Goal: Task Accomplishment & Management: Manage account settings

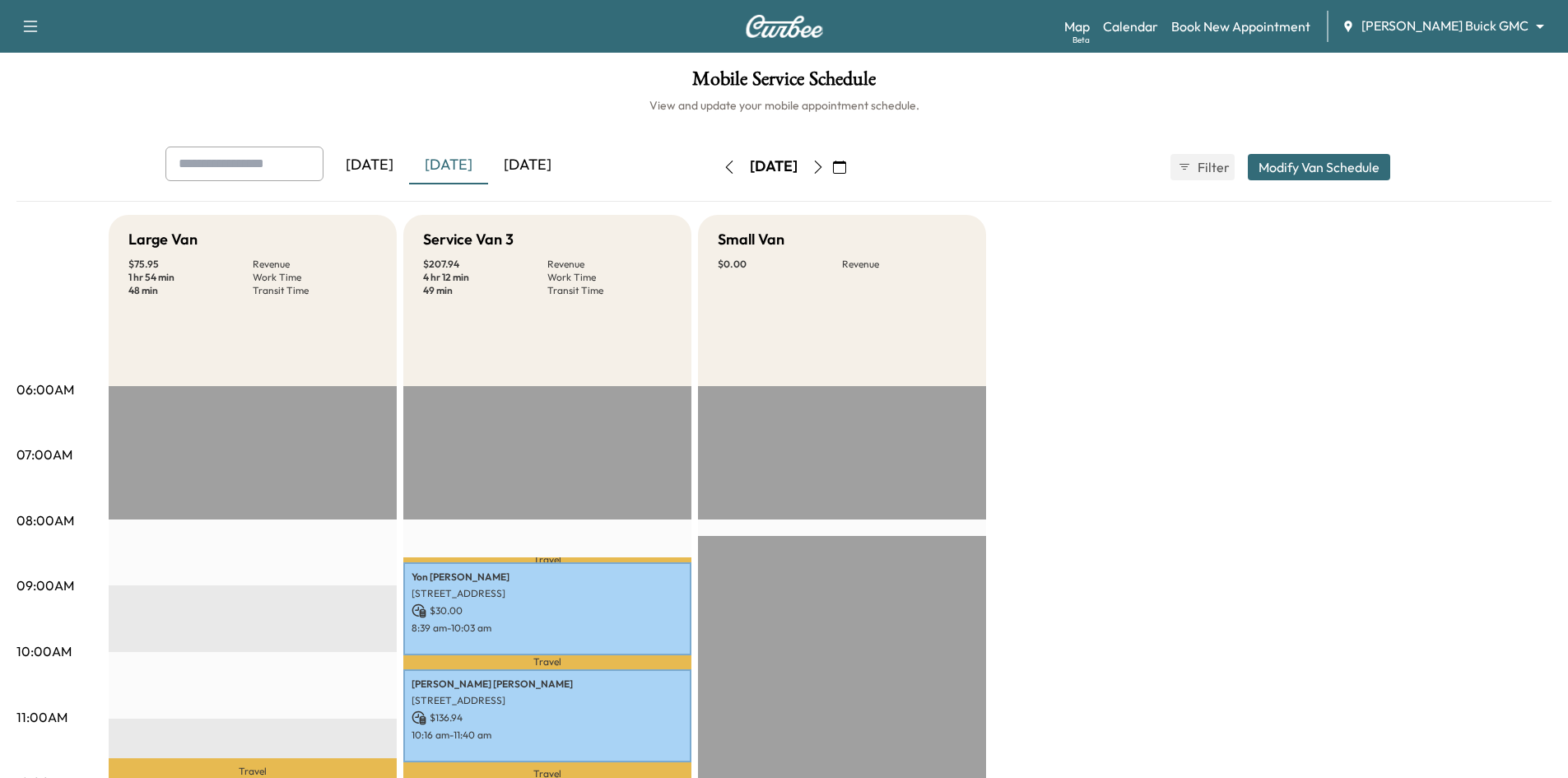
click at [533, 165] on div "[DATE]" at bounding box center [527, 165] width 79 height 38
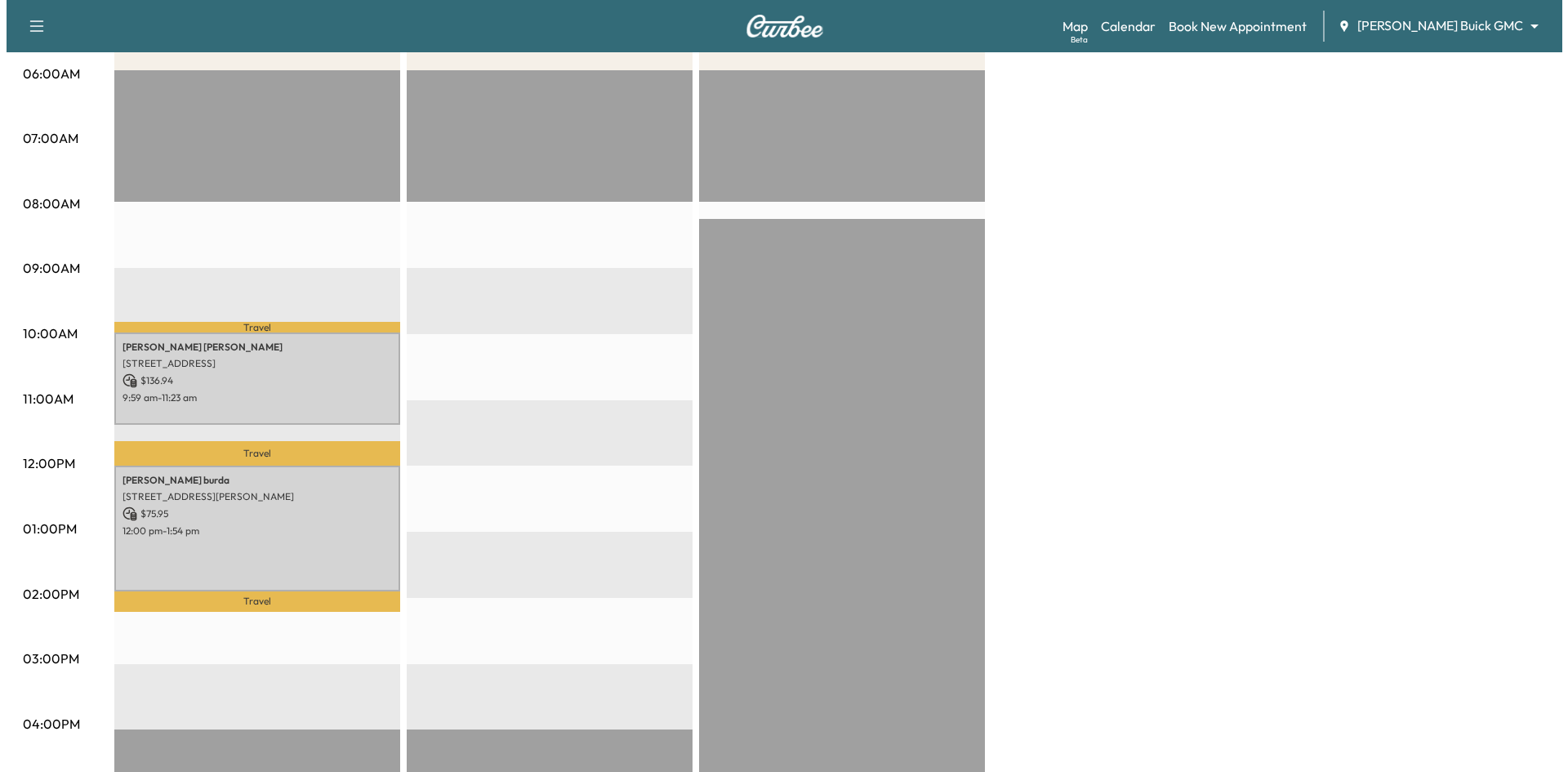
scroll to position [327, 0]
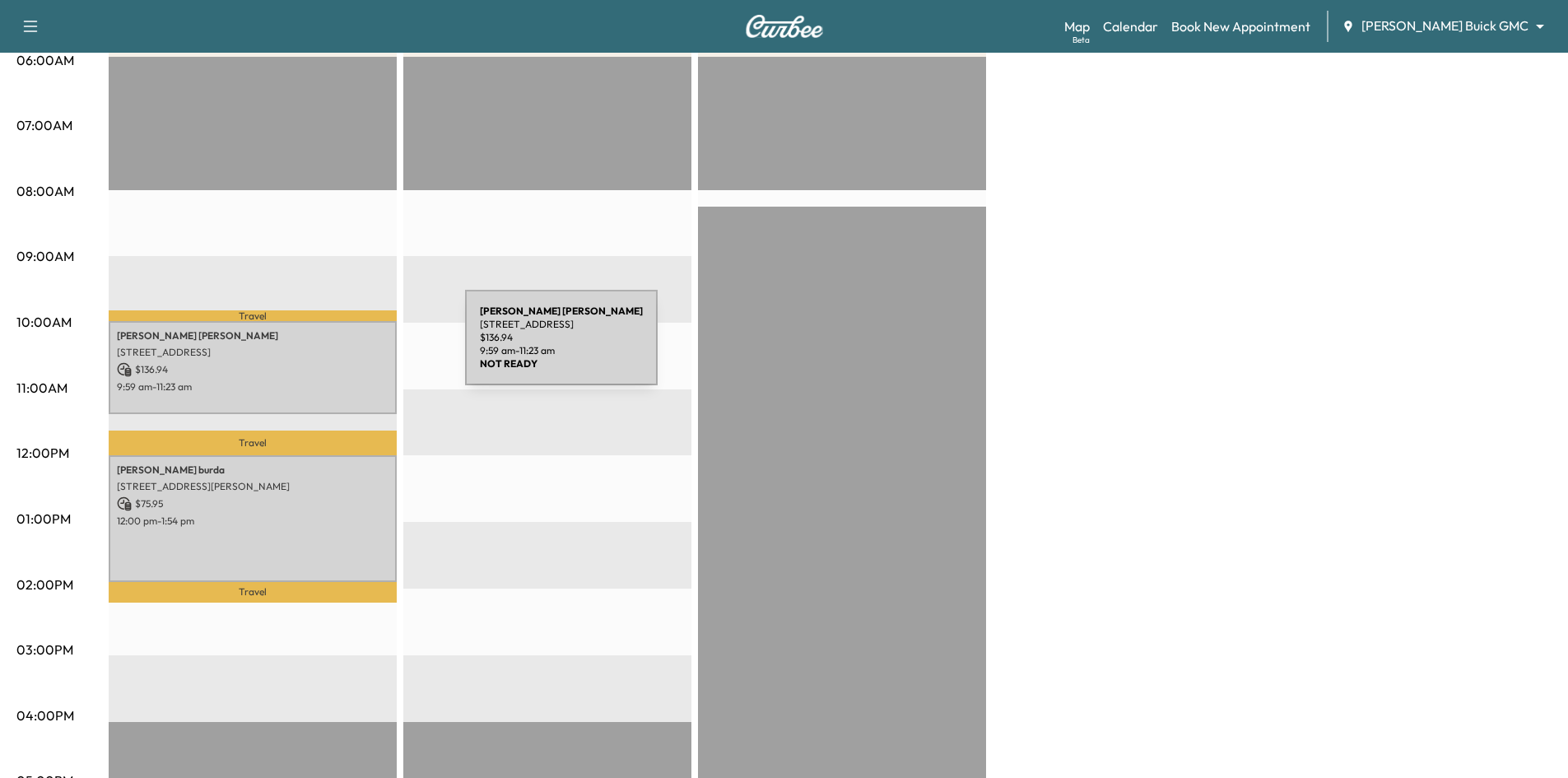
click at [342, 347] on p "1204 Lk Fls Ter, Lewisville, TX 75056, USA" at bounding box center [253, 351] width 272 height 13
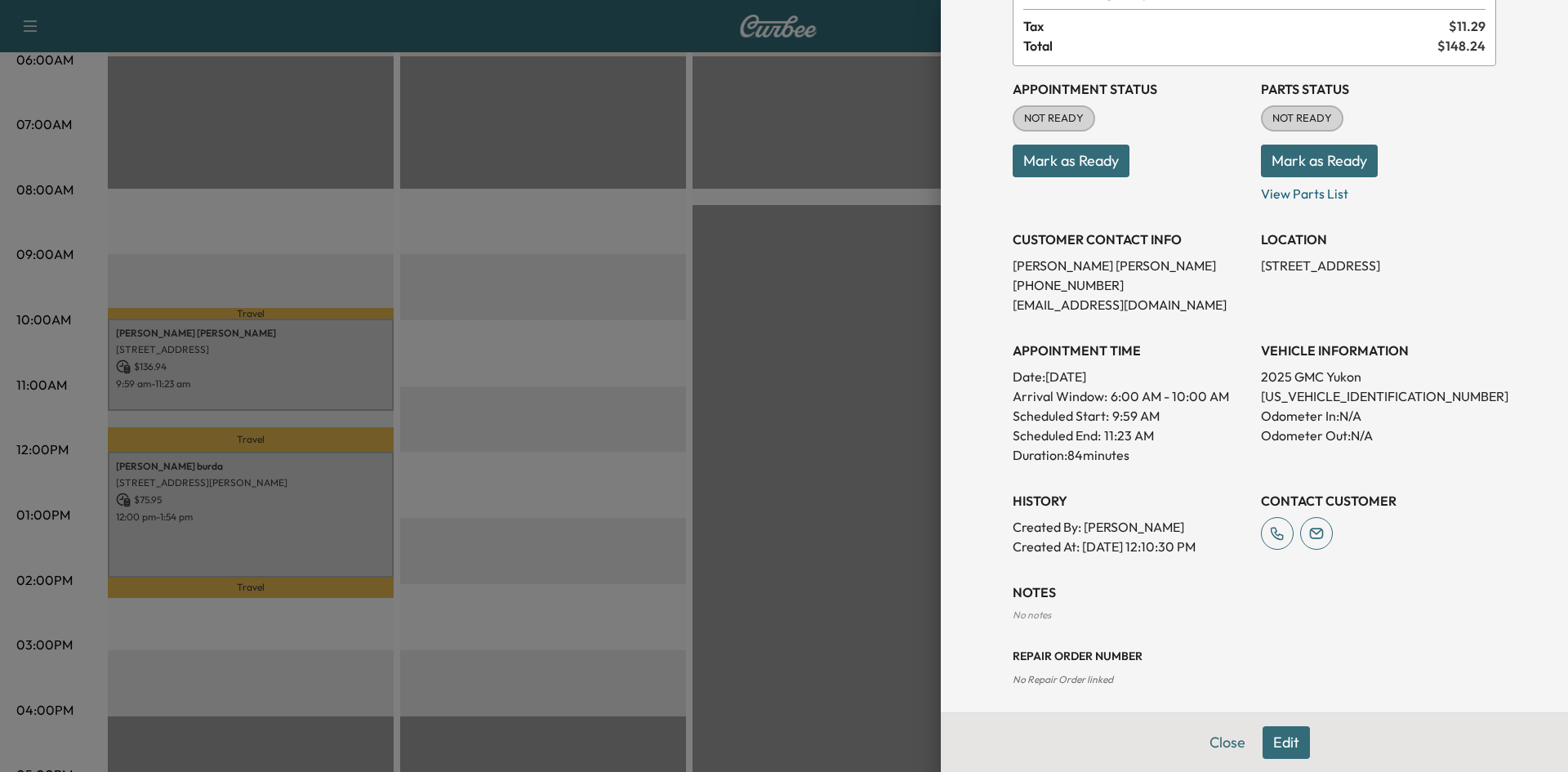
scroll to position [0, 0]
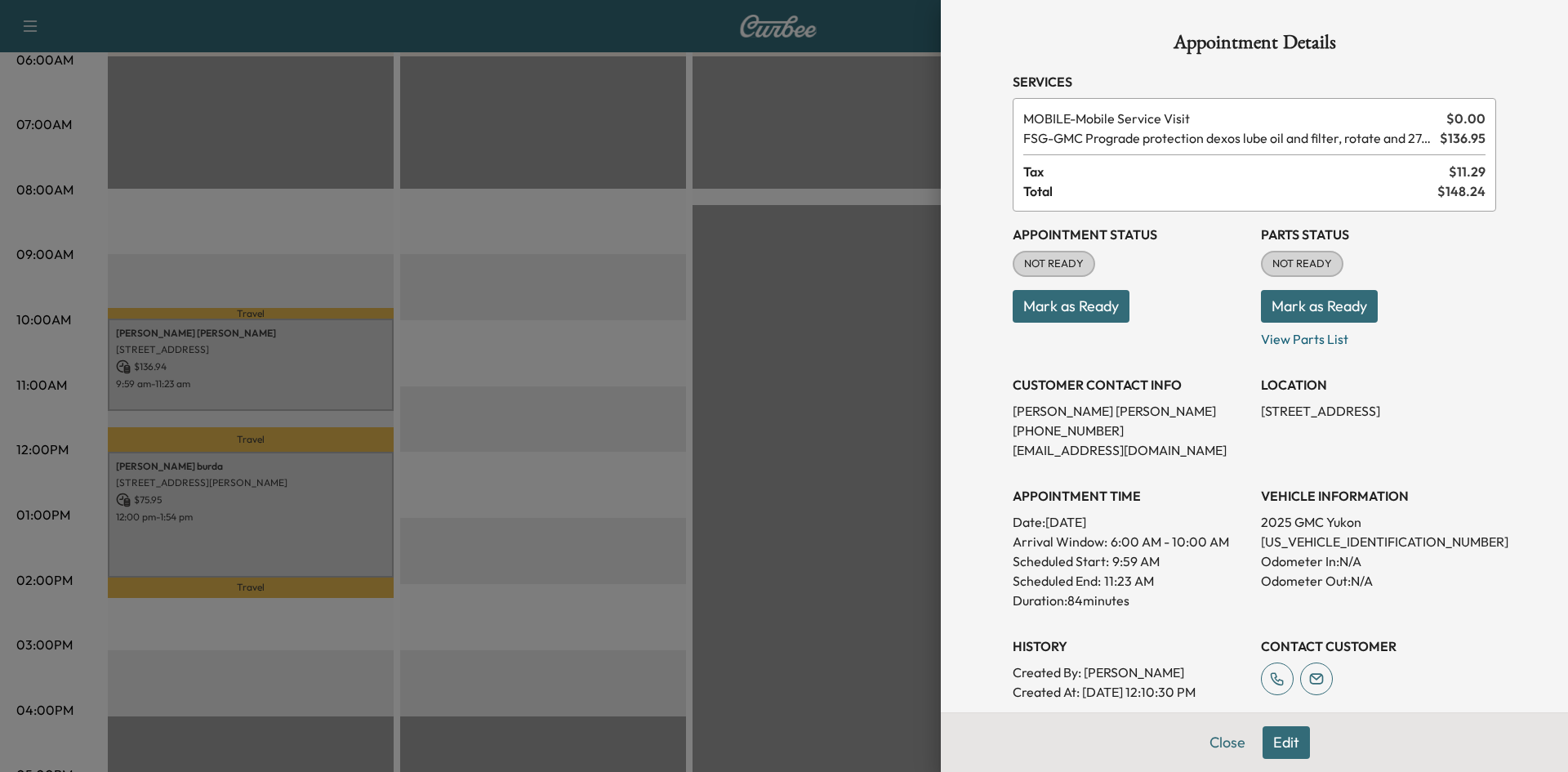
click at [1401, 138] on span "FSG - GMC Prograde protection dexos lube oil and filter, rotate and 27-point in…" at bounding box center [1228, 138] width 410 height 20
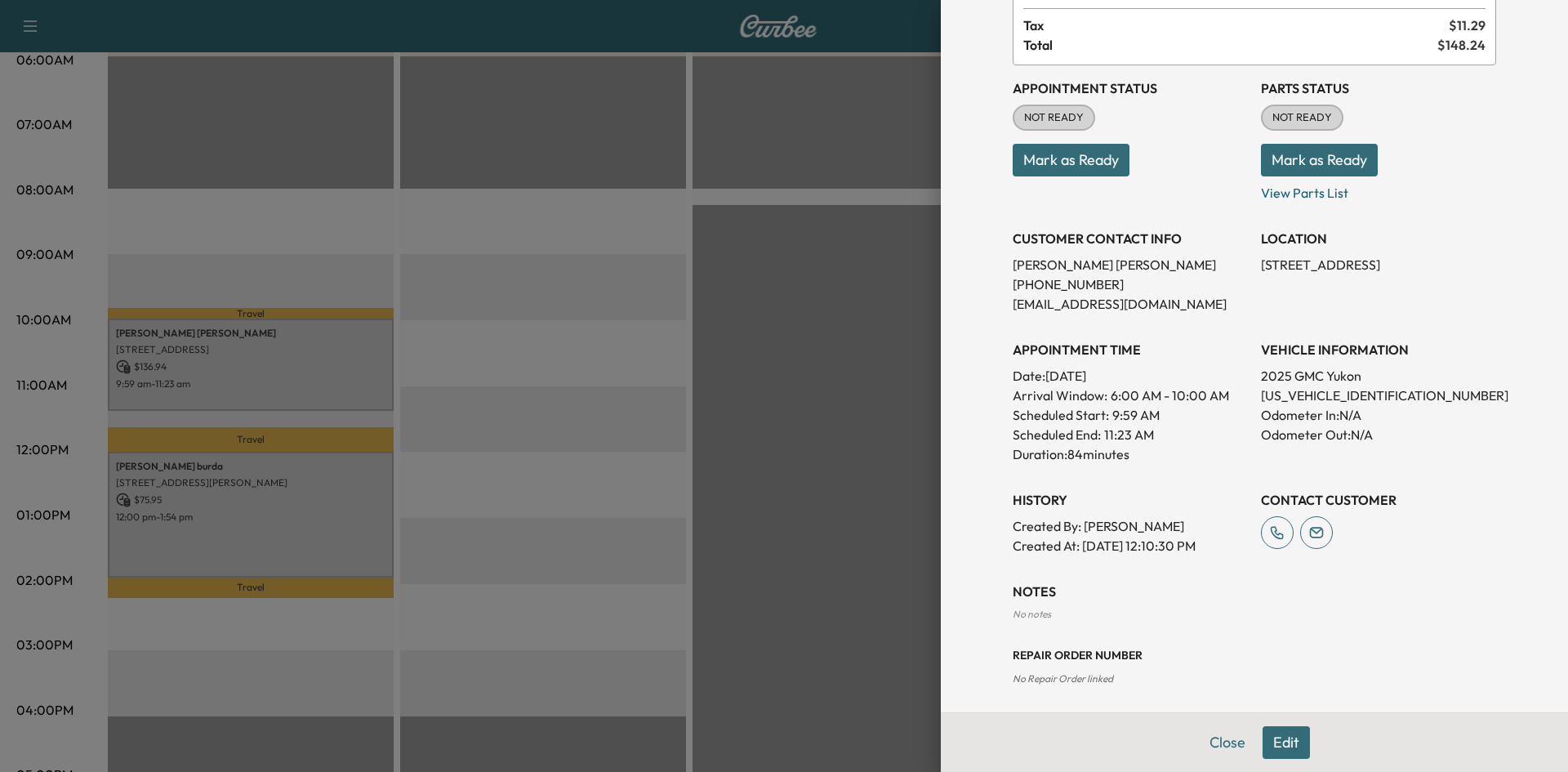
scroll to position [64, 0]
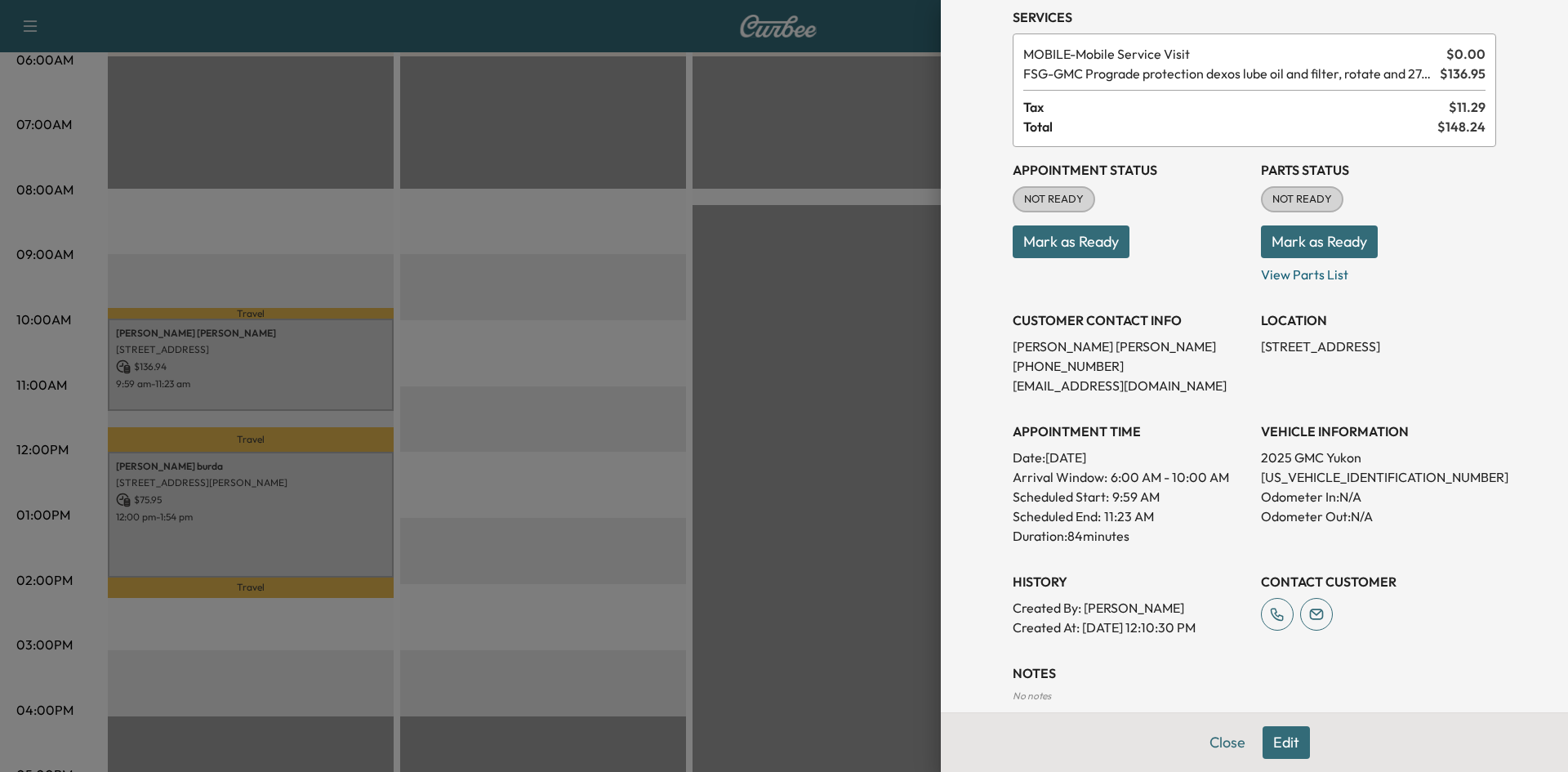
click at [793, 169] on div at bounding box center [784, 386] width 1568 height 772
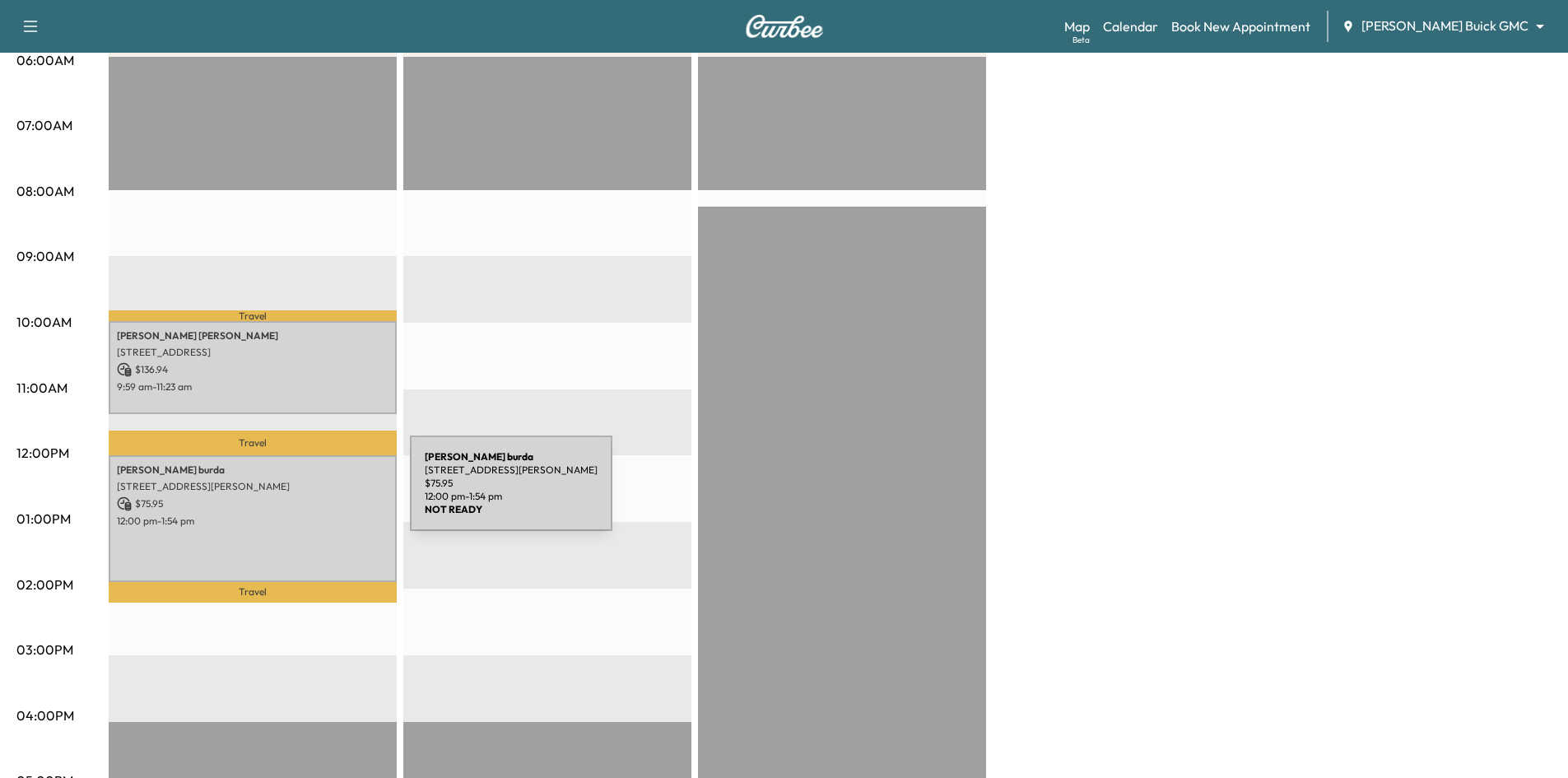
click at [266, 499] on p "$ 75.95" at bounding box center [253, 504] width 272 height 15
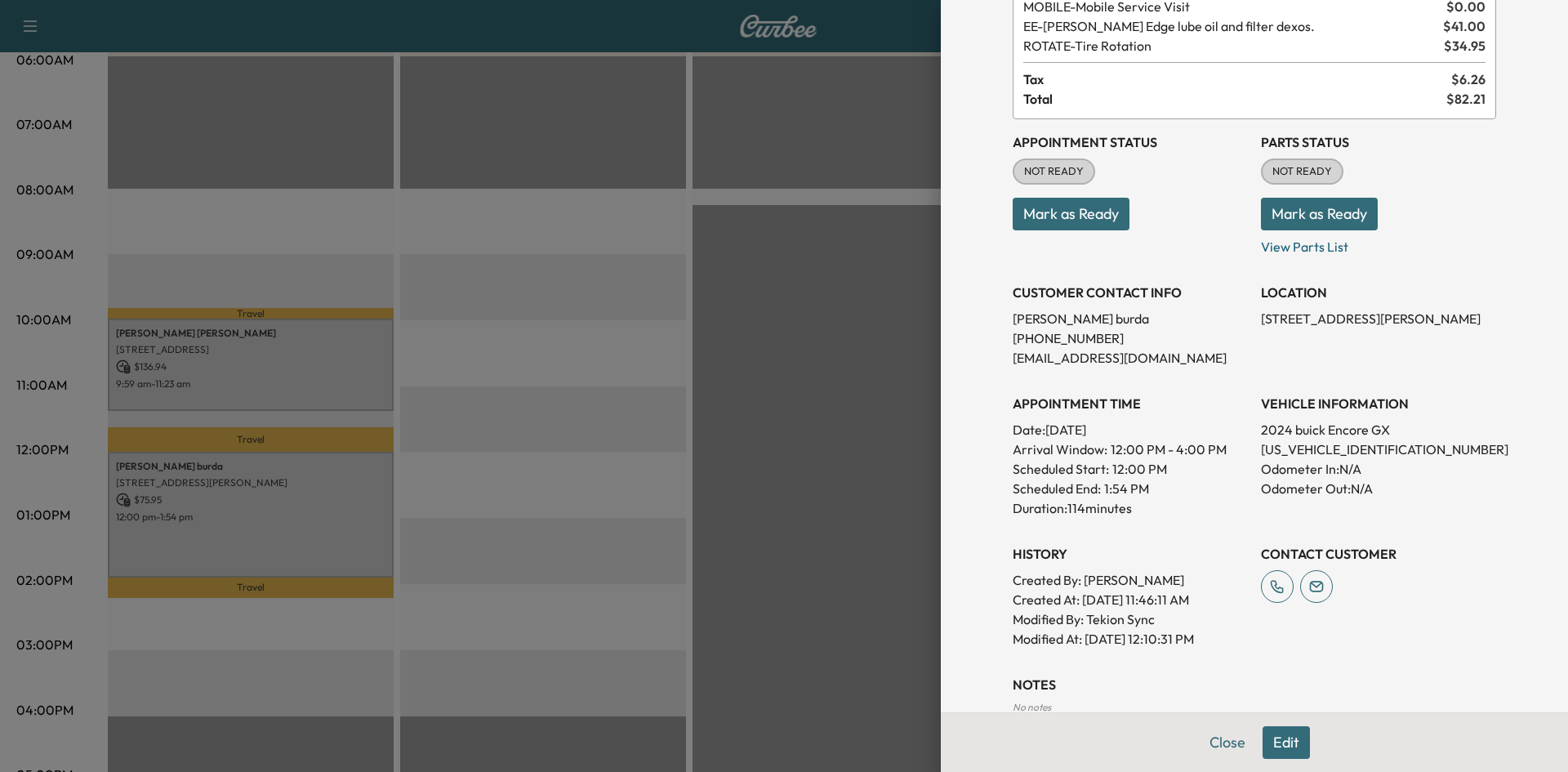
scroll to position [0, 0]
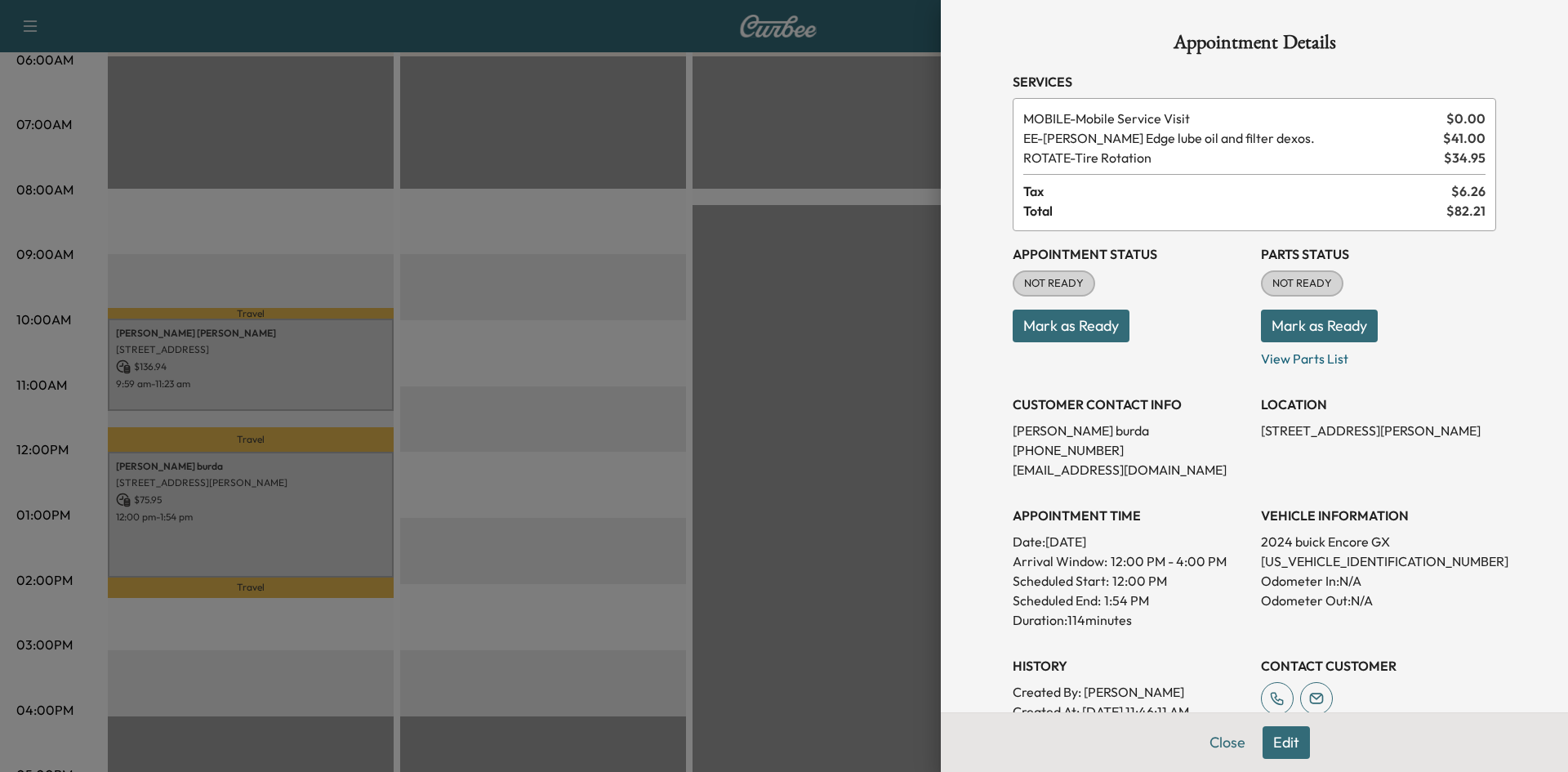
drag, startPoint x: 758, startPoint y: 206, endPoint x: 636, endPoint y: 101, distance: 161.0
click at [758, 206] on div at bounding box center [784, 386] width 1568 height 772
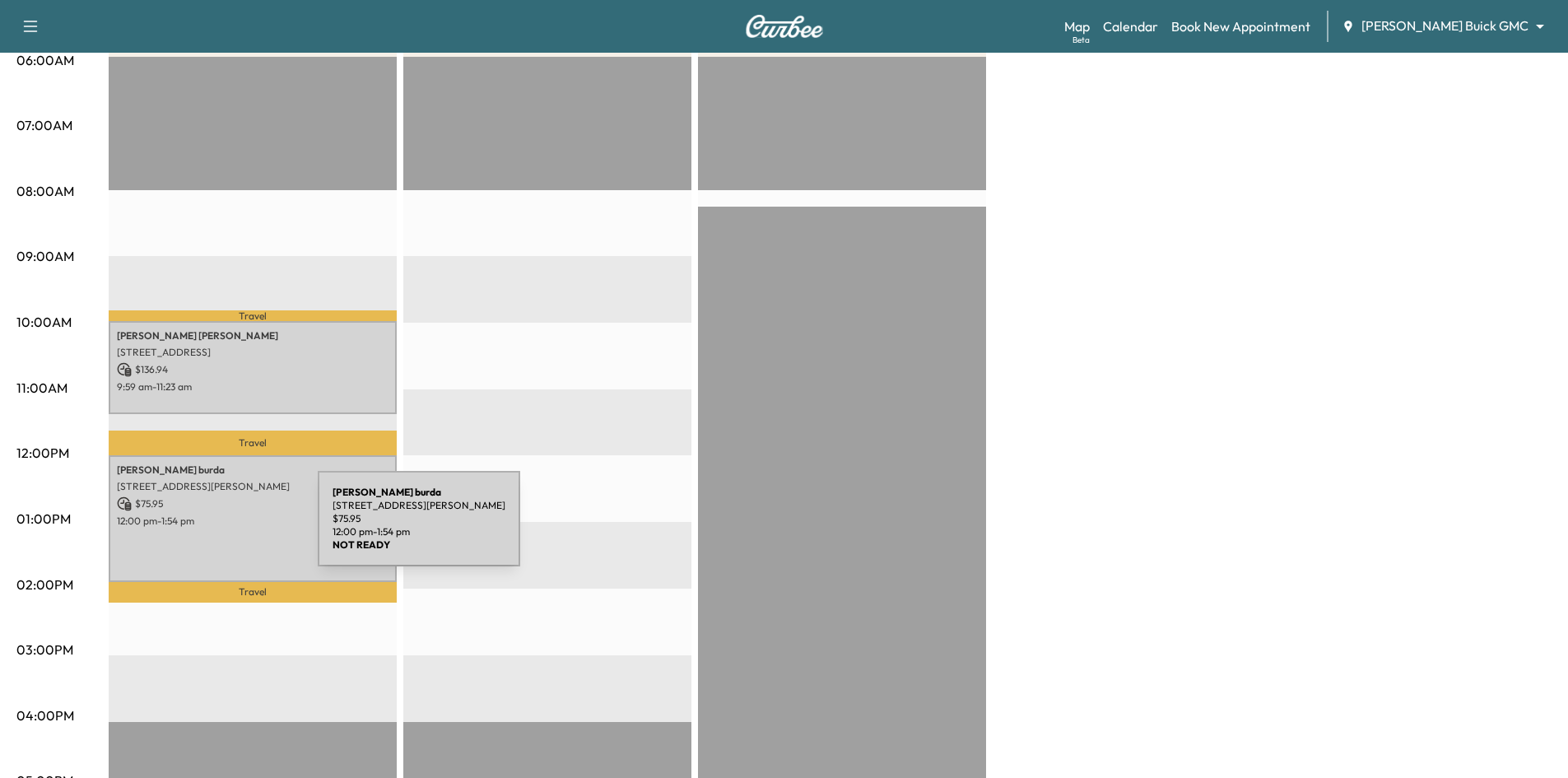
click at [198, 527] on div "james burda 1702 Crown Point Road, McKinney, TX 75072, United States of America…" at bounding box center [253, 518] width 288 height 126
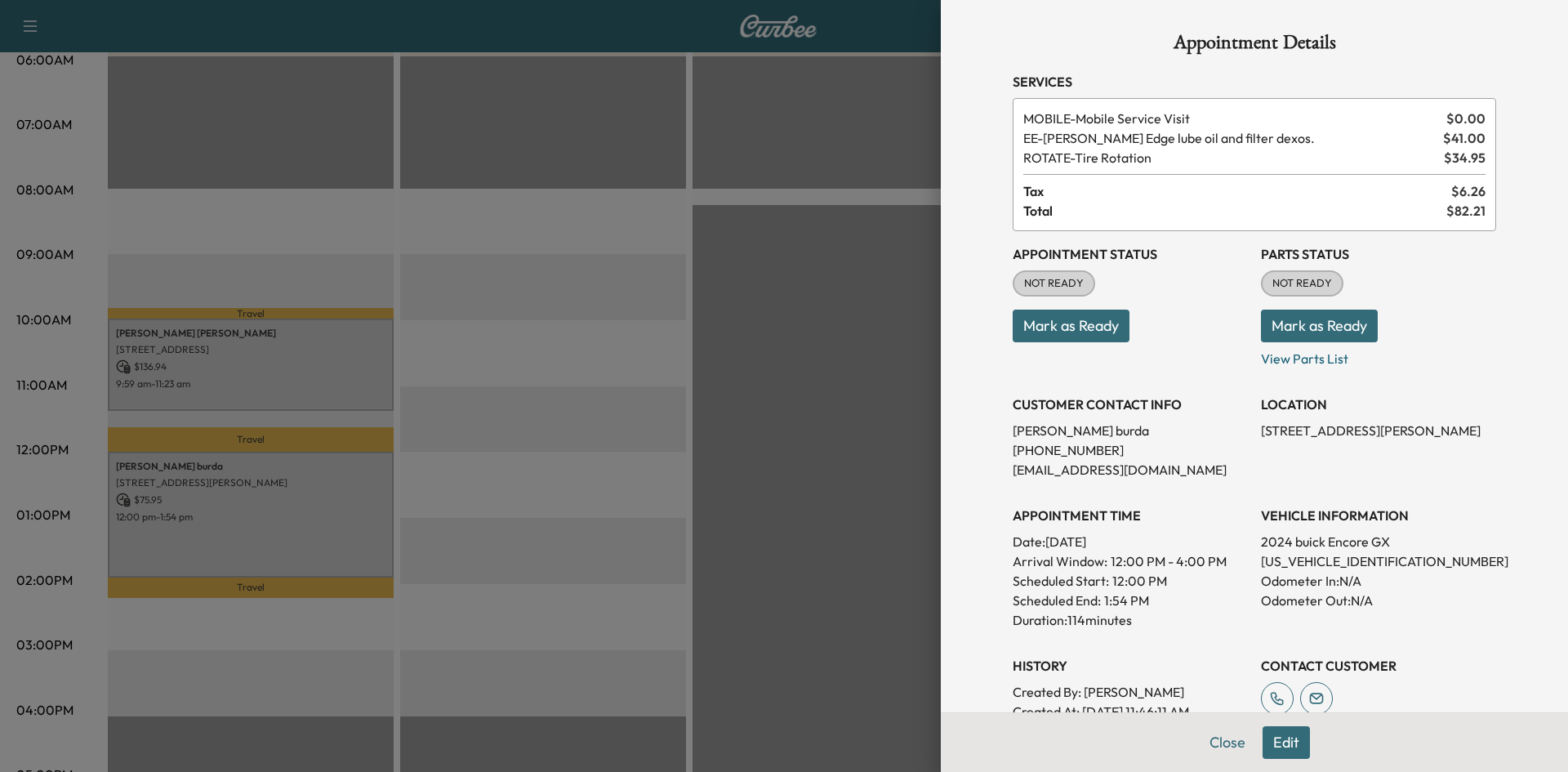
click at [1062, 391] on div "CUSTOMER CONTACT INFO james burda (214) 769-6459 jamesburda@yahoo.com" at bounding box center [1130, 430] width 235 height 98
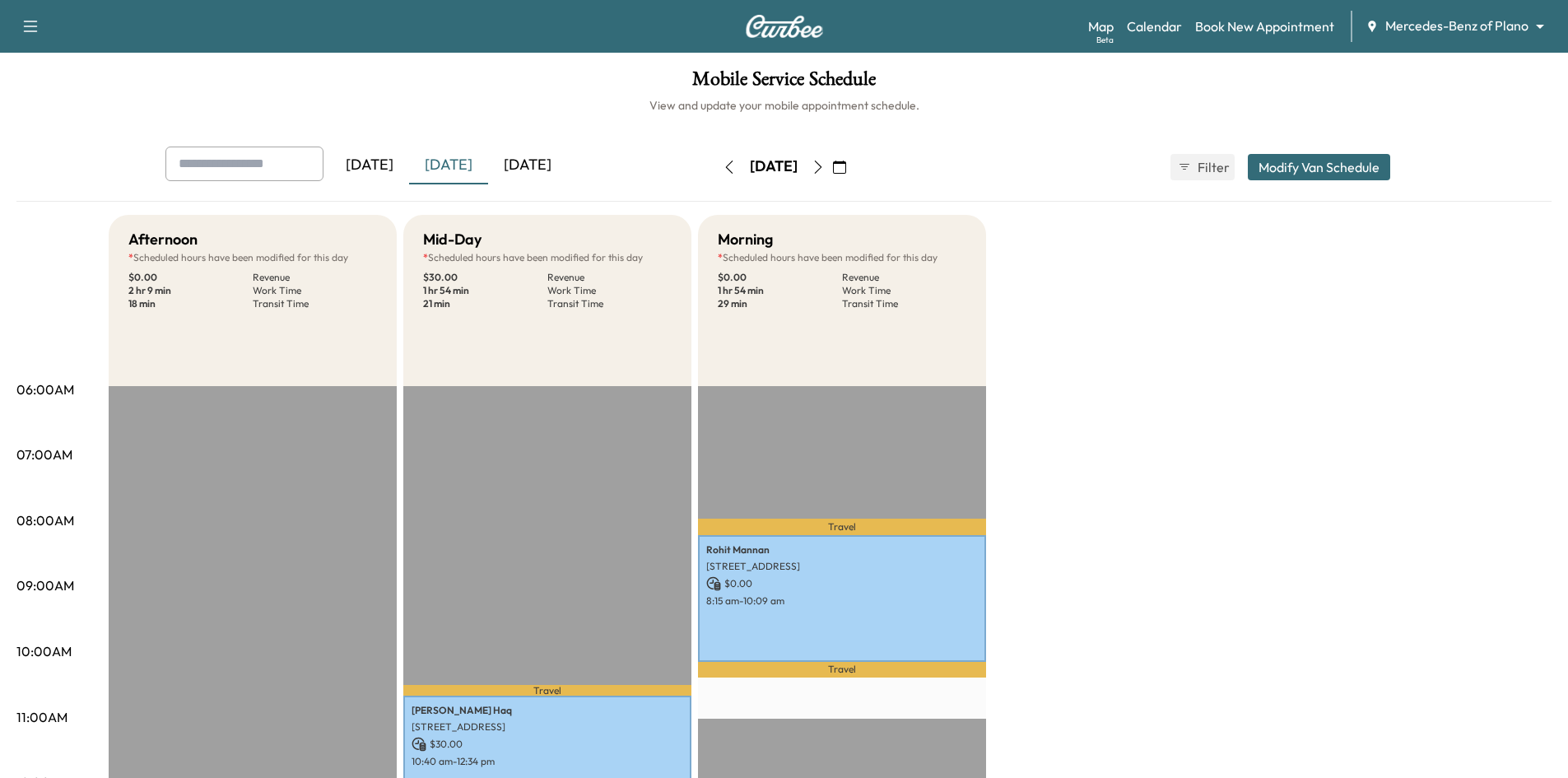
click at [530, 162] on div "[DATE]" at bounding box center [527, 165] width 79 height 38
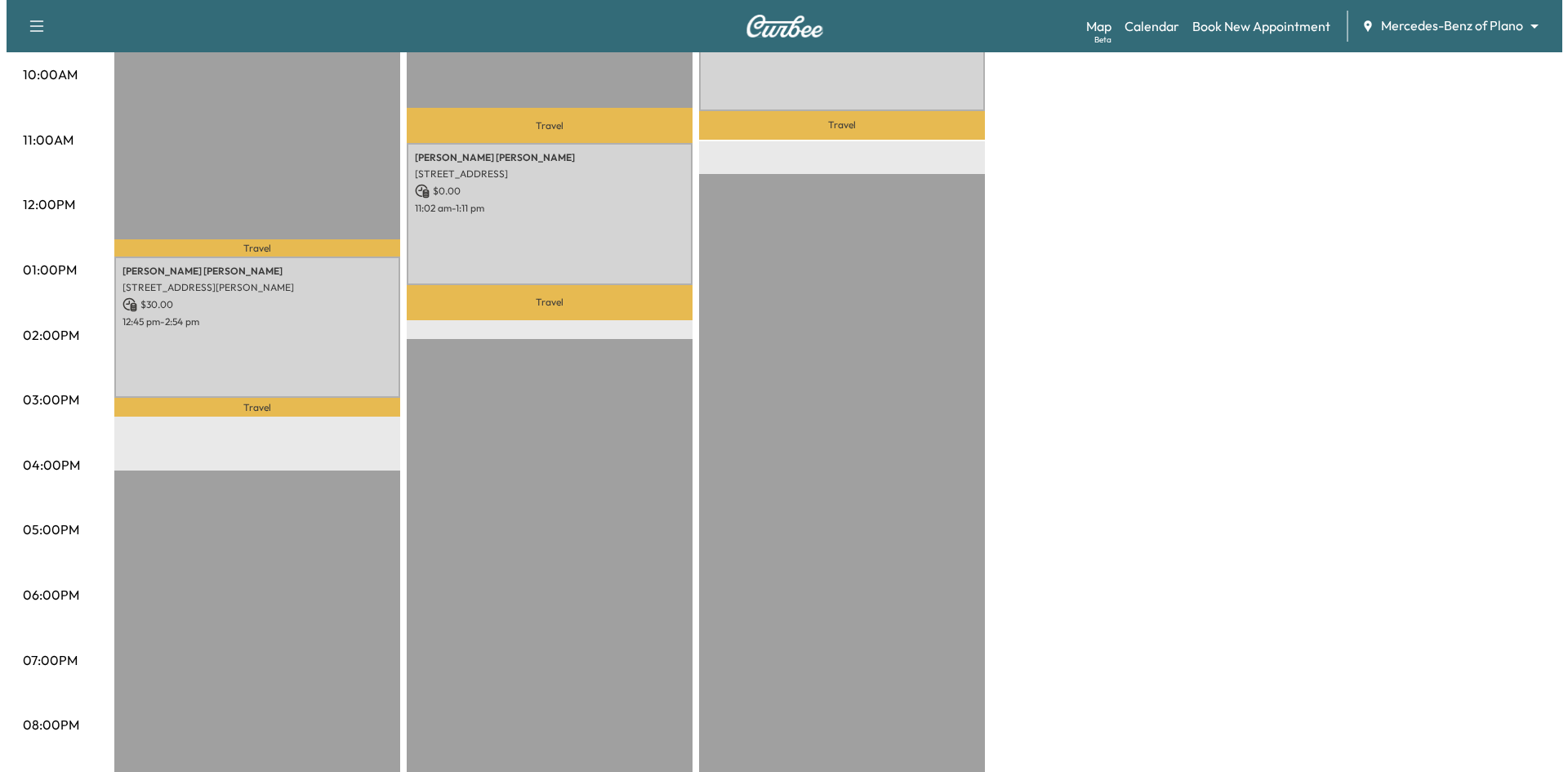
scroll to position [490, 0]
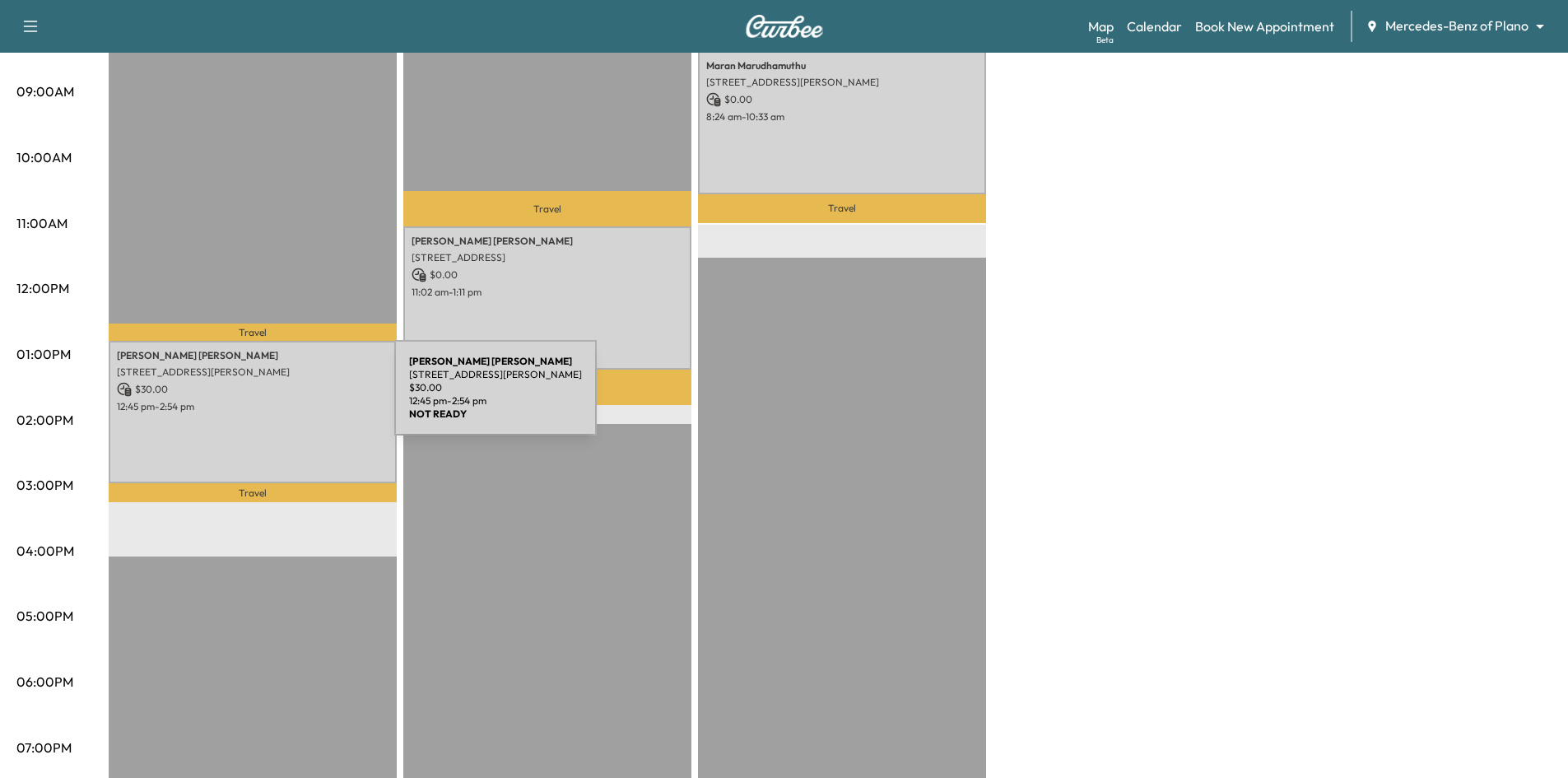
click at [271, 400] on p "12:45 pm - 2:54 pm" at bounding box center [253, 406] width 272 height 13
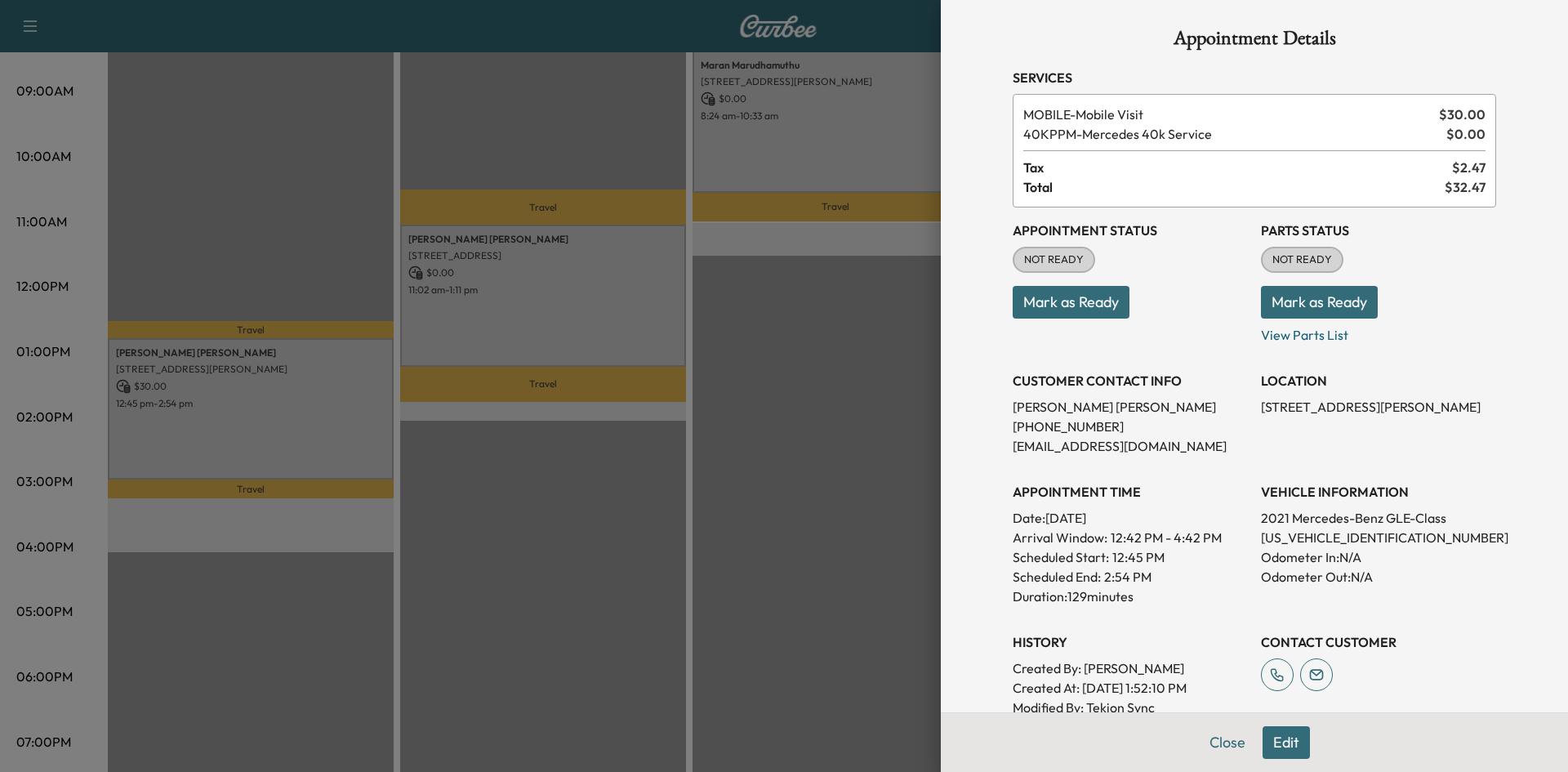
scroll to position [0, 0]
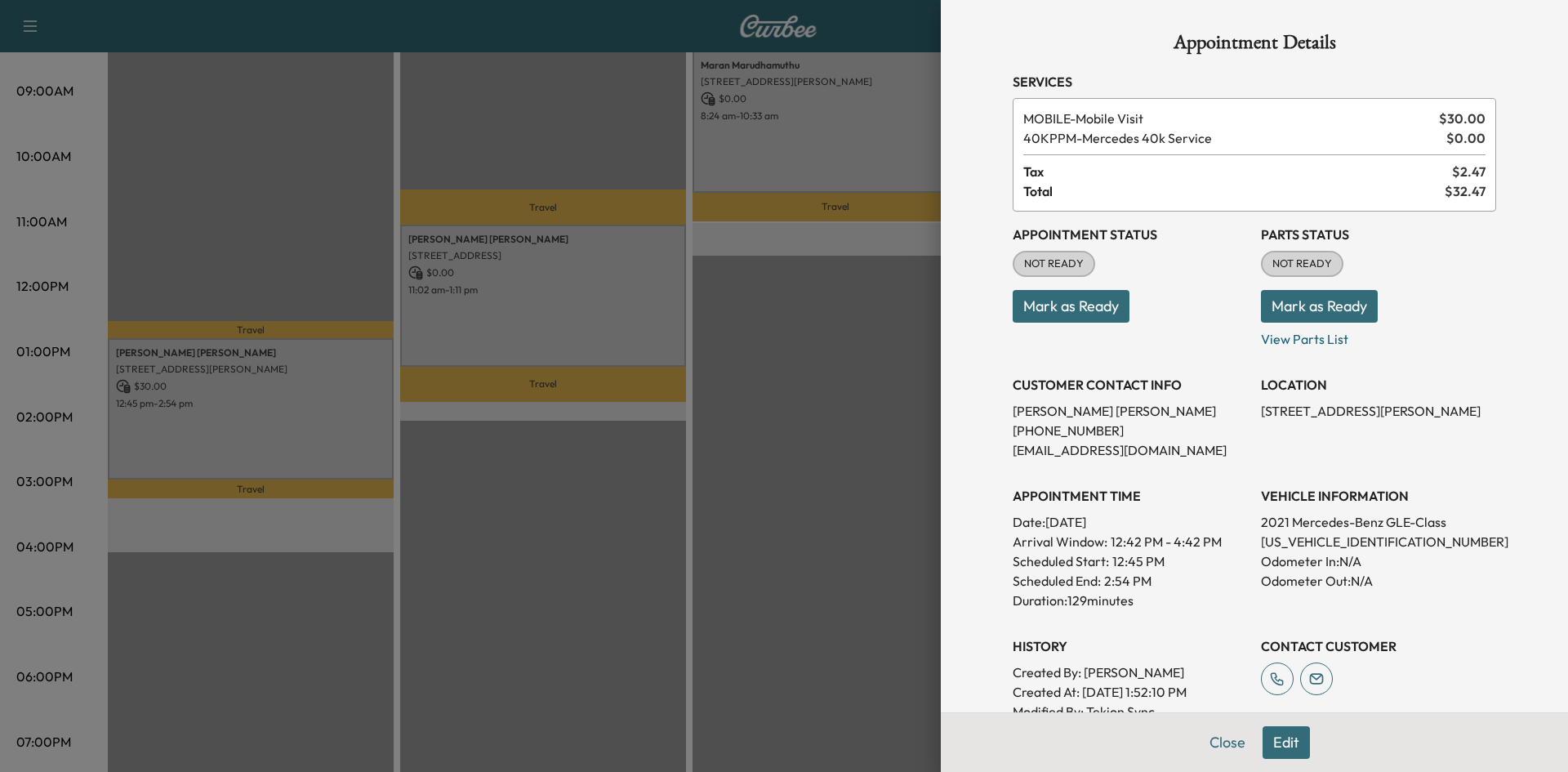
click at [638, 337] on div at bounding box center [784, 386] width 1568 height 772
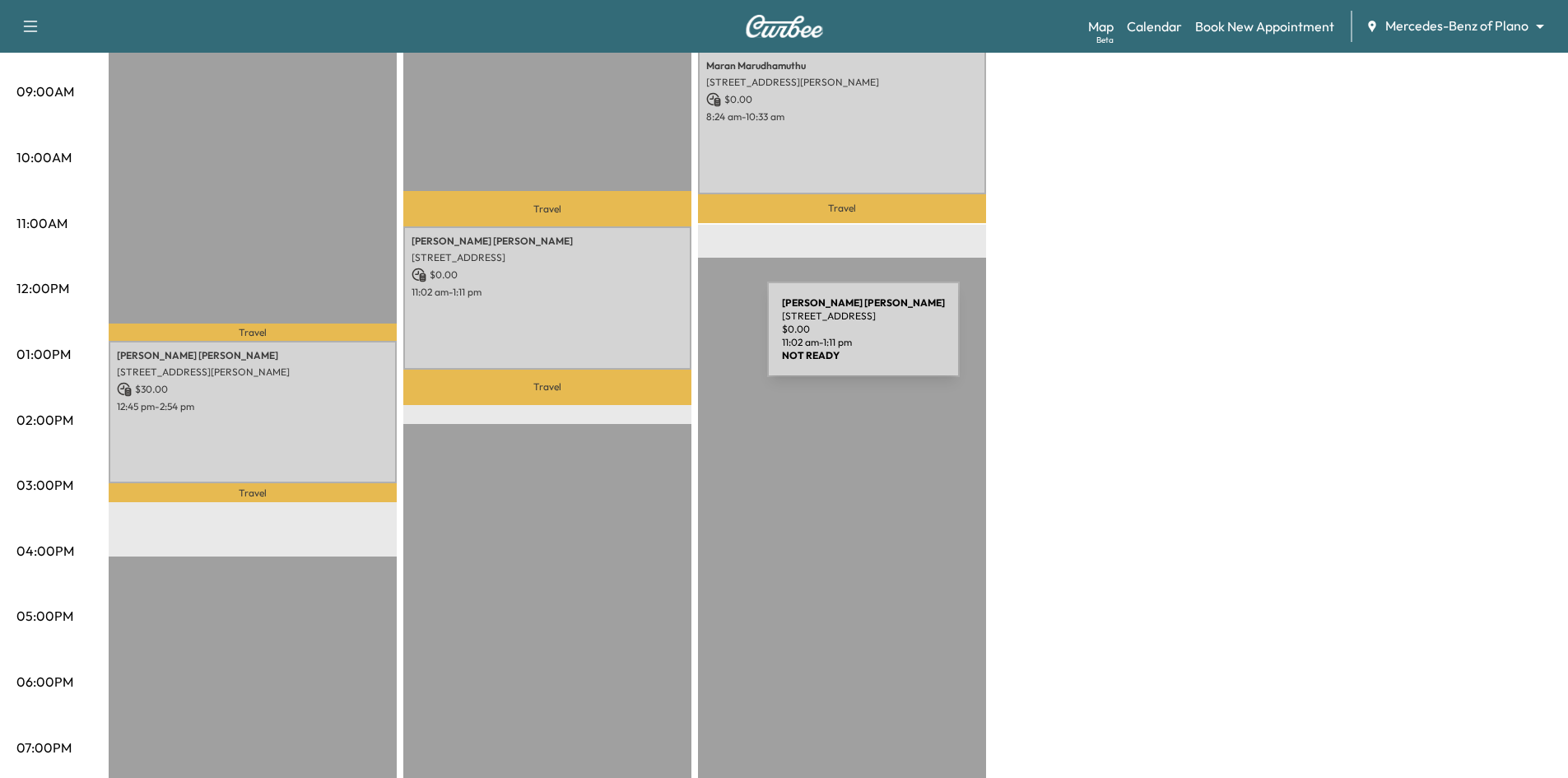
click at [643, 339] on div "[PERSON_NAME] [STREET_ADDRESS] $ 0.00 11:02 am - 1:11 pm" at bounding box center [547, 298] width 288 height 143
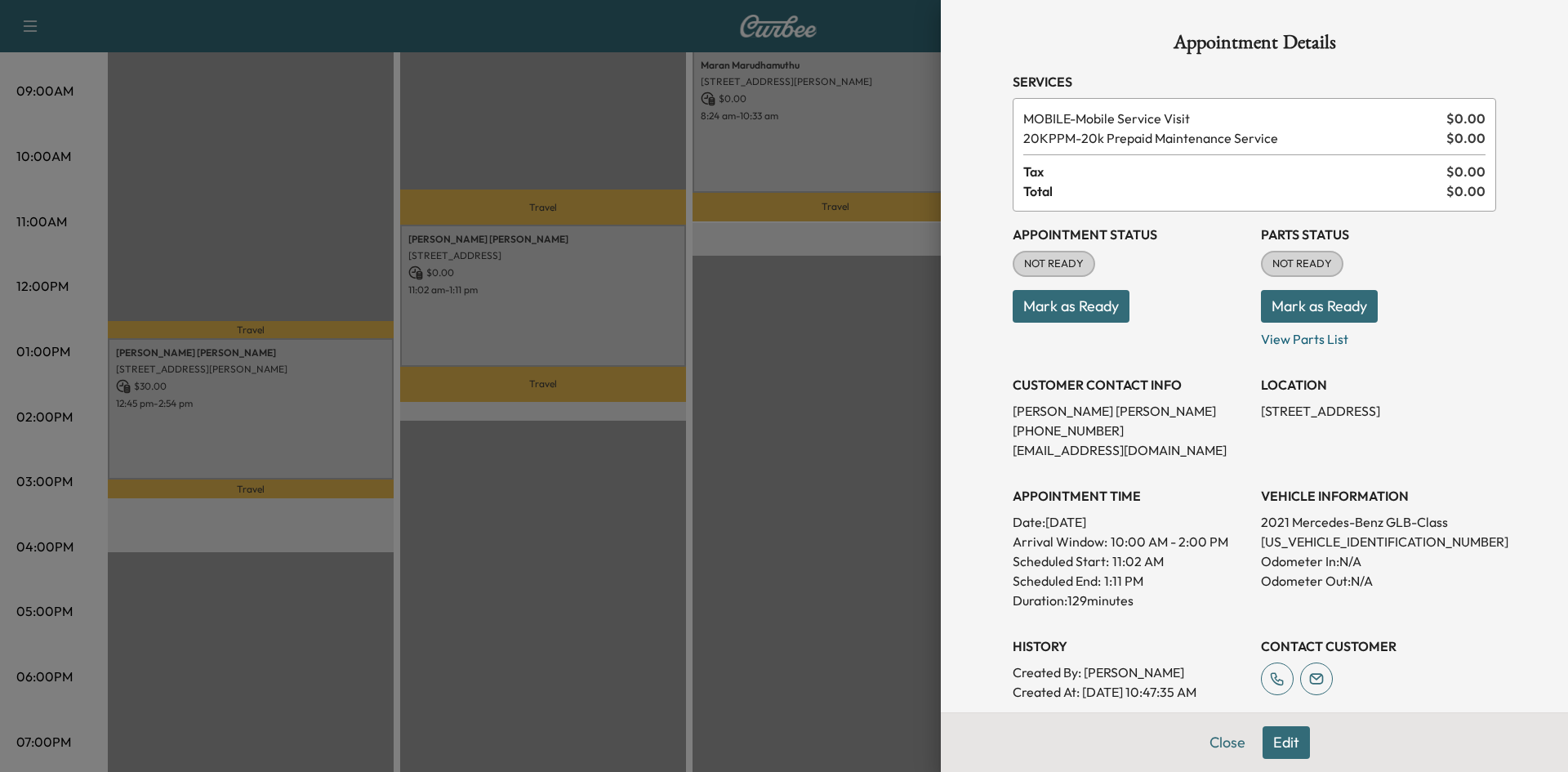
click at [859, 146] on div at bounding box center [784, 386] width 1568 height 772
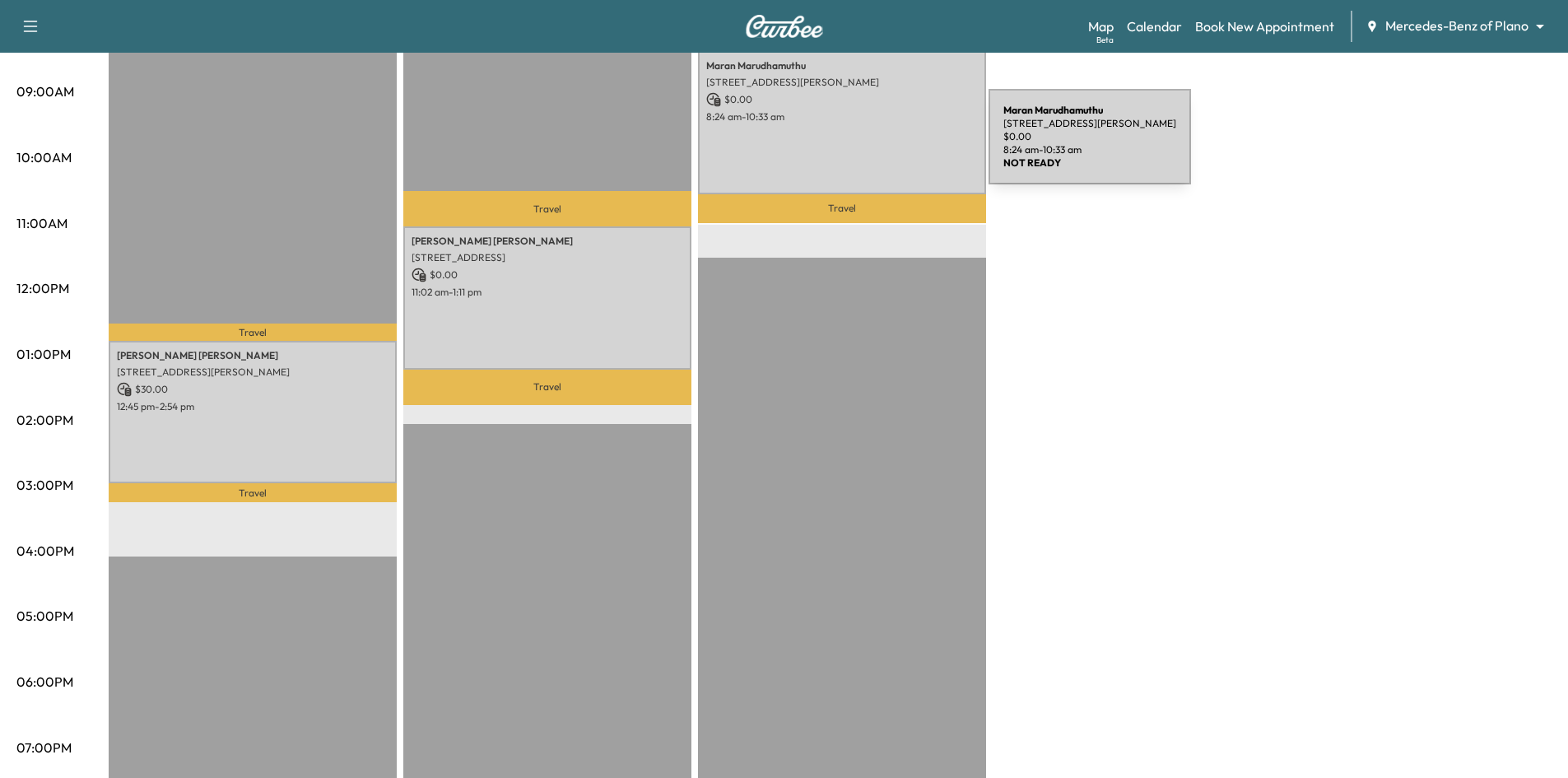
click at [865, 147] on div "Maran Marudhamuthu 4591 Guthrie St, Prosper, TX 75078, USA $ 0.00 8:24 am - 10:…" at bounding box center [842, 122] width 288 height 143
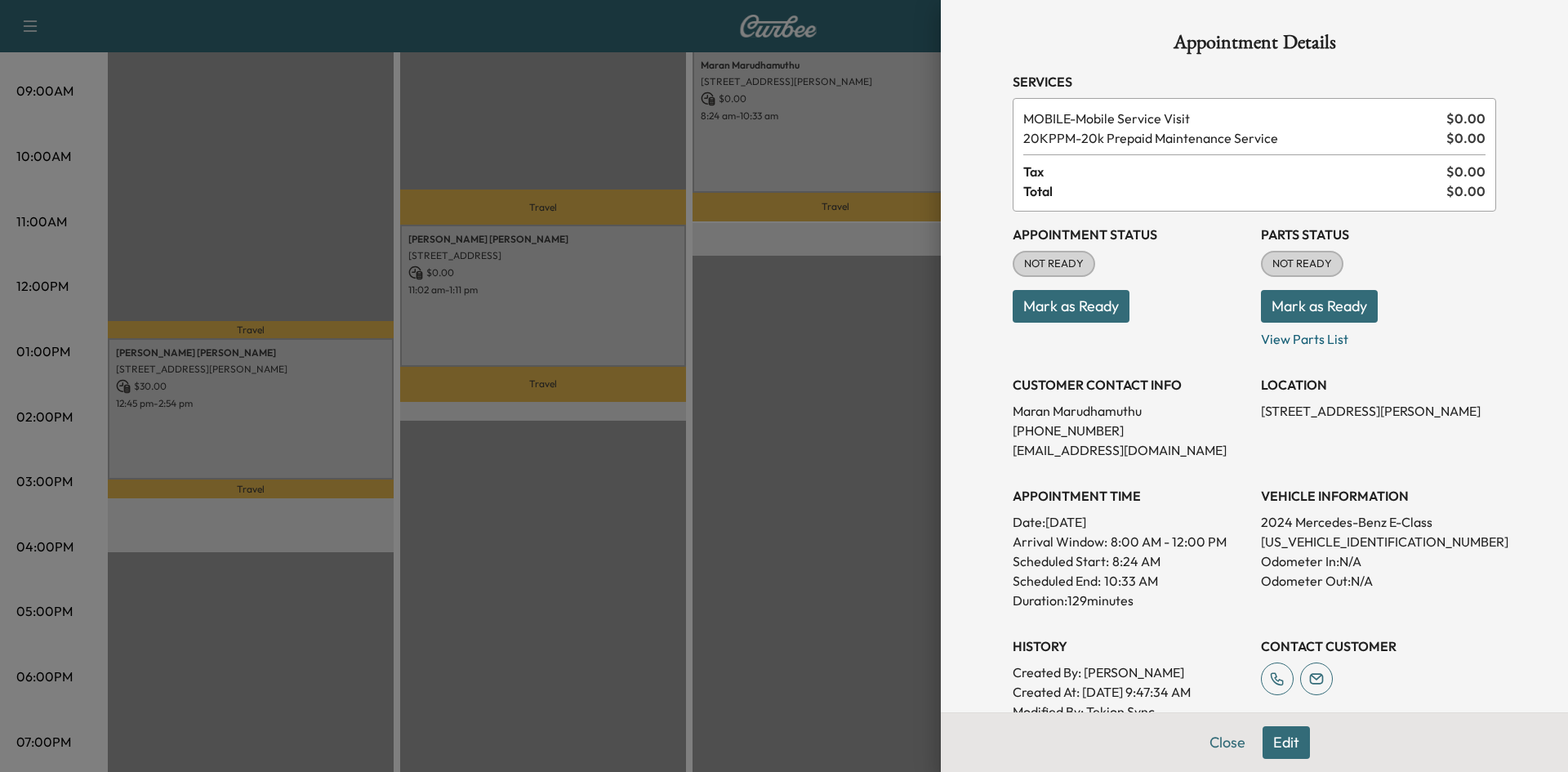
click at [760, 412] on div at bounding box center [784, 386] width 1568 height 772
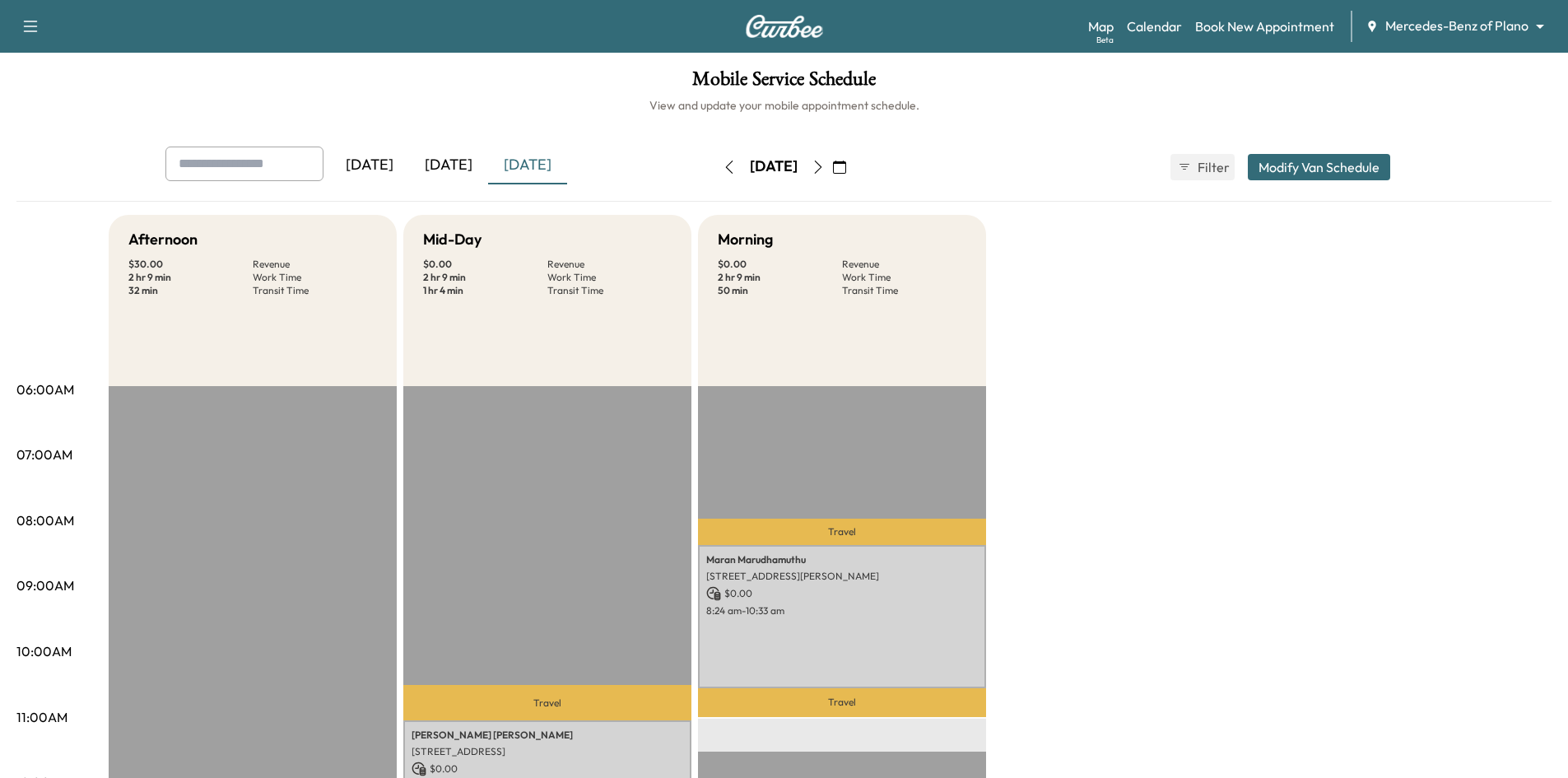
click at [824, 171] on icon "button" at bounding box center [817, 167] width 13 height 13
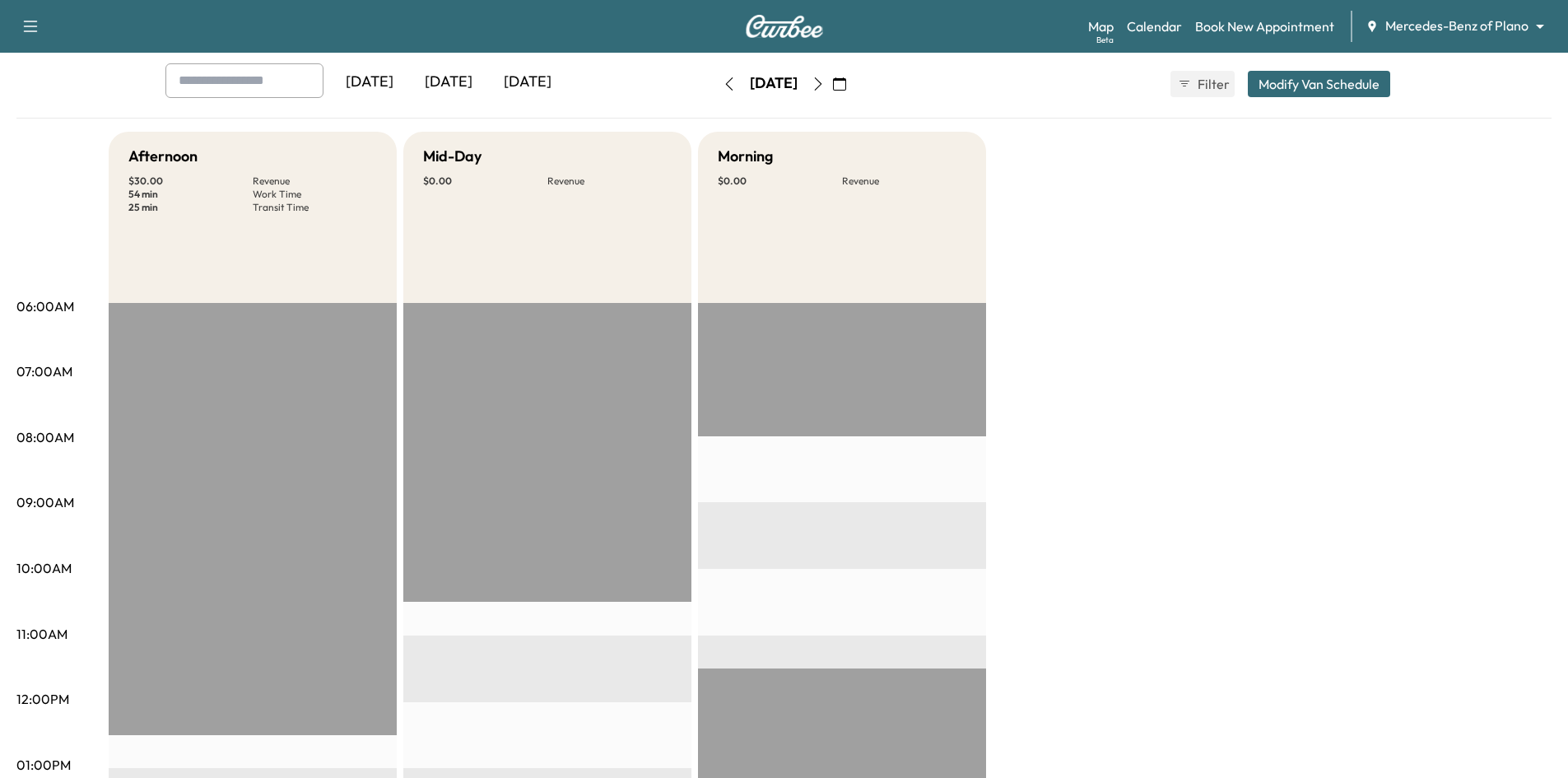
scroll to position [82, 0]
click at [723, 88] on icon "button" at bounding box center [729, 84] width 13 height 13
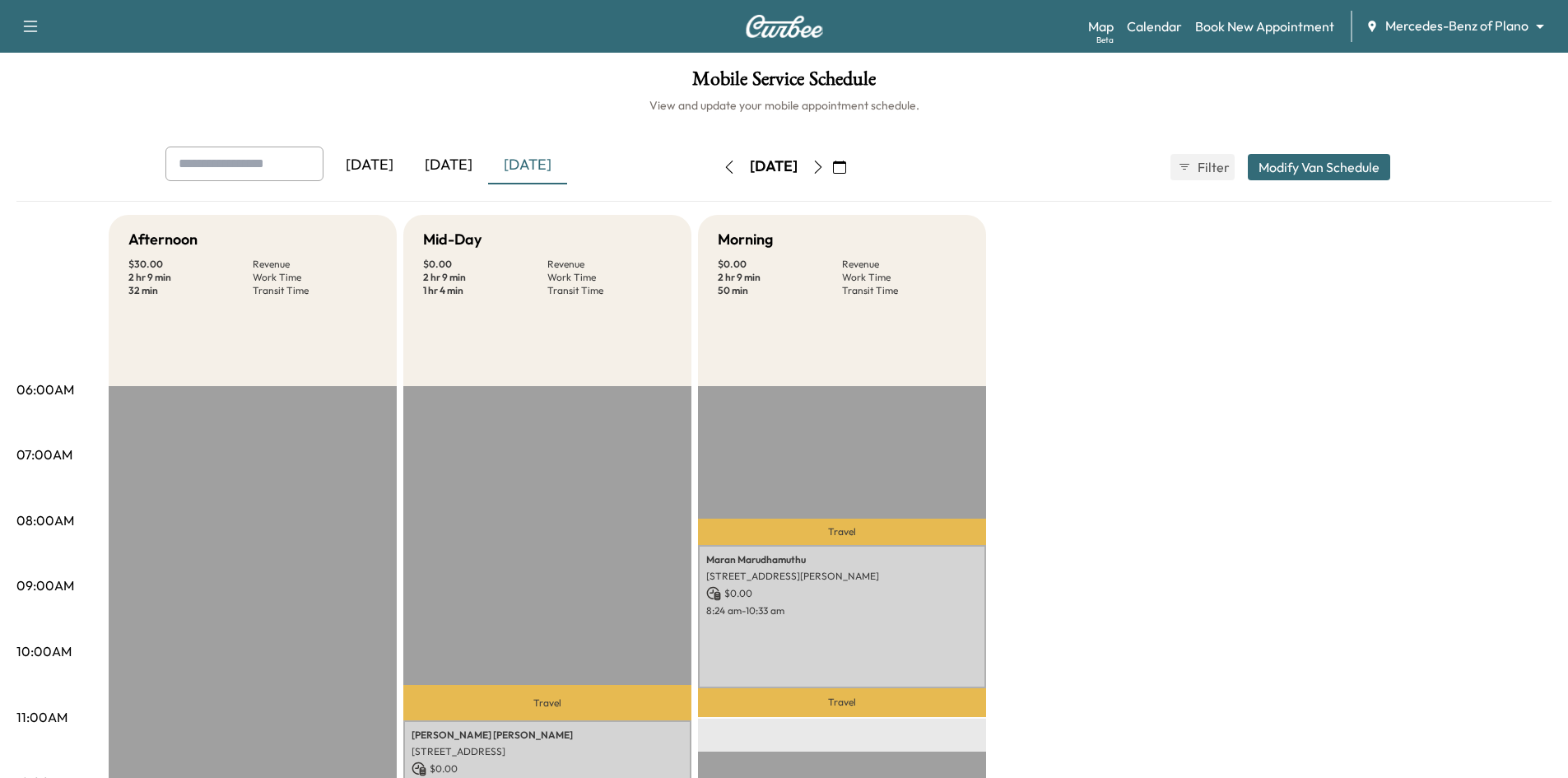
click at [824, 167] on icon "button" at bounding box center [817, 167] width 13 height 13
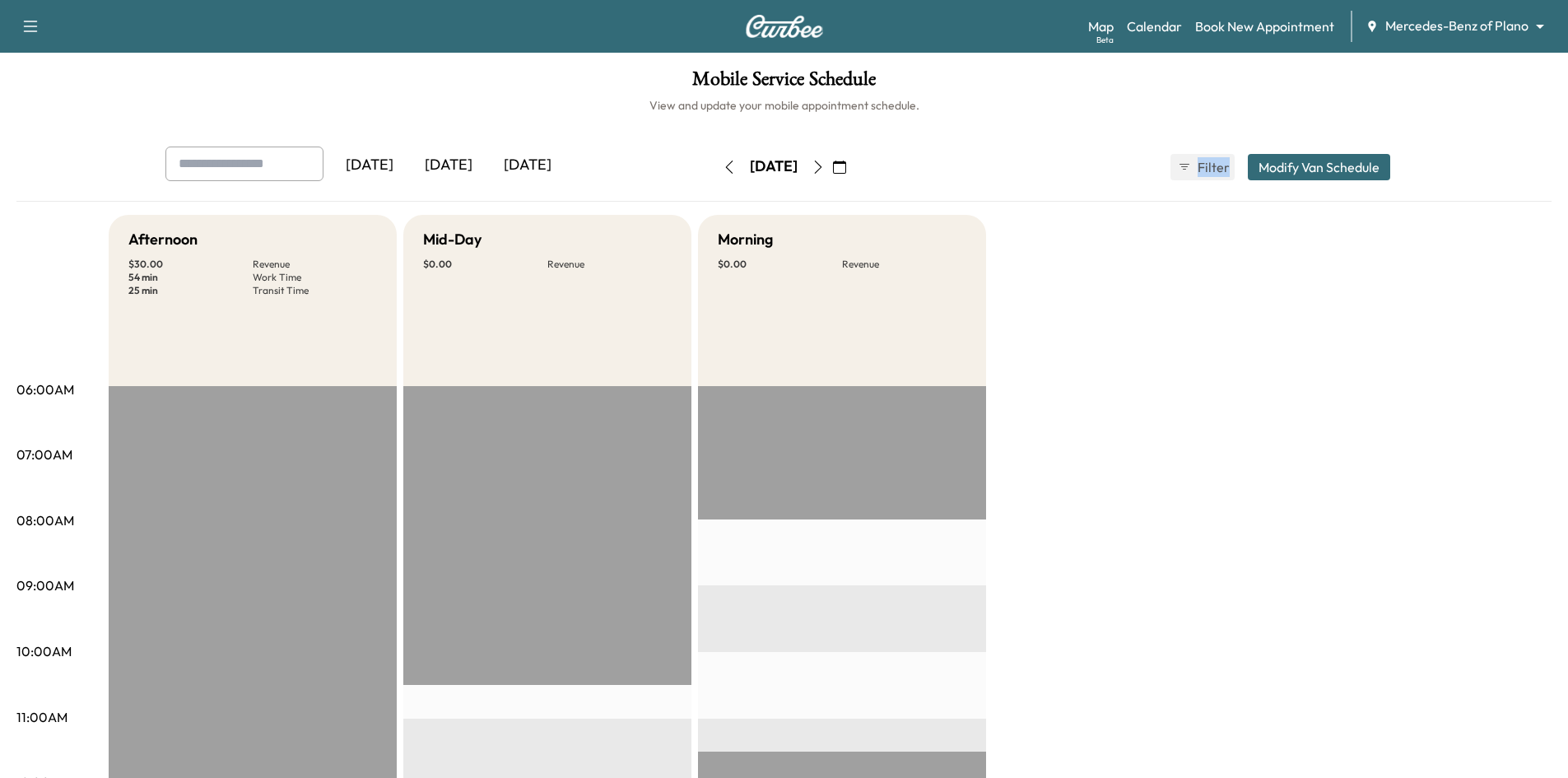
click at [832, 167] on div "Wednesday, September 10" at bounding box center [774, 167] width 117 height 26
click at [824, 163] on icon "button" at bounding box center [817, 167] width 13 height 13
click at [824, 170] on icon "button" at bounding box center [817, 167] width 13 height 13
click at [468, 163] on div "[DATE]" at bounding box center [448, 165] width 79 height 38
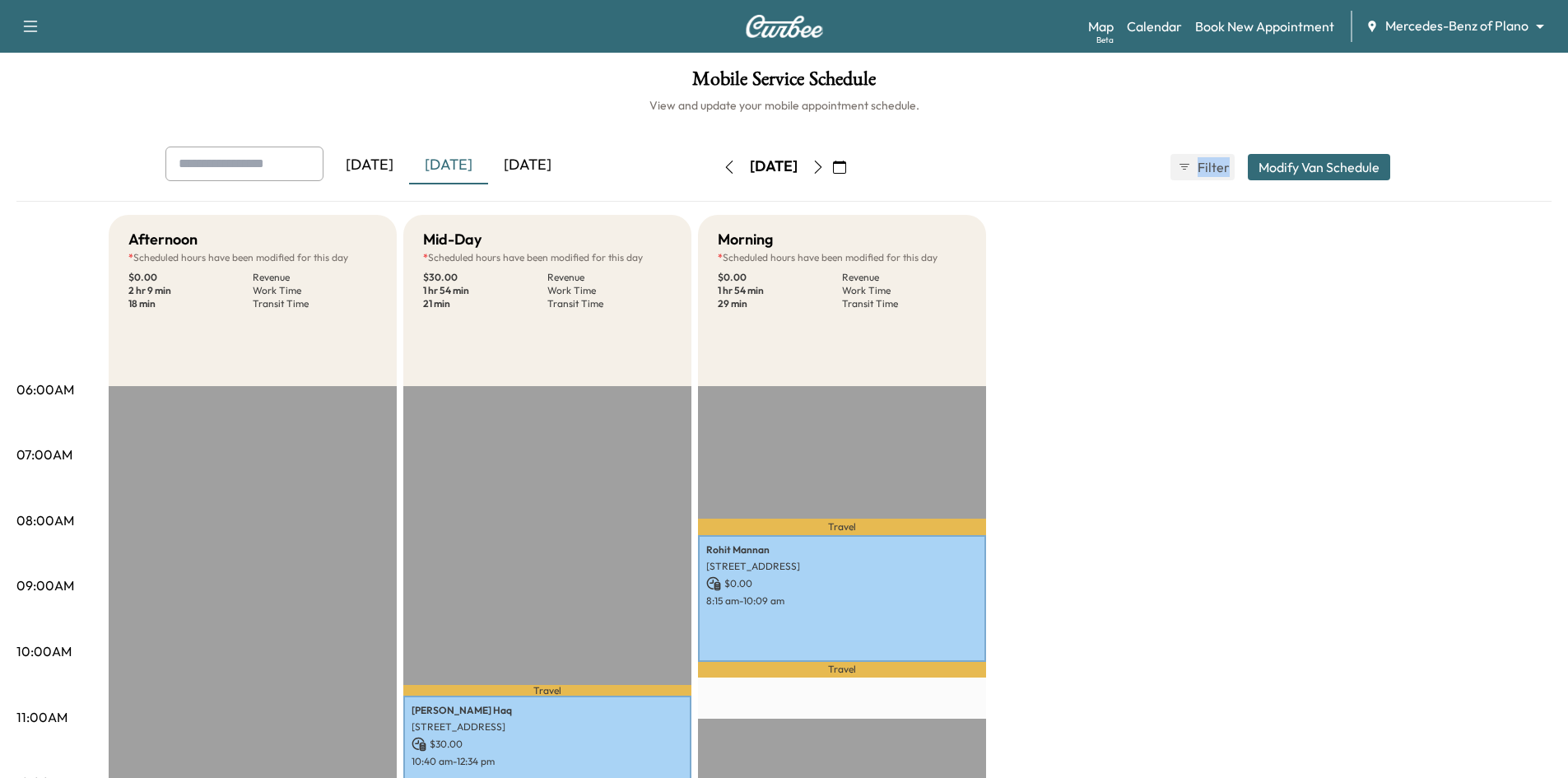
click at [547, 163] on div "[DATE]" at bounding box center [527, 165] width 79 height 38
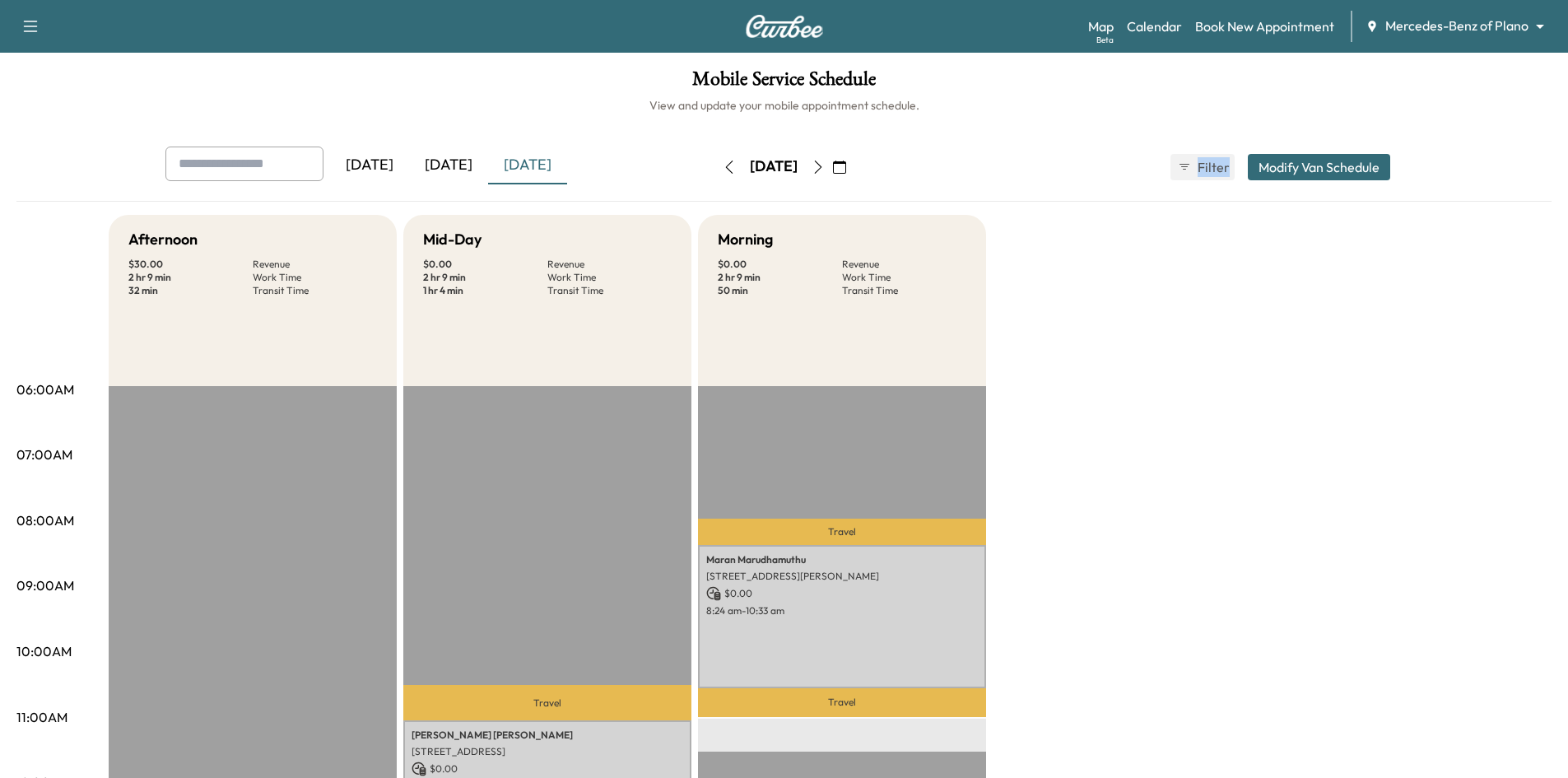
scroll to position [330, 0]
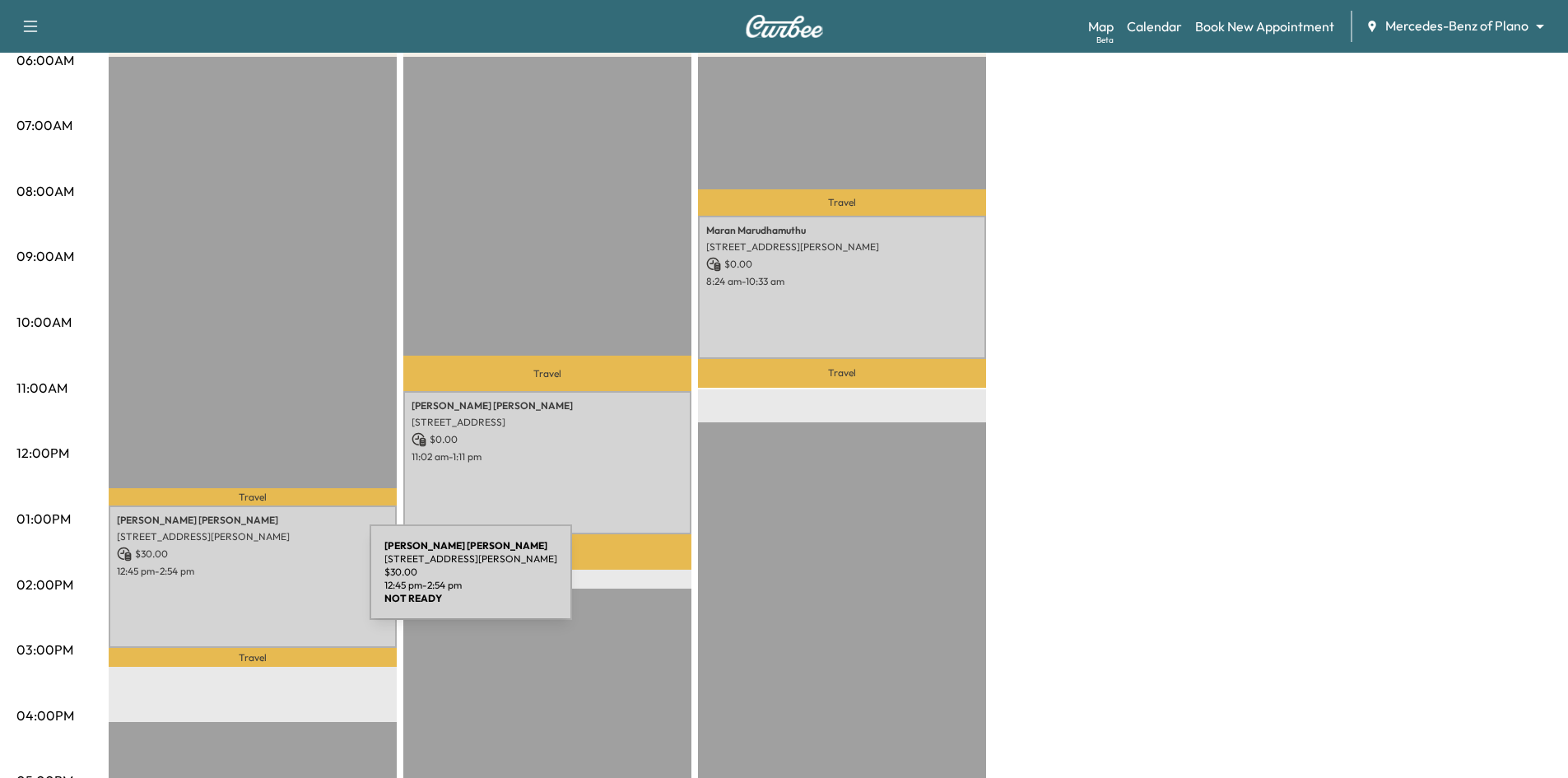
click at [229, 584] on div "Royce Nwankwo 4020 McEwen Rd, Farmers Branch, TX 75244, USA $ 30.00 12:45 pm - …" at bounding box center [253, 577] width 288 height 143
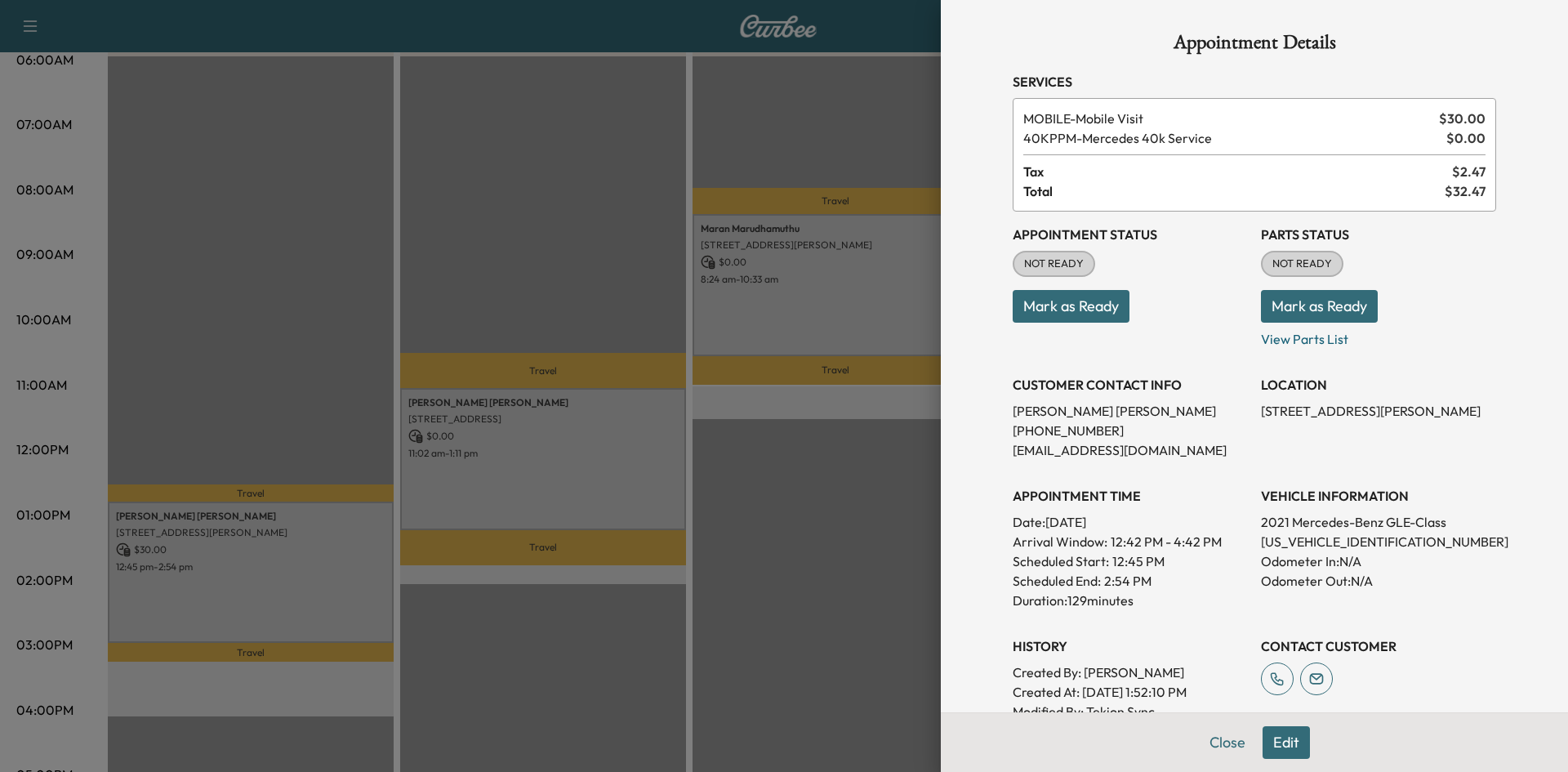
click at [1265, 544] on p "4JGFD6BB1MA371938" at bounding box center [1378, 541] width 235 height 20
copy p "4JGFD6BB1MA371938"
click at [495, 147] on div at bounding box center [784, 386] width 1568 height 772
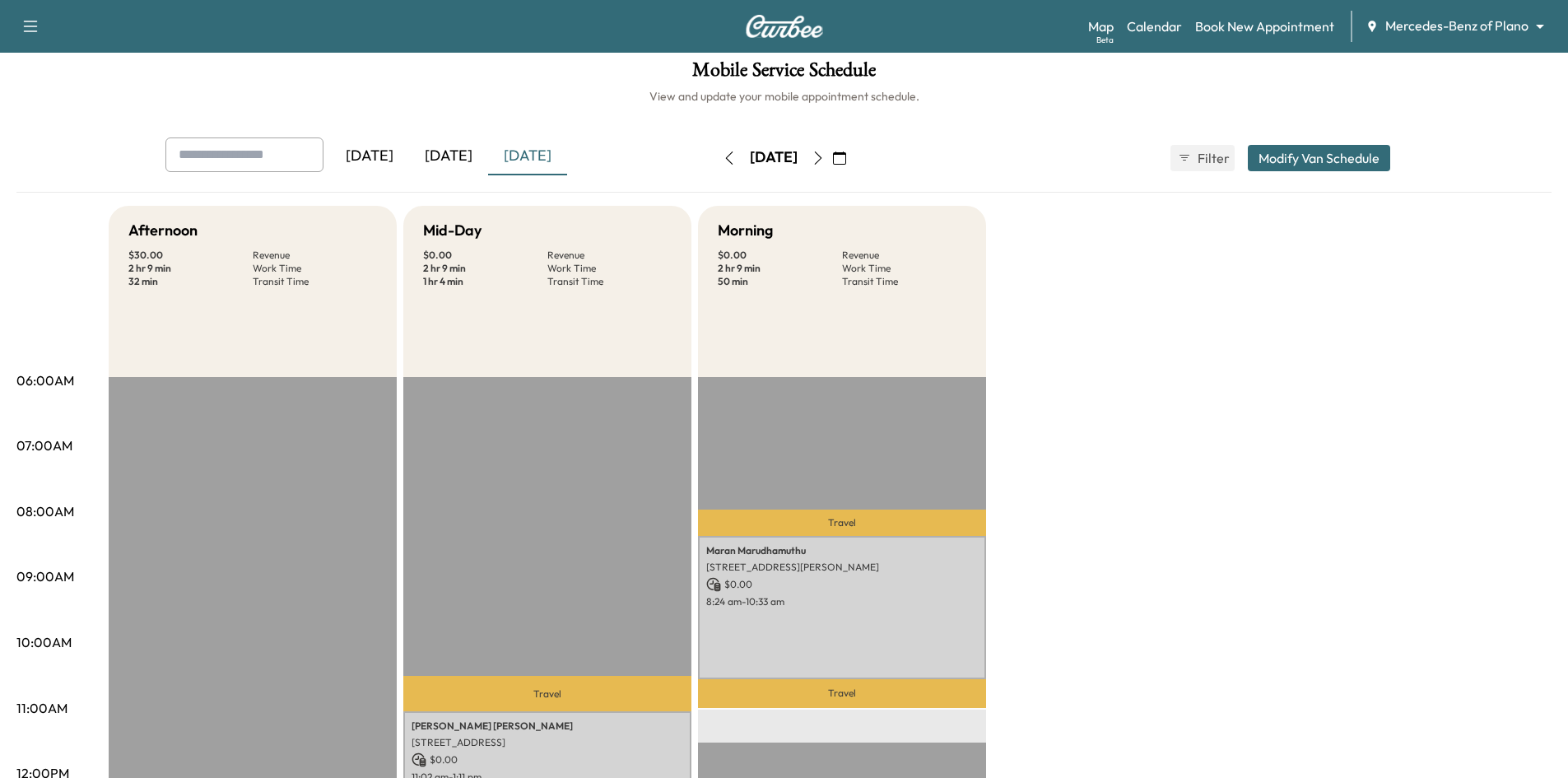
scroll to position [0, 0]
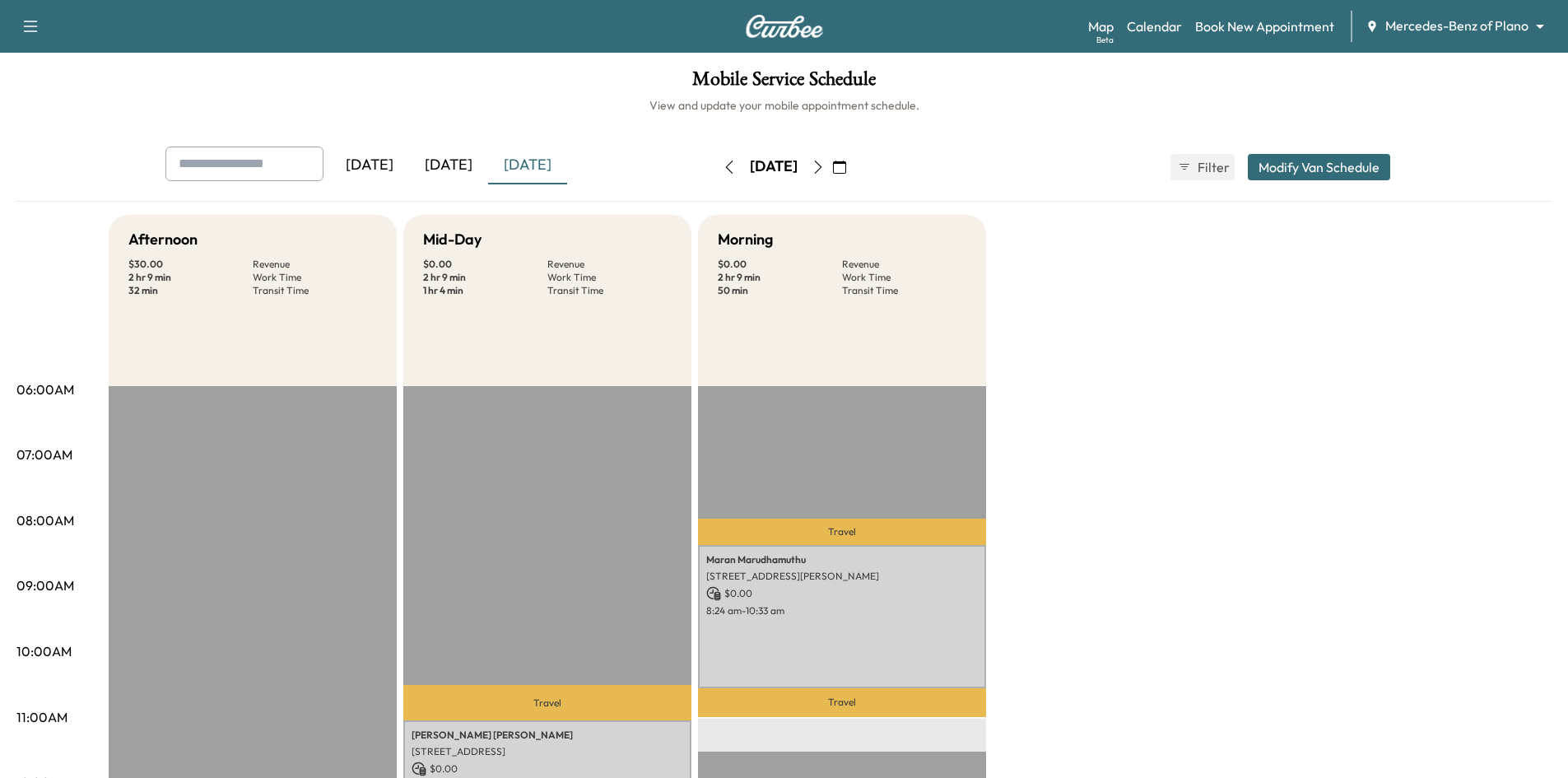
click at [824, 167] on icon "button" at bounding box center [817, 167] width 13 height 13
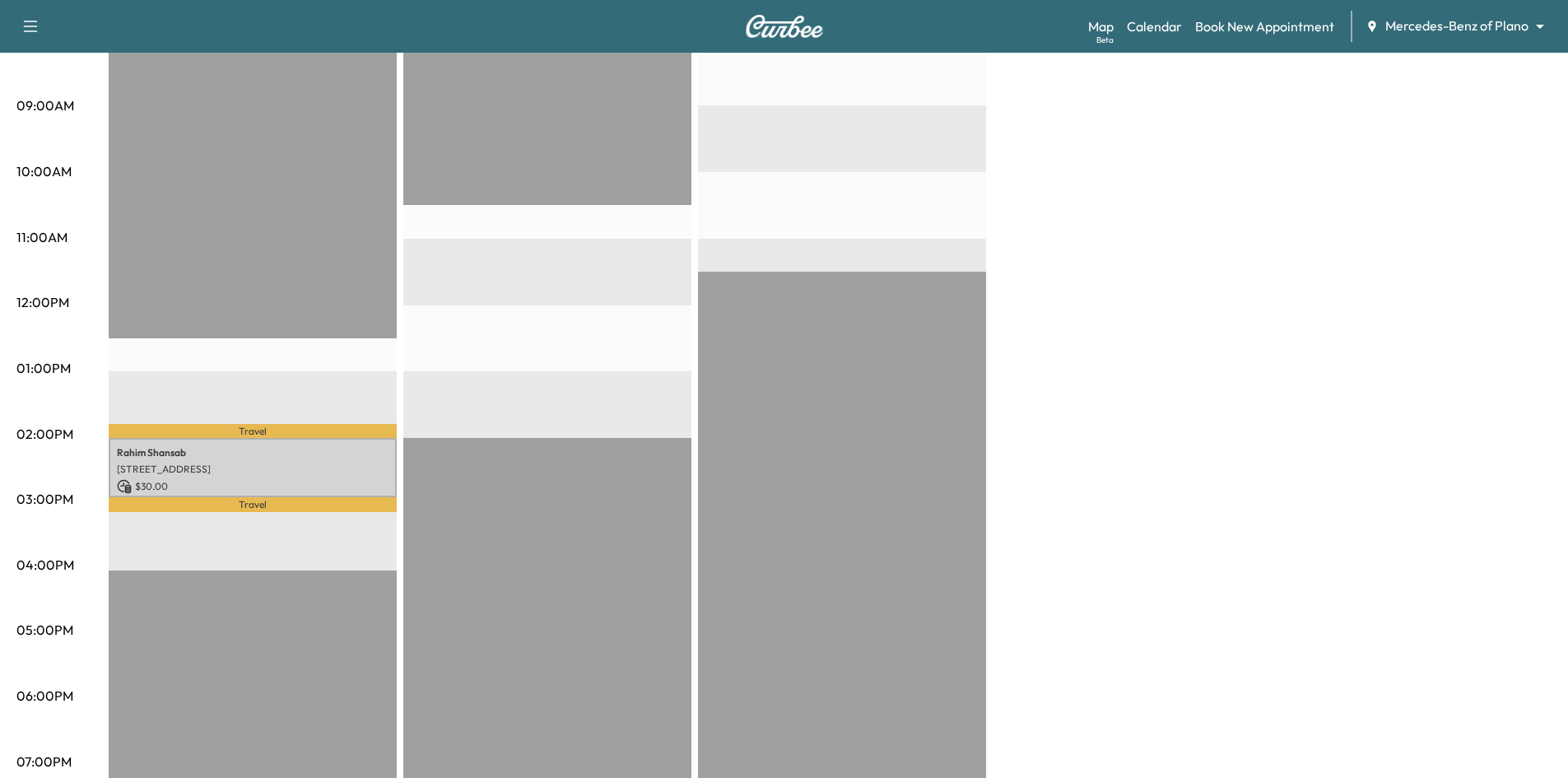
scroll to position [494, 0]
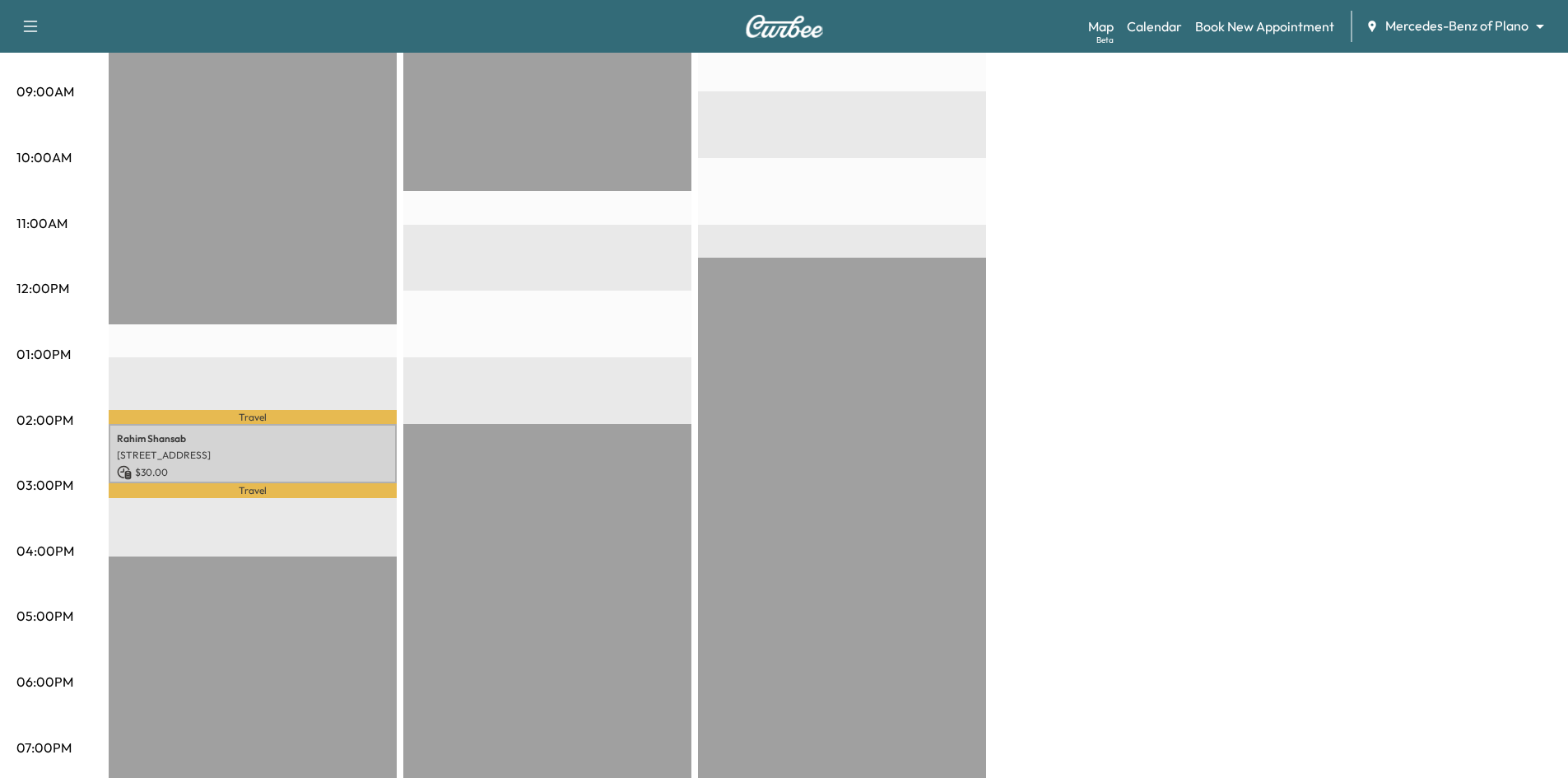
click at [570, 336] on div "EST Start" at bounding box center [547, 424] width 288 height 1063
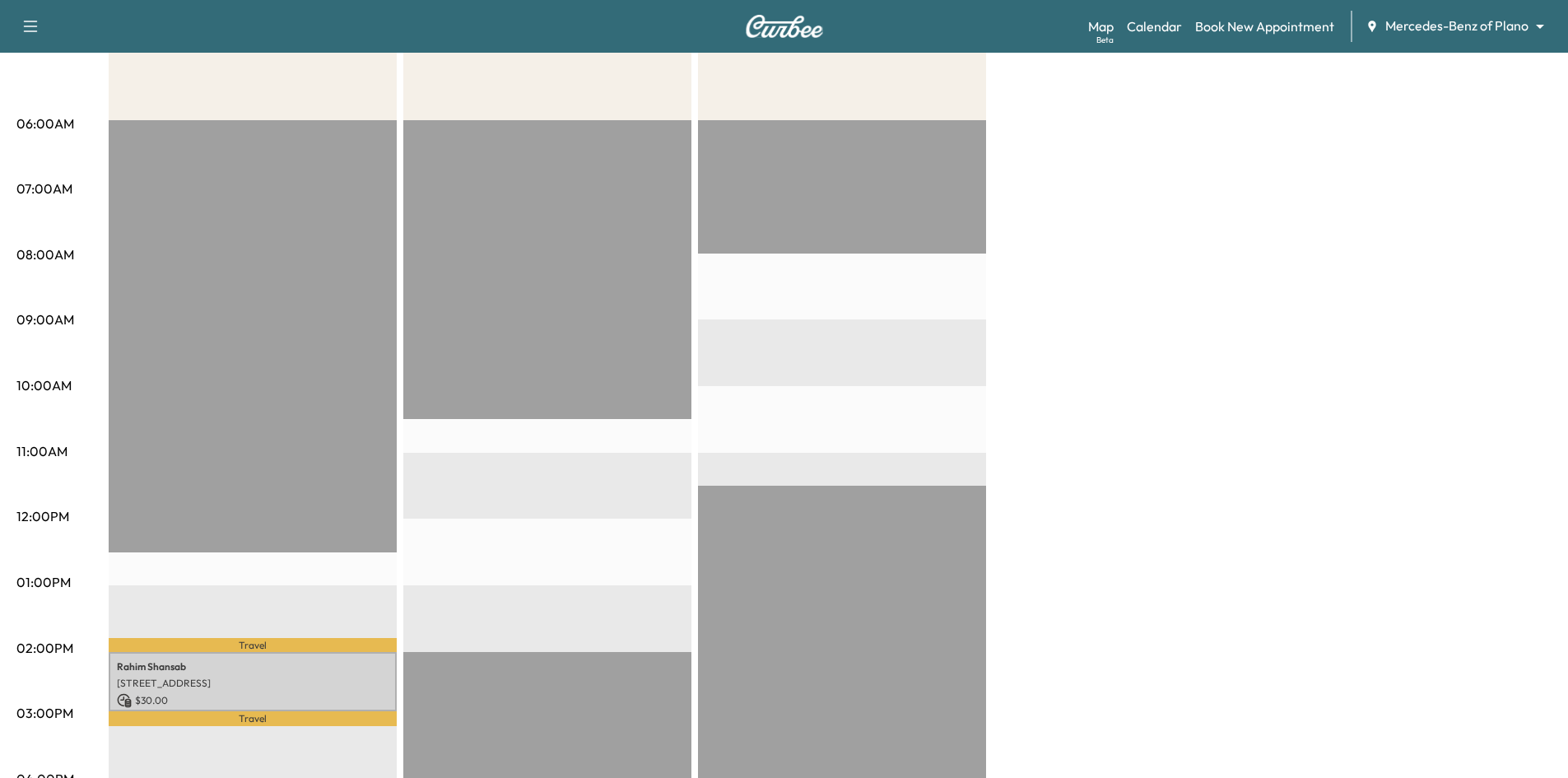
scroll to position [164, 0]
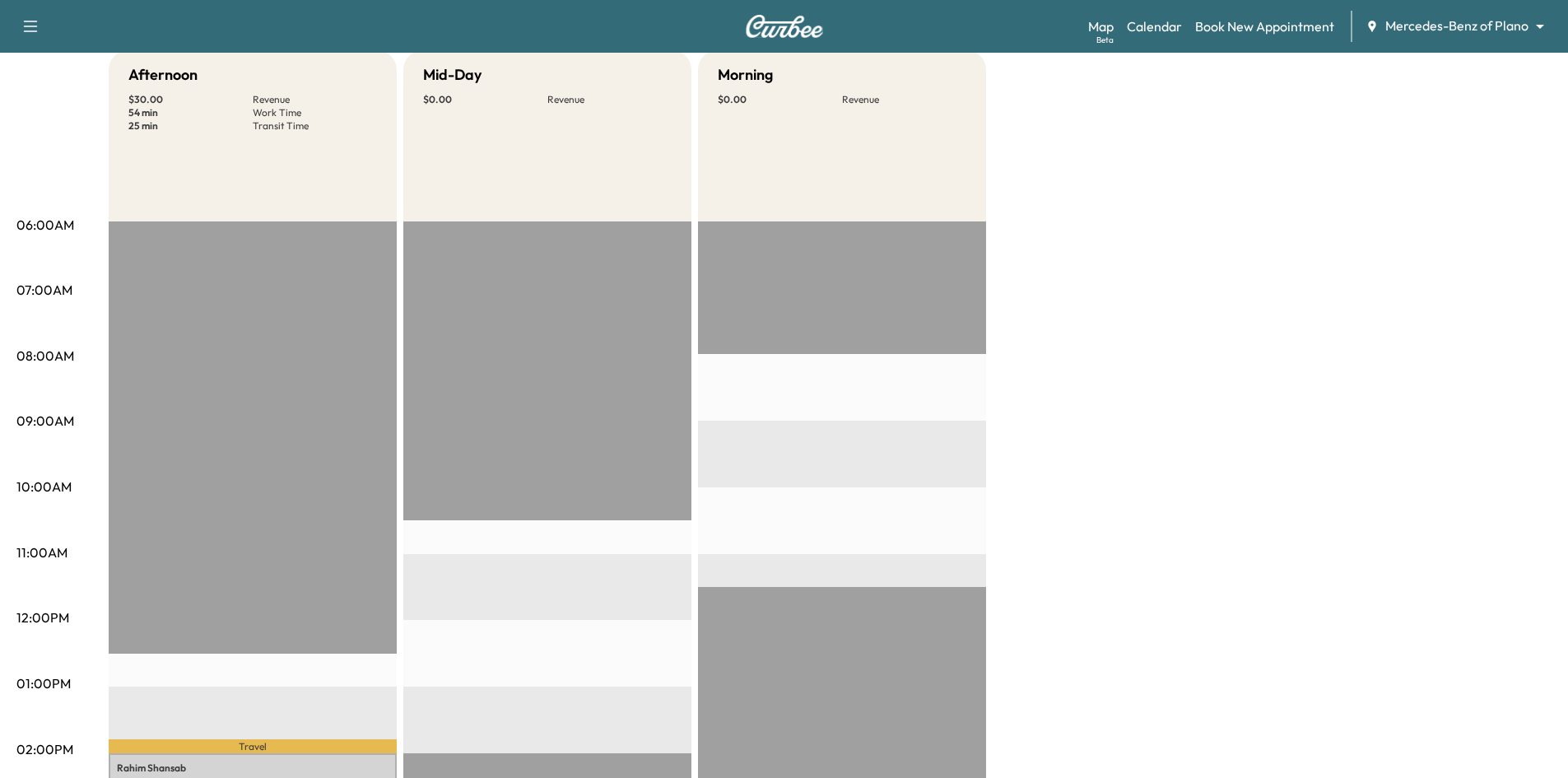
click at [641, 396] on div "EST Start" at bounding box center [547, 753] width 288 height 1063
click at [795, 339] on div "EST Start" at bounding box center [842, 753] width 288 height 1063
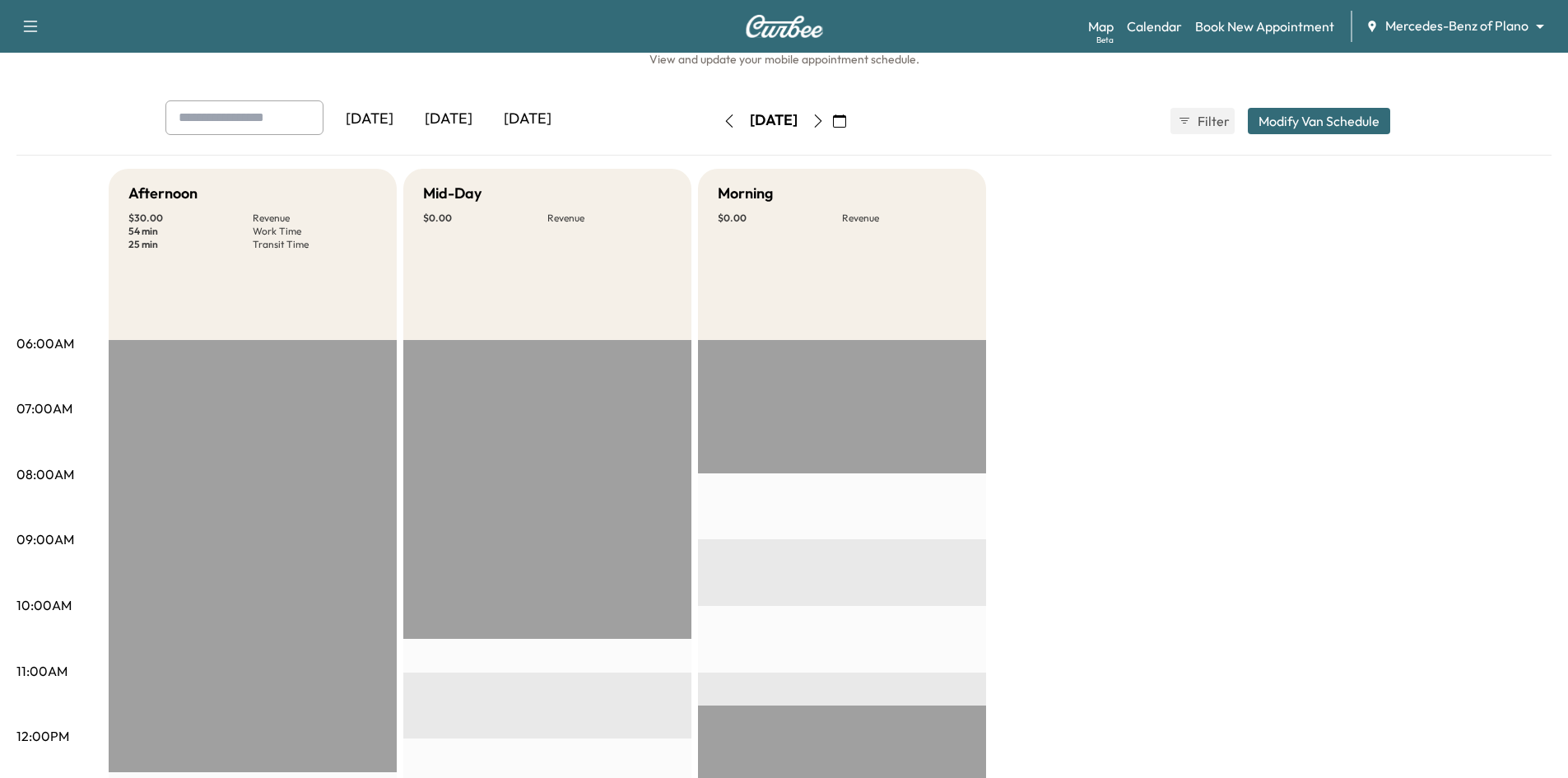
scroll to position [0, 0]
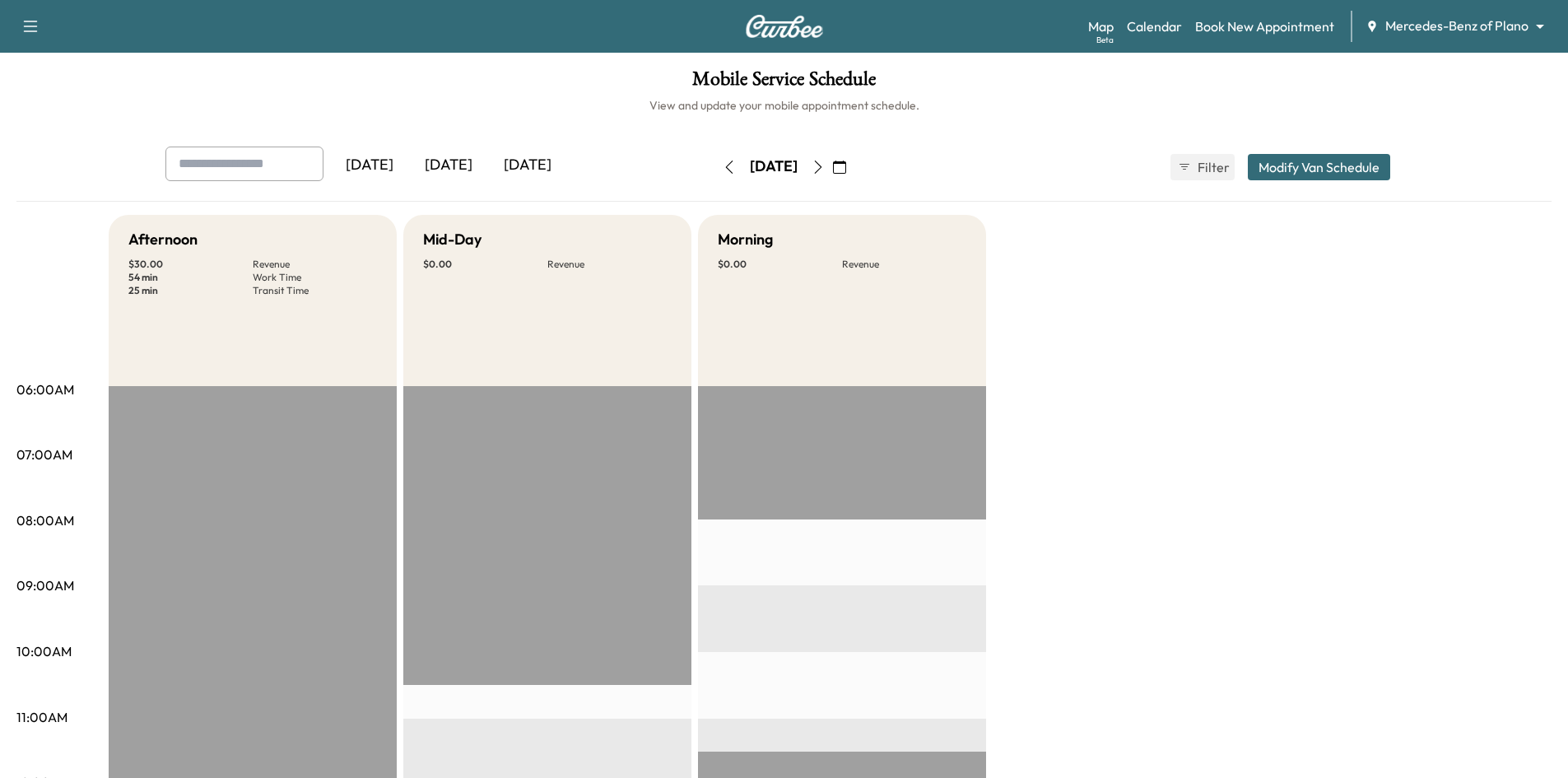
click at [824, 163] on icon "button" at bounding box center [817, 167] width 13 height 13
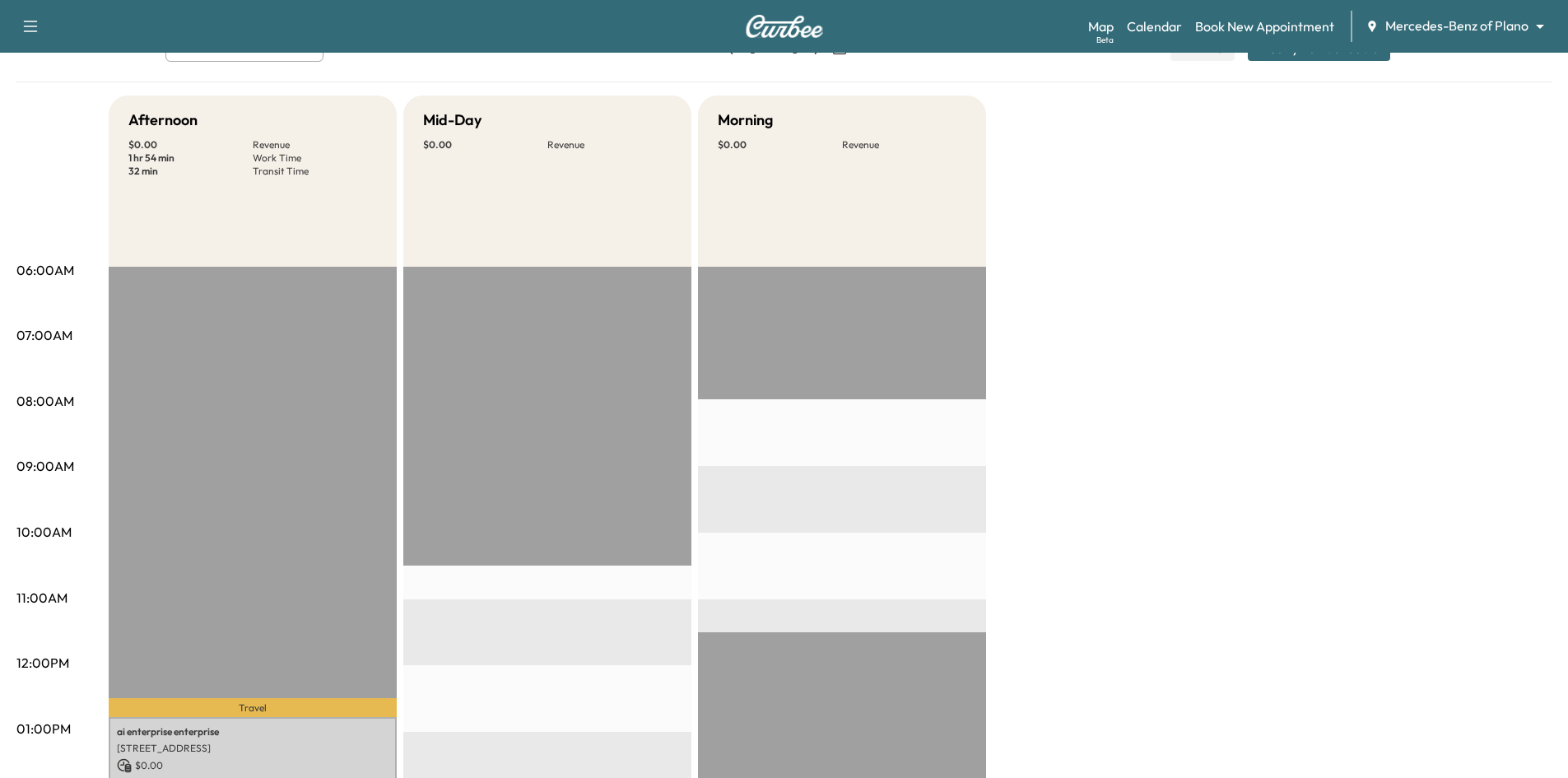
scroll to position [82, 0]
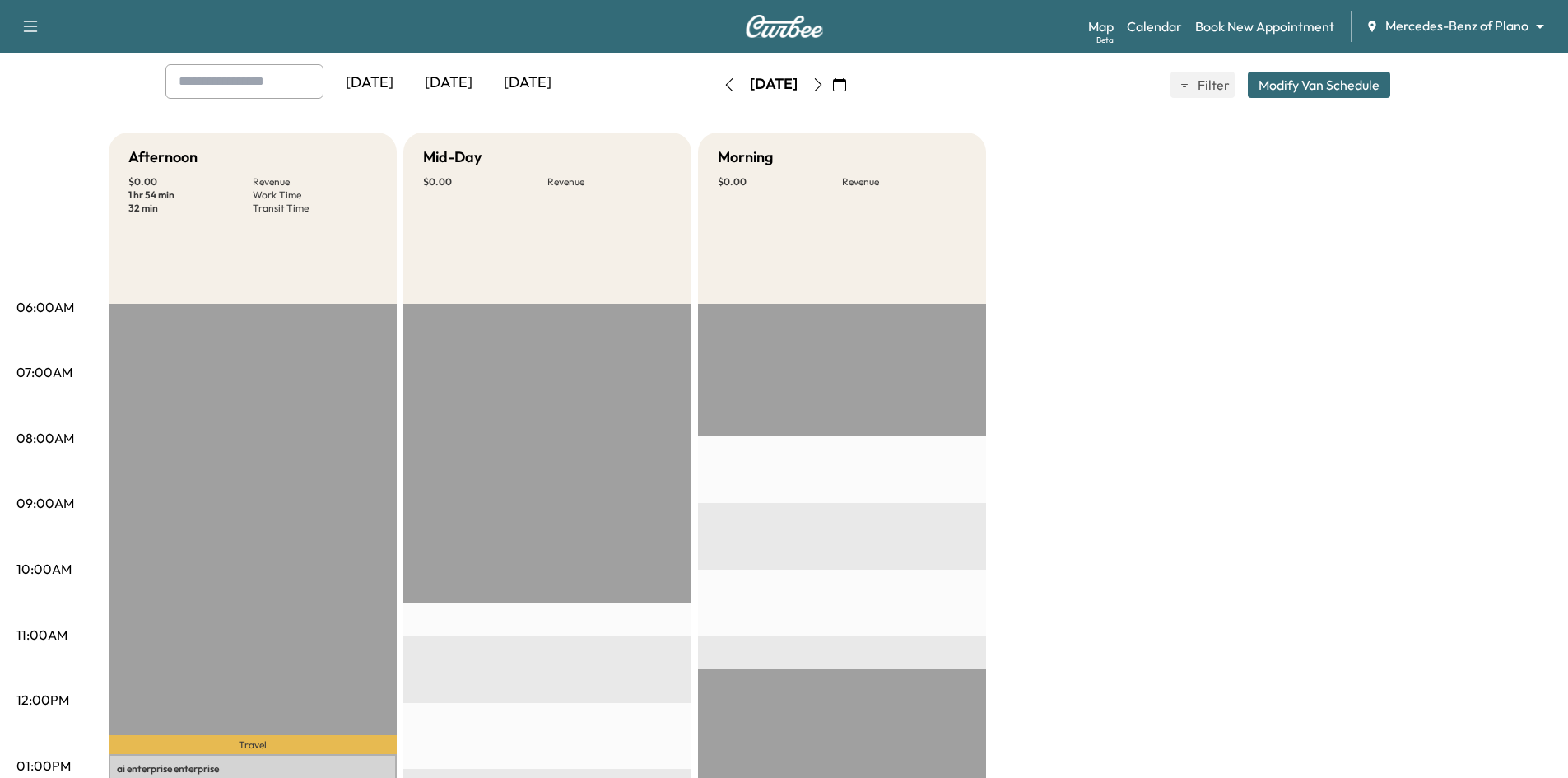
click at [822, 85] on icon "button" at bounding box center [817, 84] width 7 height 13
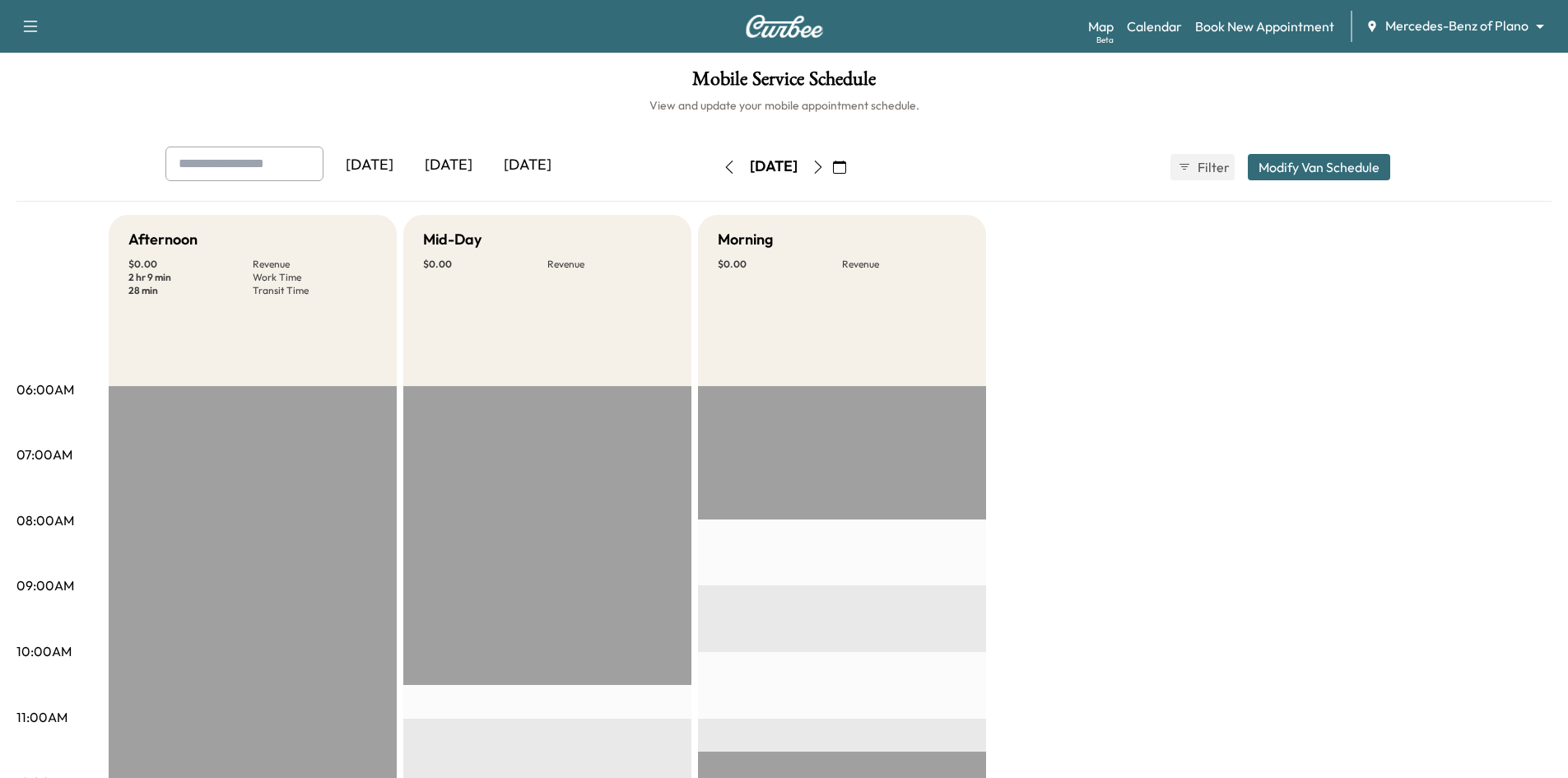
click at [723, 164] on icon "button" at bounding box center [729, 167] width 13 height 13
click at [715, 164] on button "button" at bounding box center [729, 167] width 28 height 26
click at [824, 170] on icon "button" at bounding box center [817, 167] width 13 height 13
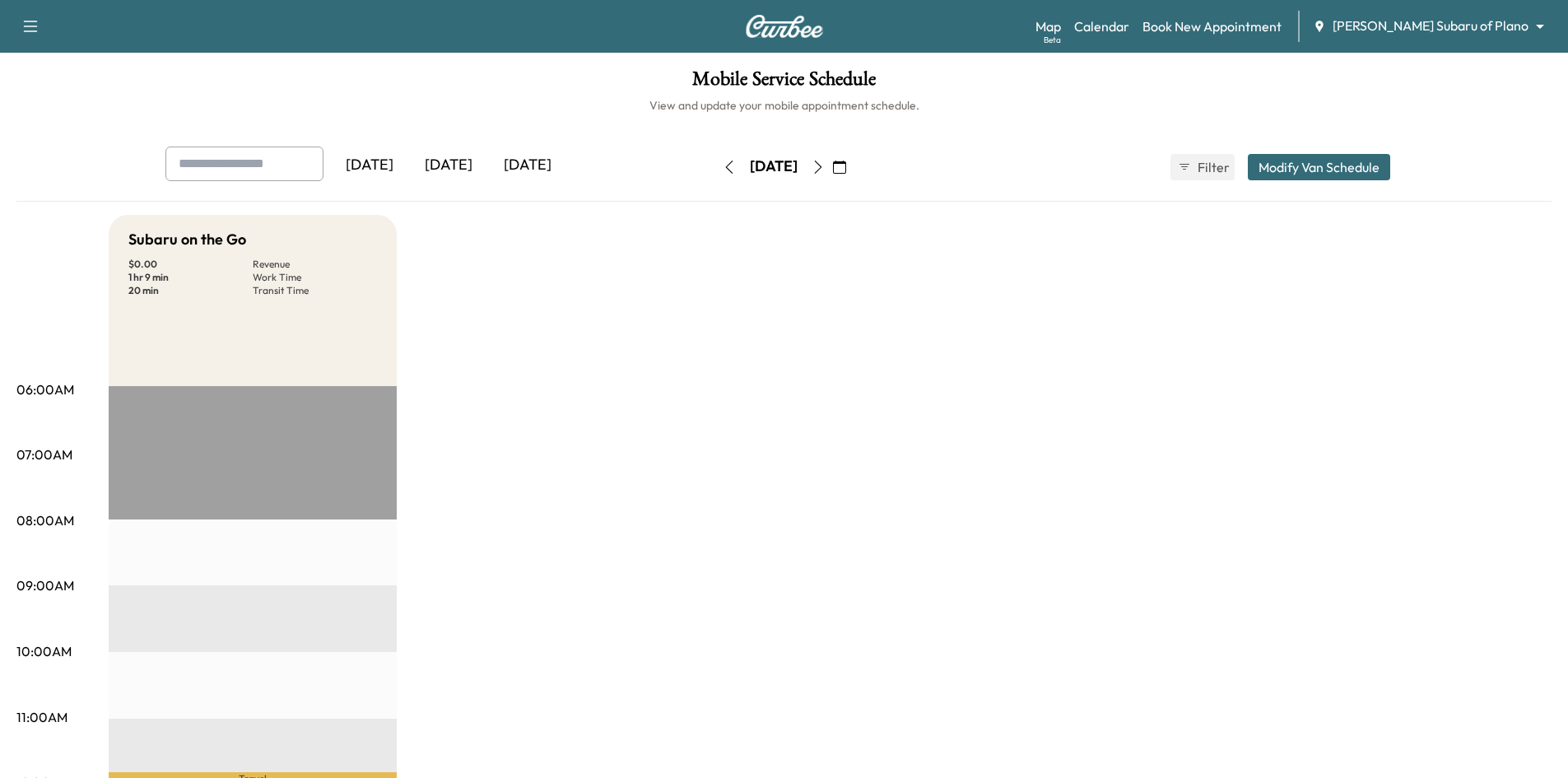
click at [530, 163] on div "[DATE]" at bounding box center [527, 165] width 79 height 38
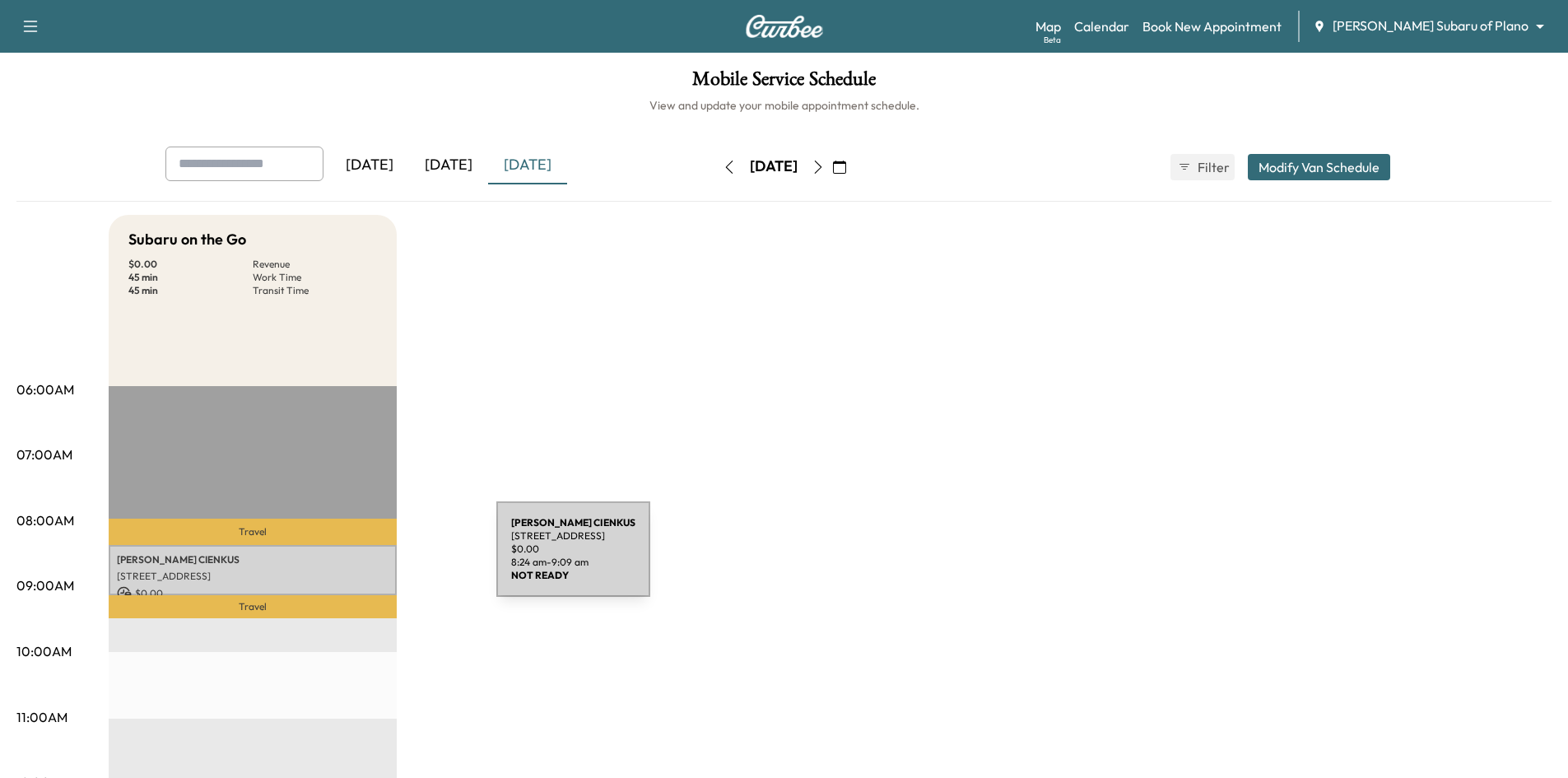
click at [370, 559] on p "Susan CIENKUS" at bounding box center [253, 559] width 272 height 13
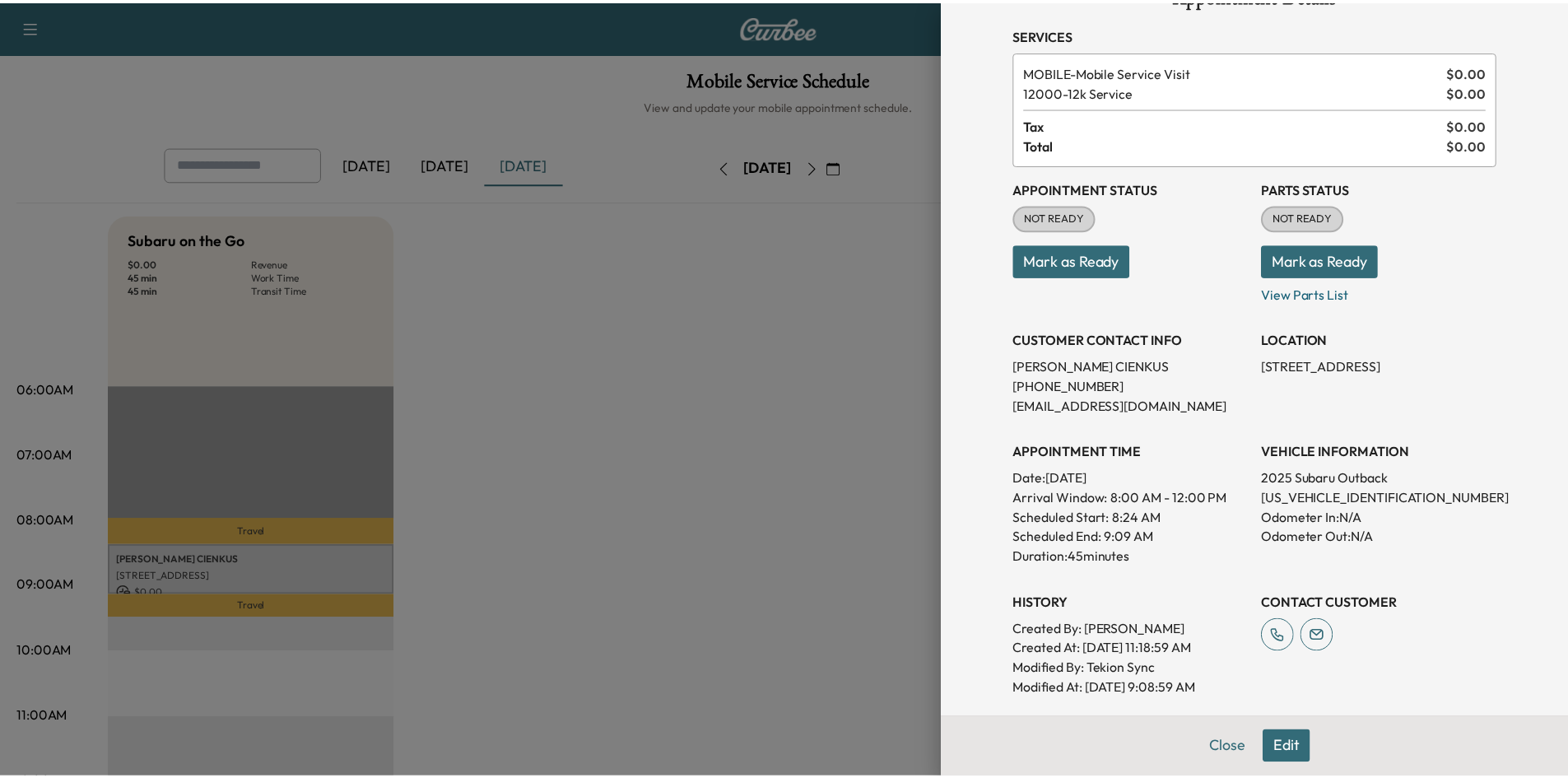
scroll to position [22, 0]
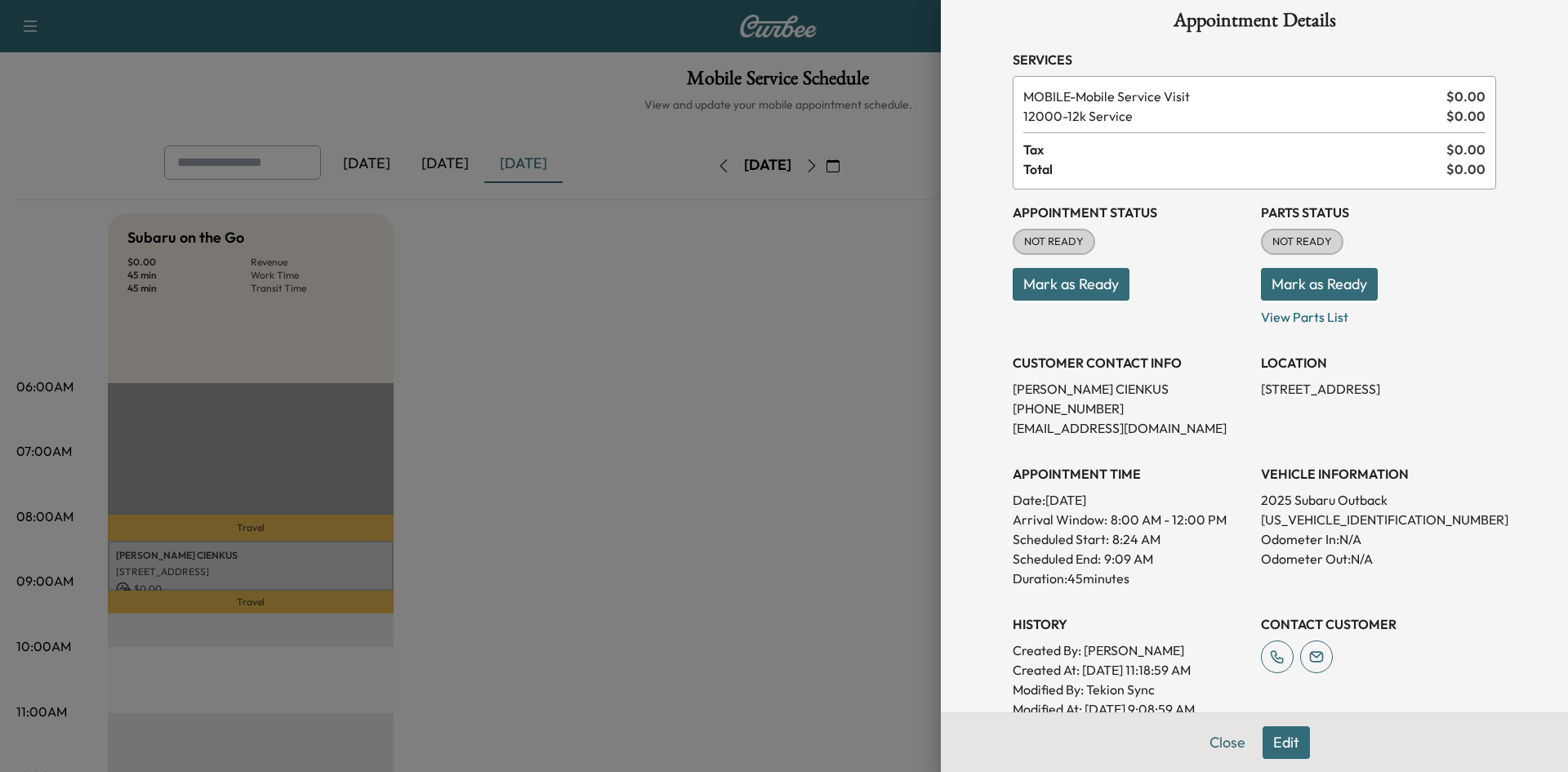
drag, startPoint x: 659, startPoint y: 347, endPoint x: 715, endPoint y: 285, distance: 83.5
click at [661, 345] on div at bounding box center [784, 386] width 1568 height 772
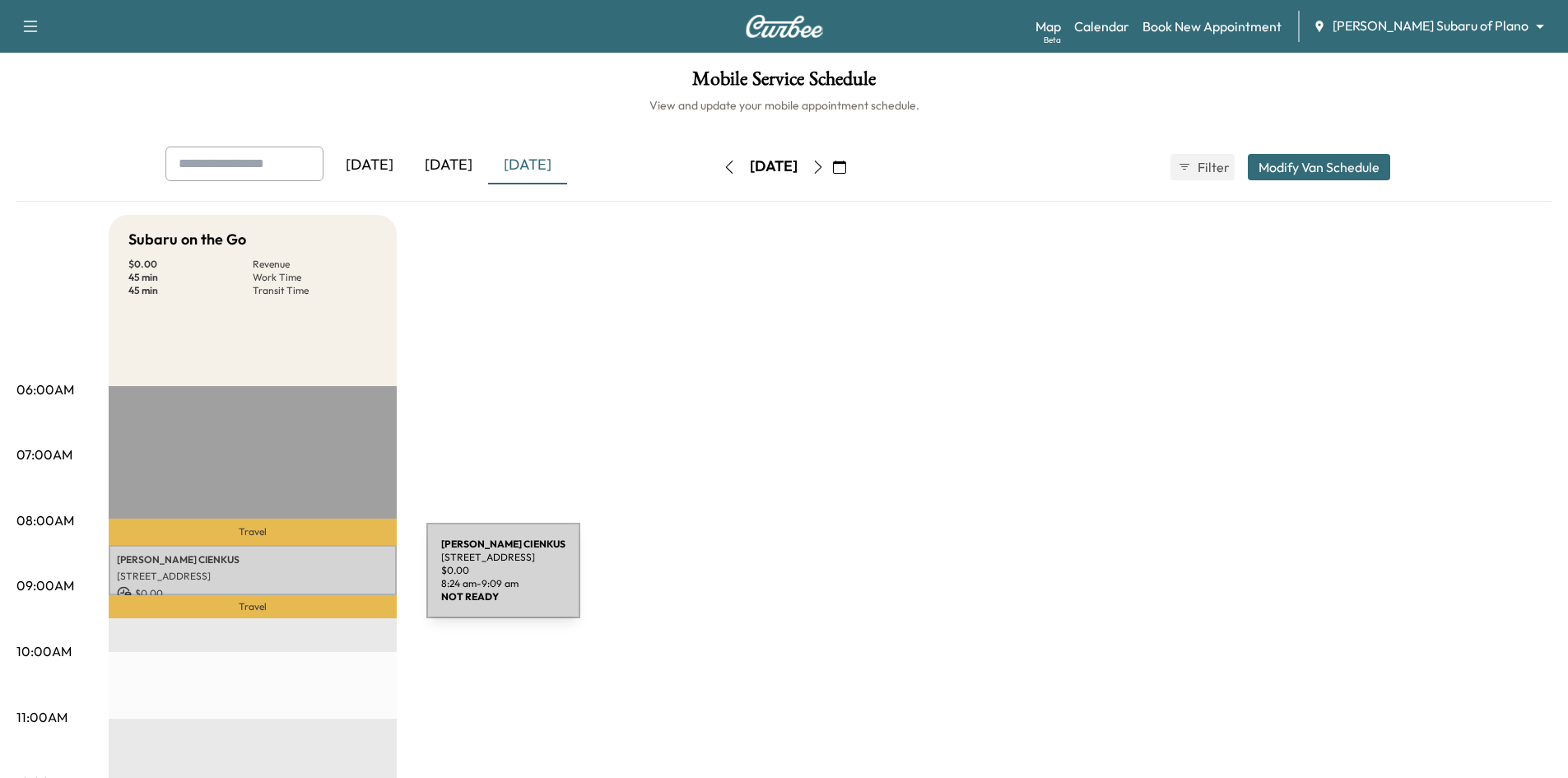
click at [306, 571] on p "2336 Emerald Lake Ln, Little Elm, TX 75068, United States of America" at bounding box center [253, 576] width 272 height 13
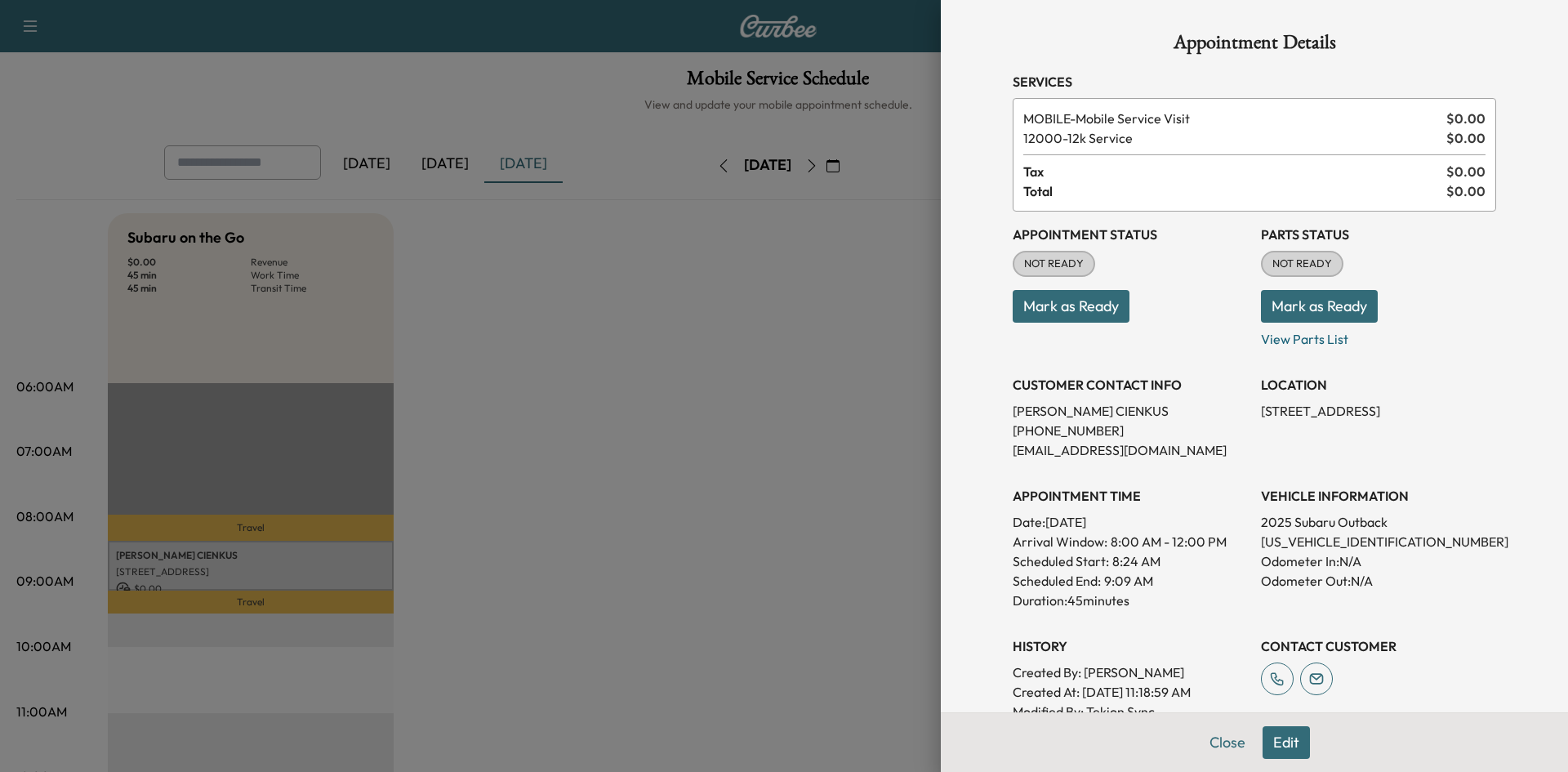
click at [1334, 542] on p "4S4BTAPC8S3120440" at bounding box center [1378, 541] width 235 height 20
copy p "4S4BTAPC8S3120440"
click at [873, 480] on div at bounding box center [784, 386] width 1568 height 772
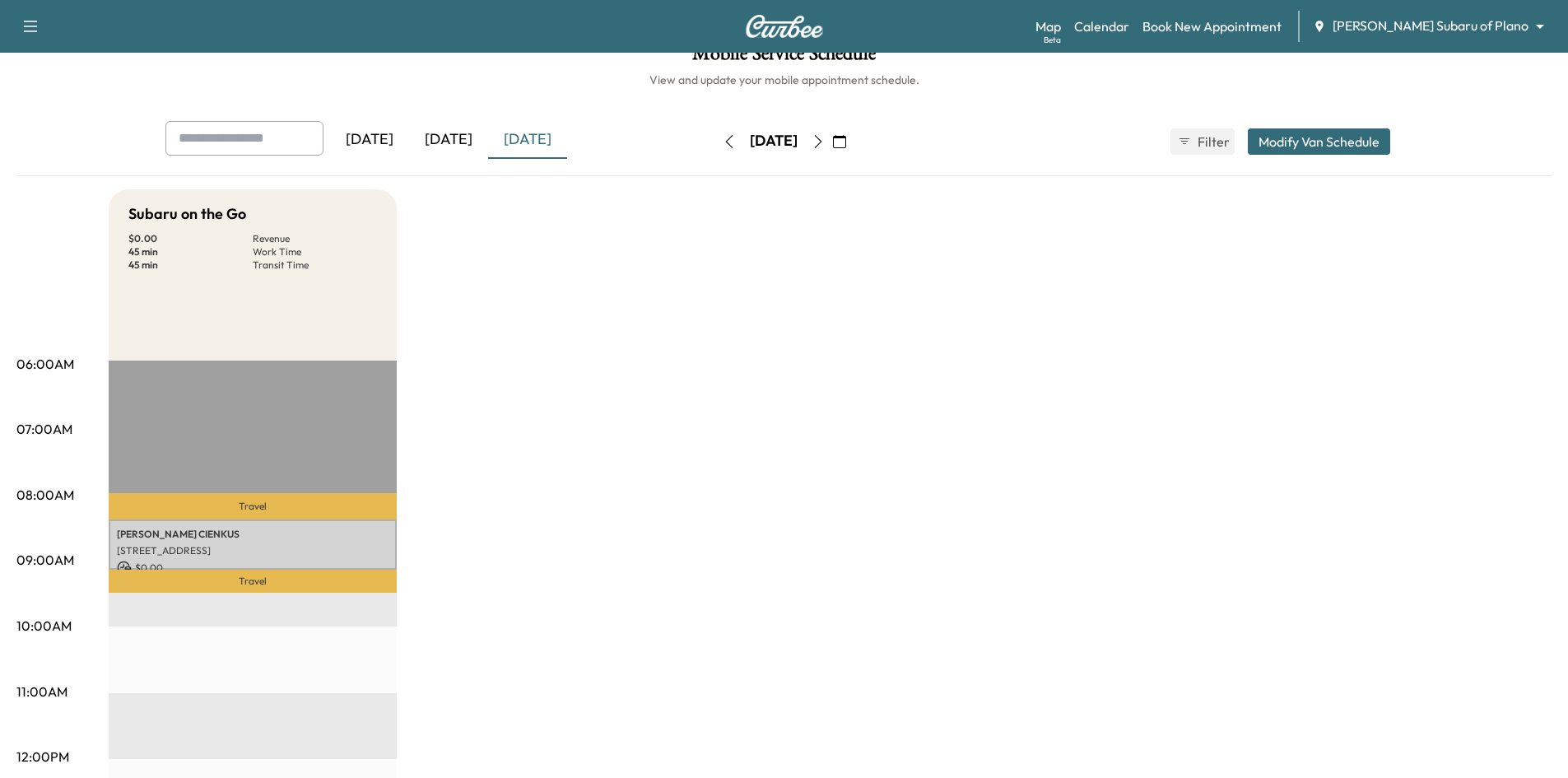
scroll to position [0, 0]
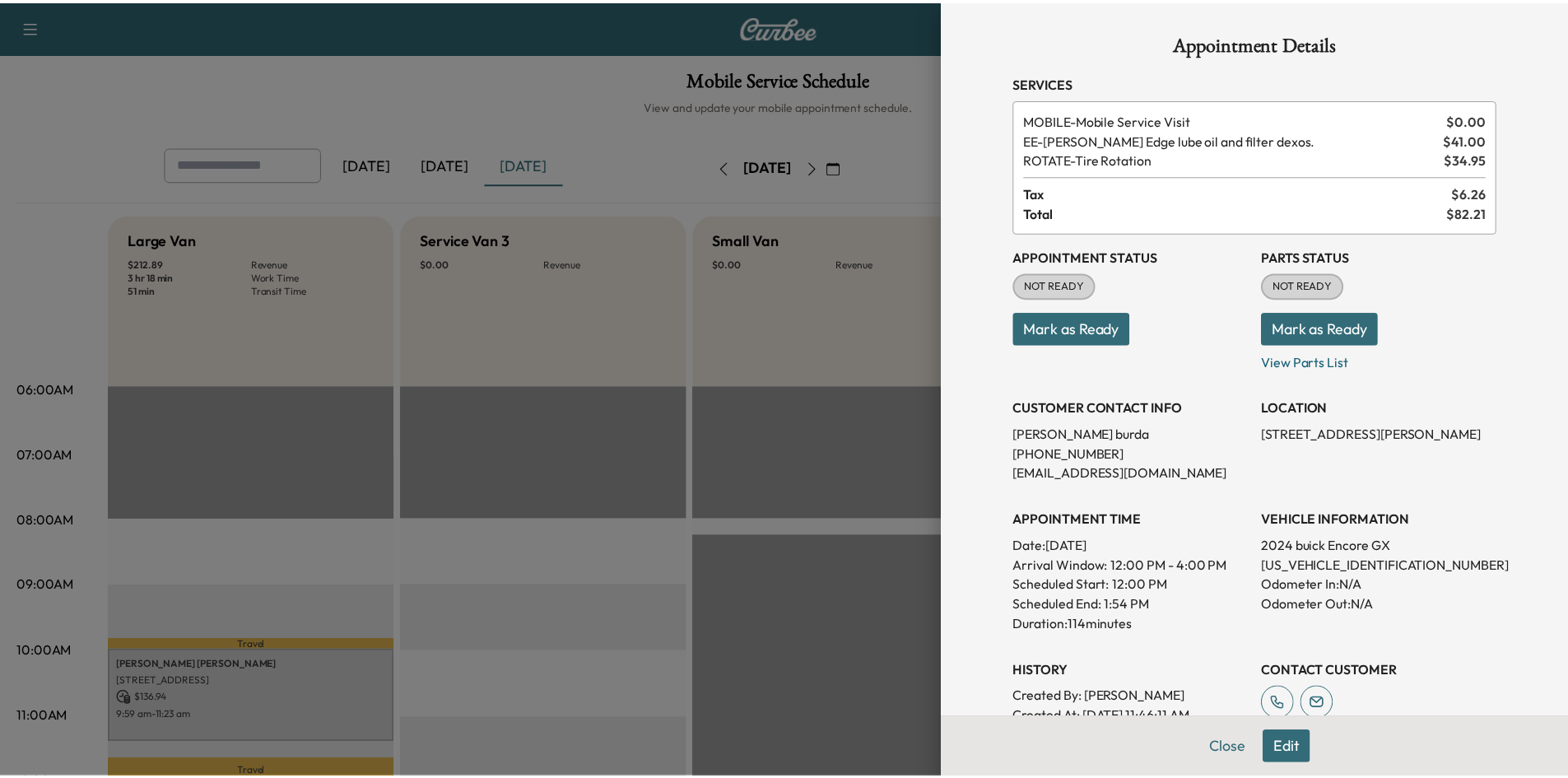
scroll to position [330, 0]
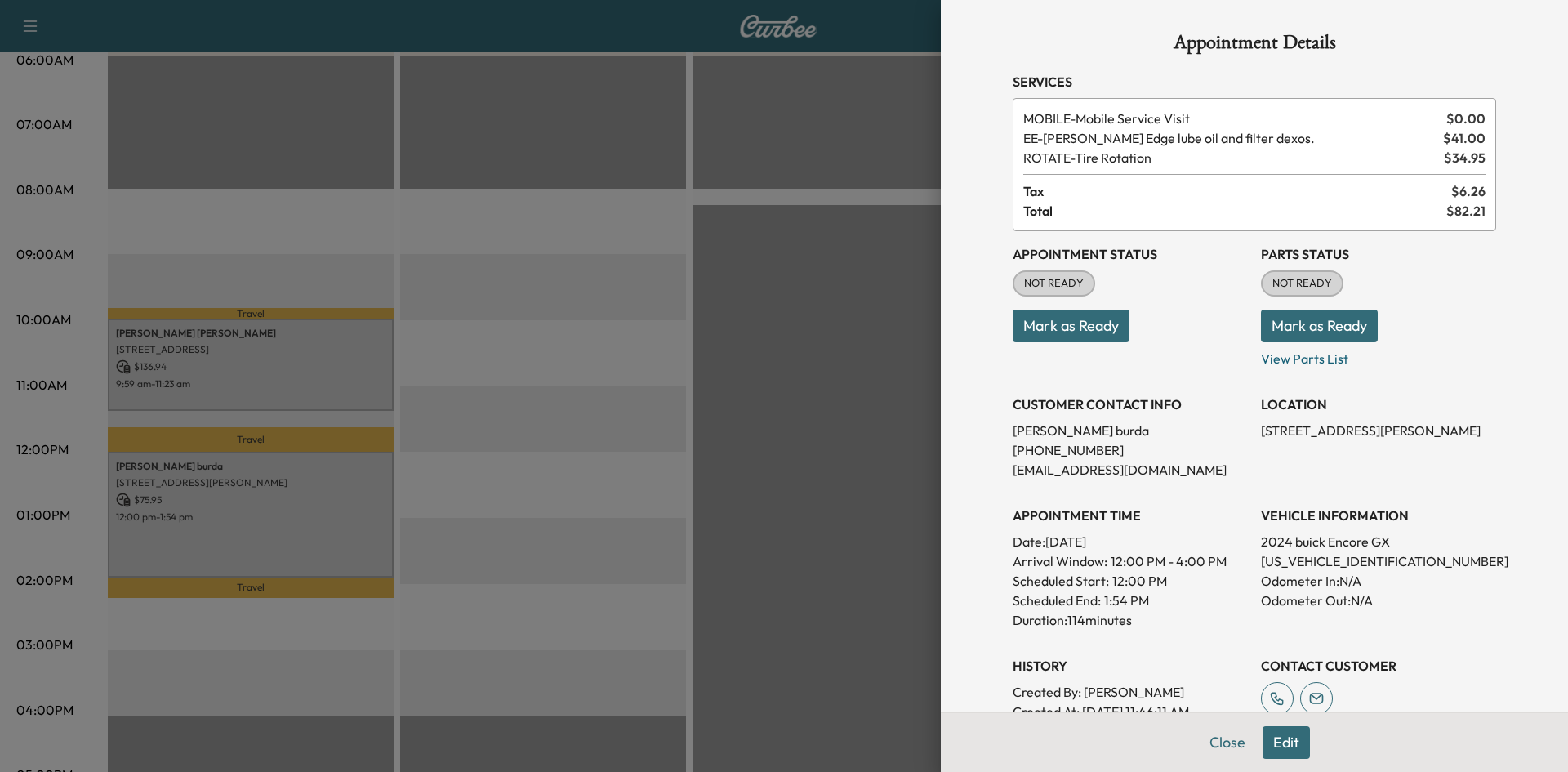
click at [840, 258] on div at bounding box center [784, 386] width 1568 height 772
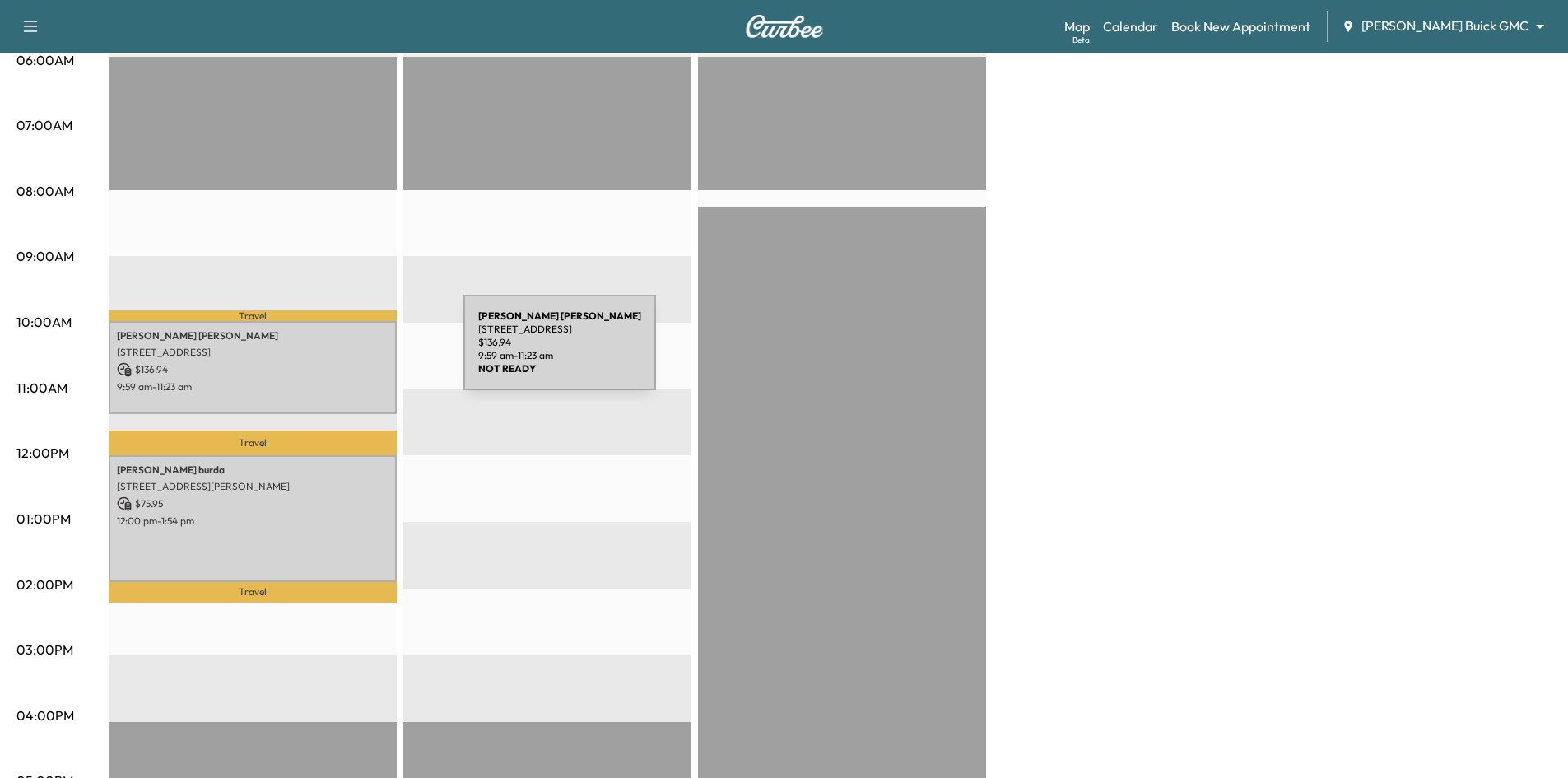
click at [340, 349] on p "1204 Lk Fls Ter, Lewisville, TX 75056, USA" at bounding box center [253, 351] width 272 height 13
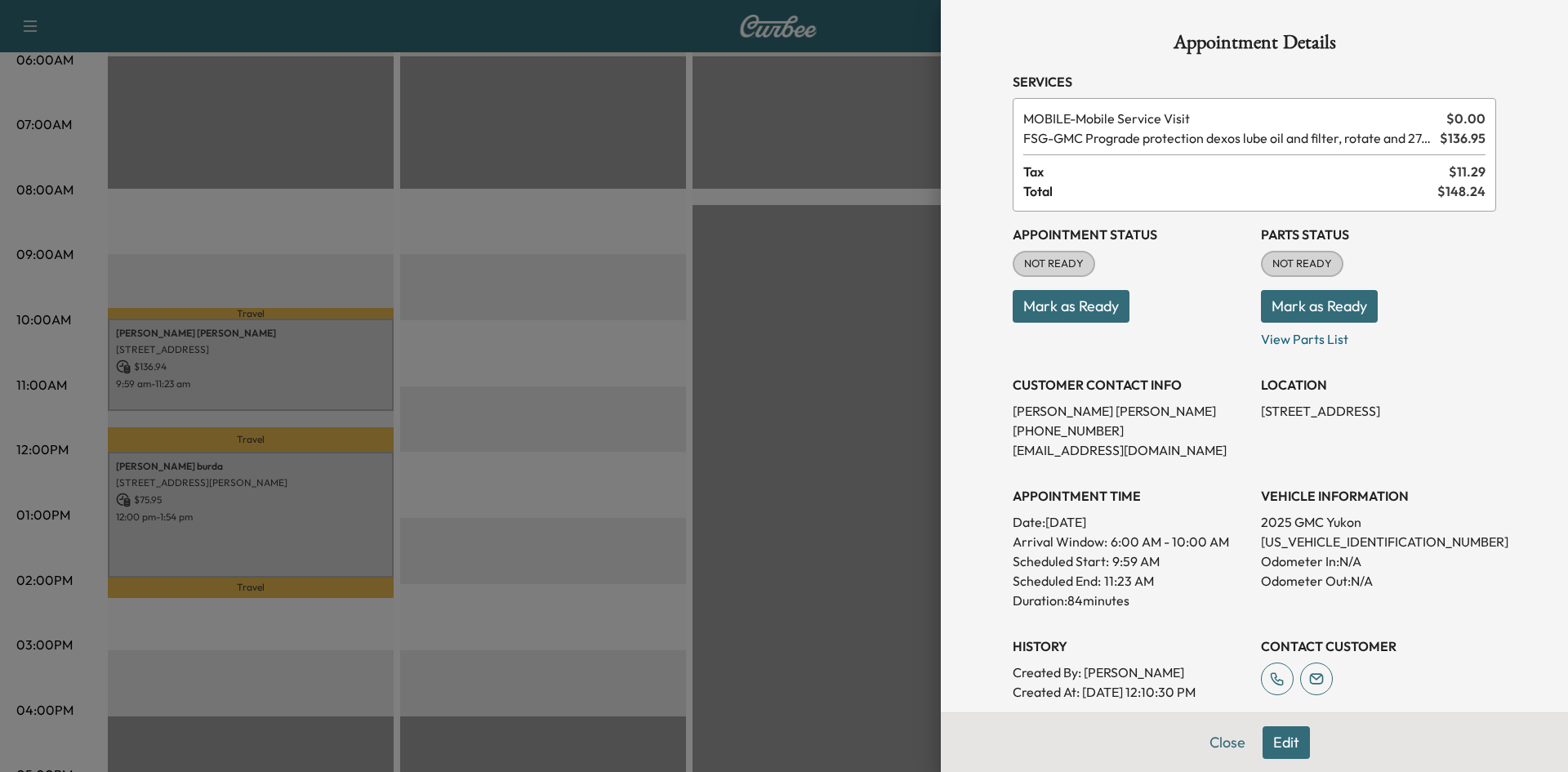
drag, startPoint x: 1057, startPoint y: 302, endPoint x: 885, endPoint y: 325, distance: 173.5
click at [1055, 305] on button "Mark as Ready" at bounding box center [1071, 306] width 117 height 33
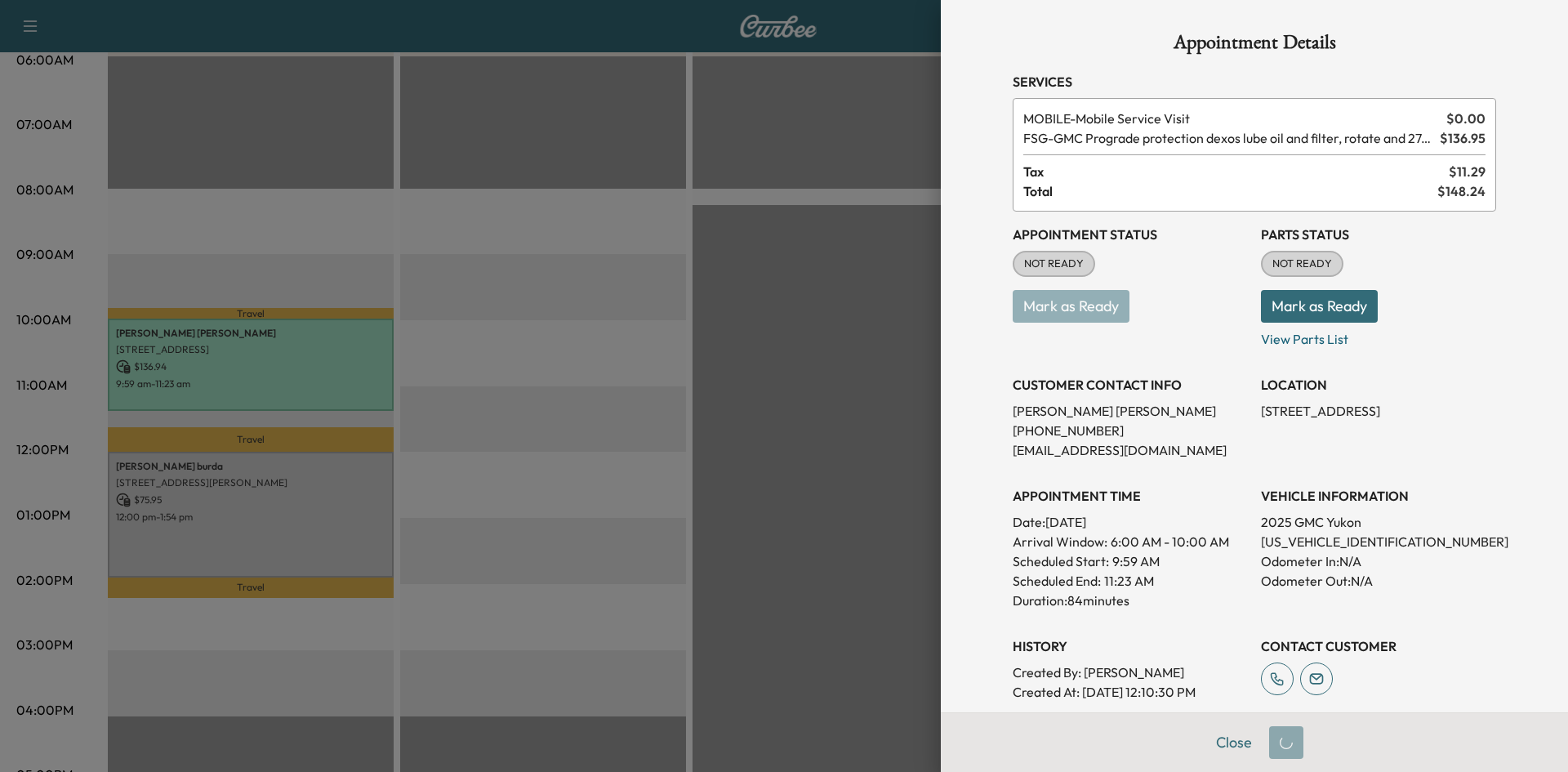
click at [286, 492] on div at bounding box center [784, 386] width 1568 height 772
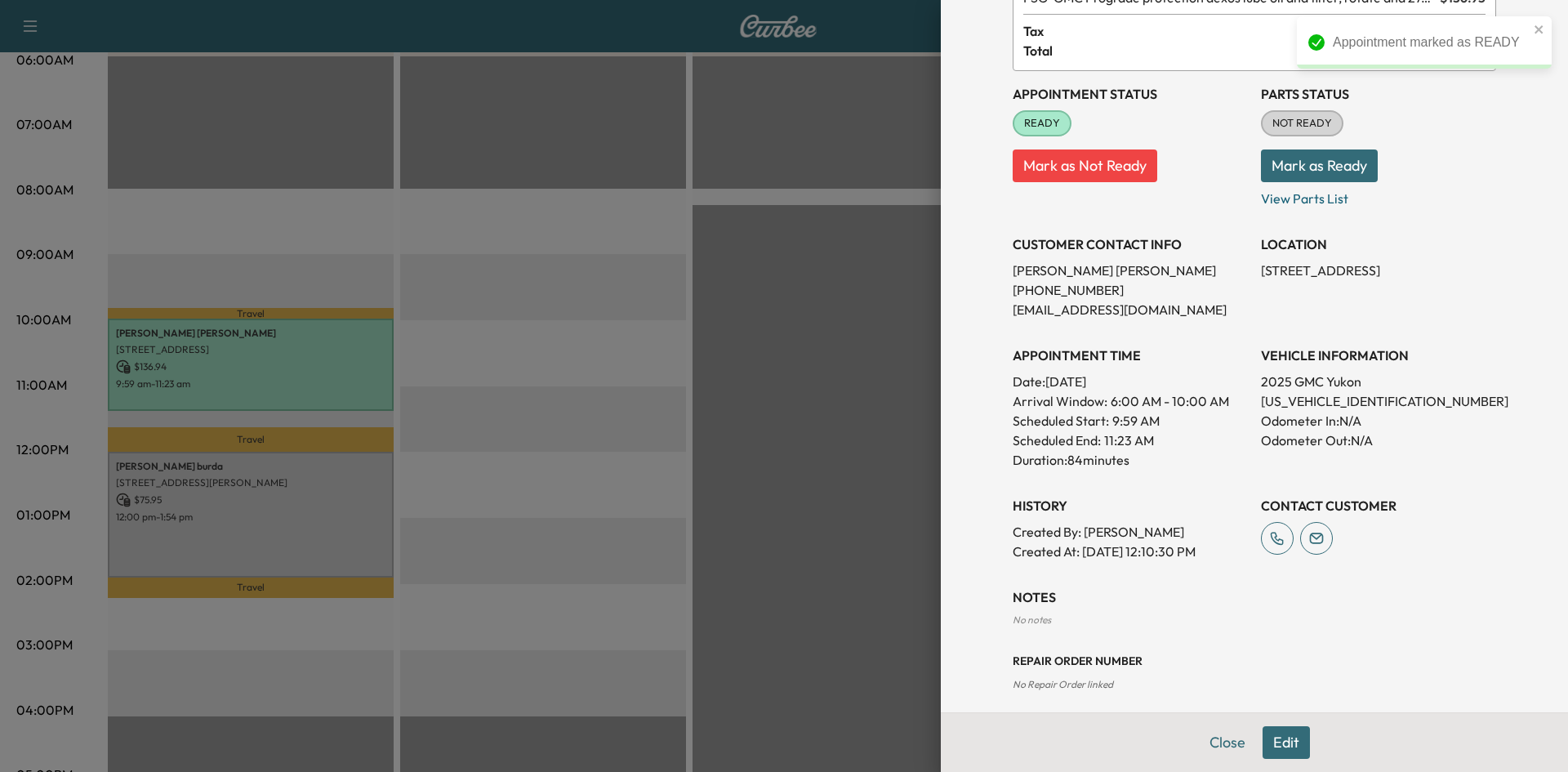
scroll to position [0, 0]
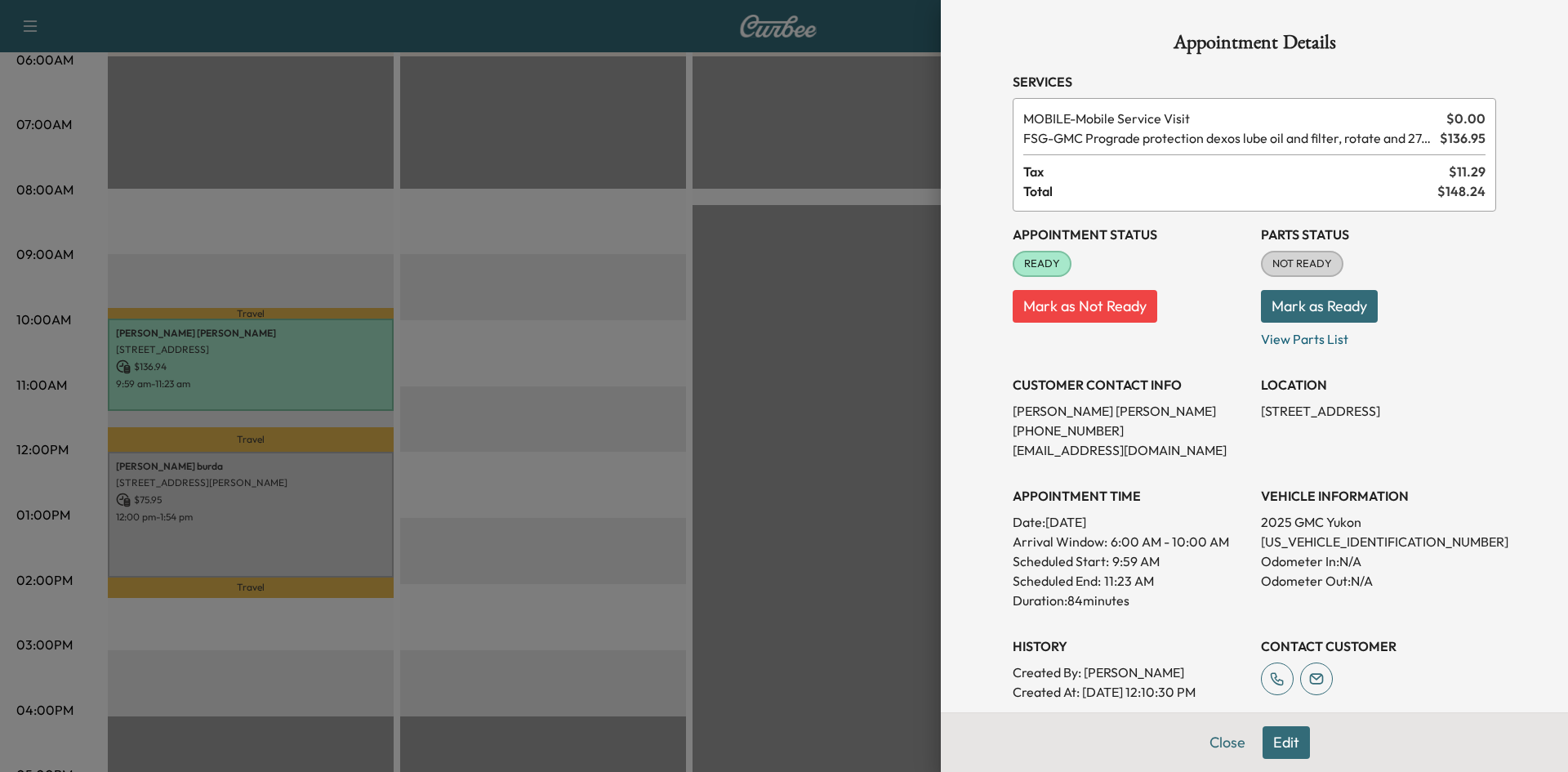
click at [480, 385] on div at bounding box center [784, 386] width 1568 height 772
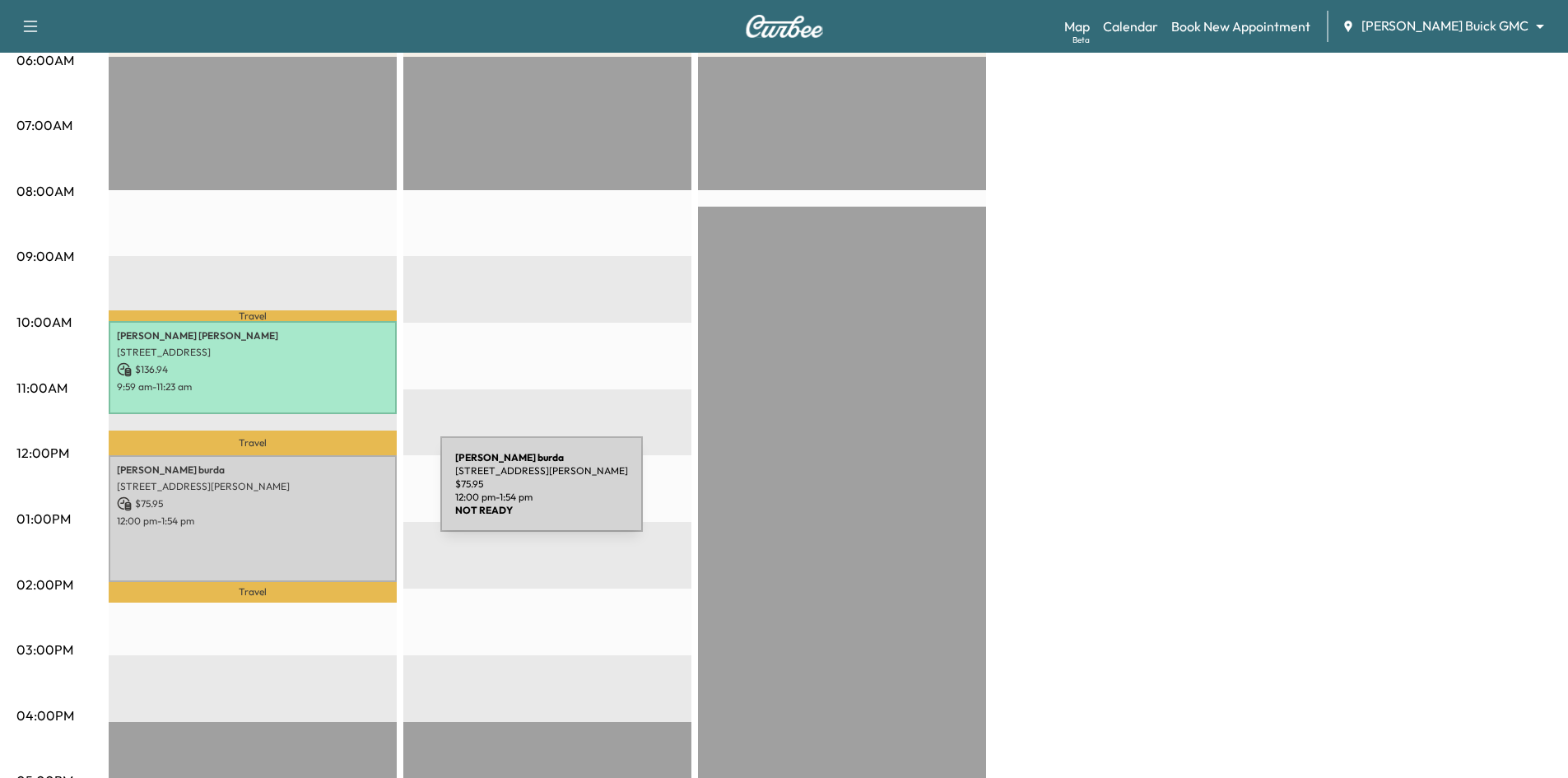
click at [316, 497] on p "$ 75.95" at bounding box center [253, 504] width 272 height 15
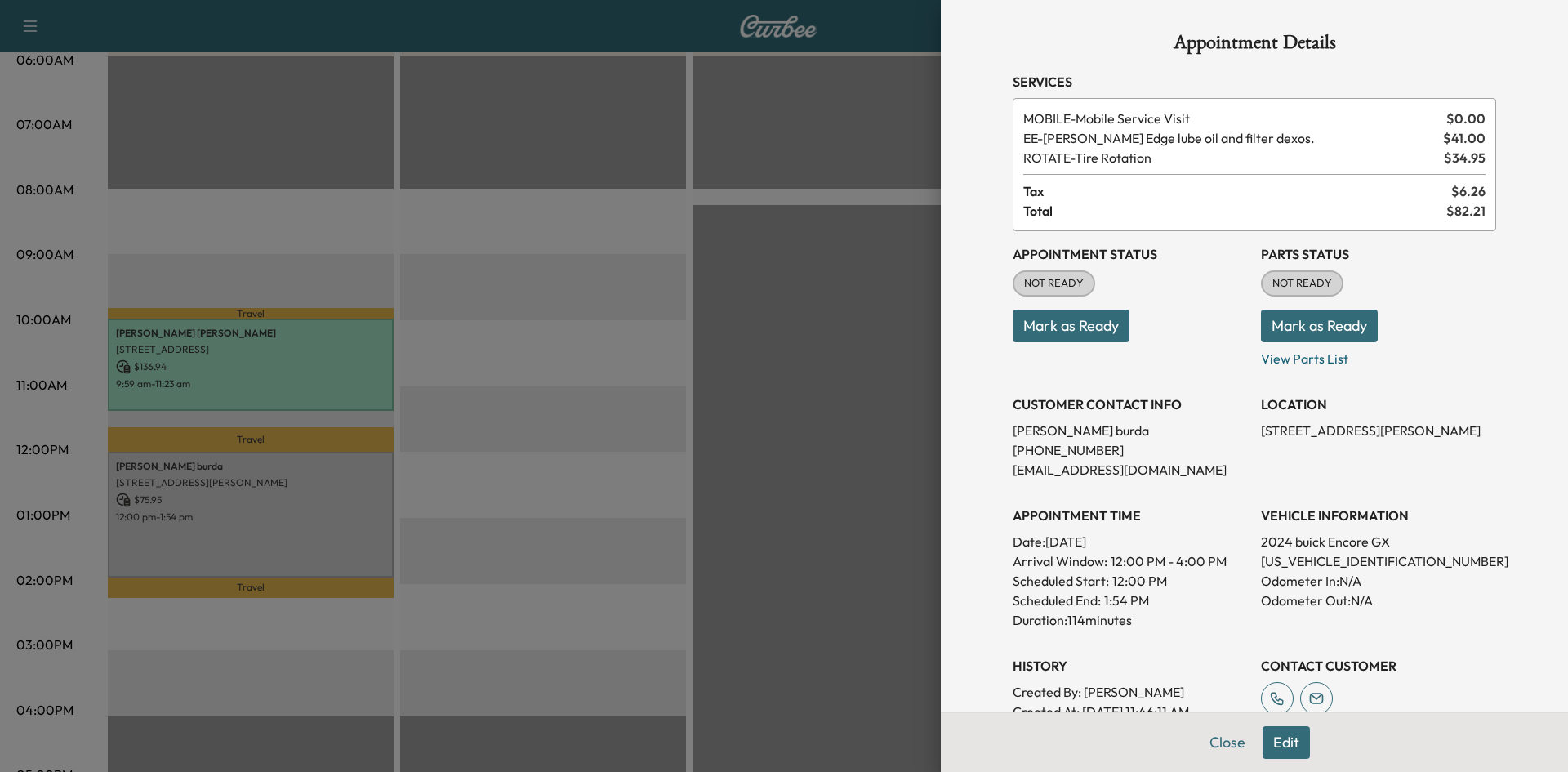
click at [1027, 330] on button "Mark as Ready" at bounding box center [1071, 326] width 117 height 33
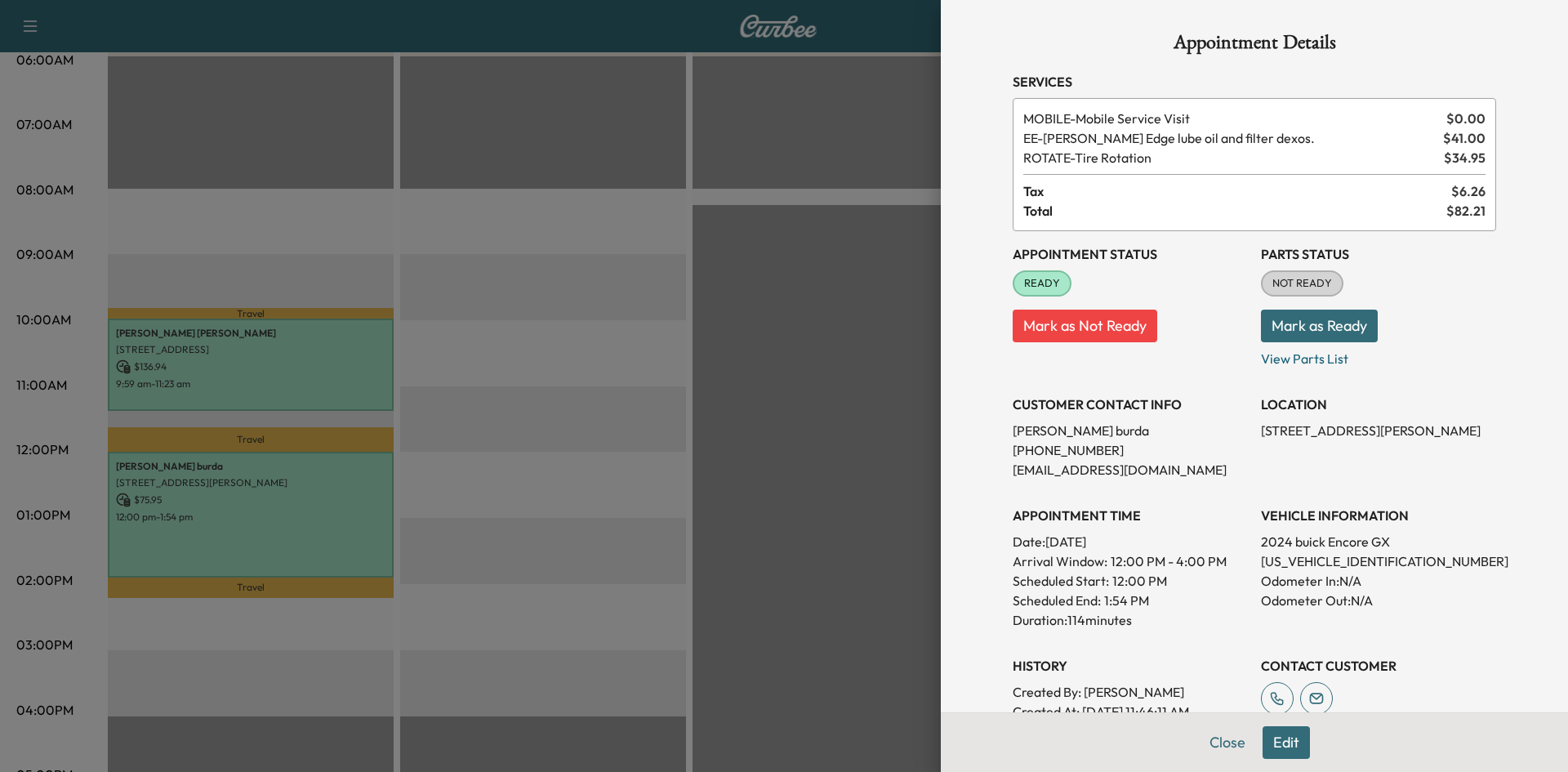
click at [601, 147] on div at bounding box center [784, 386] width 1568 height 772
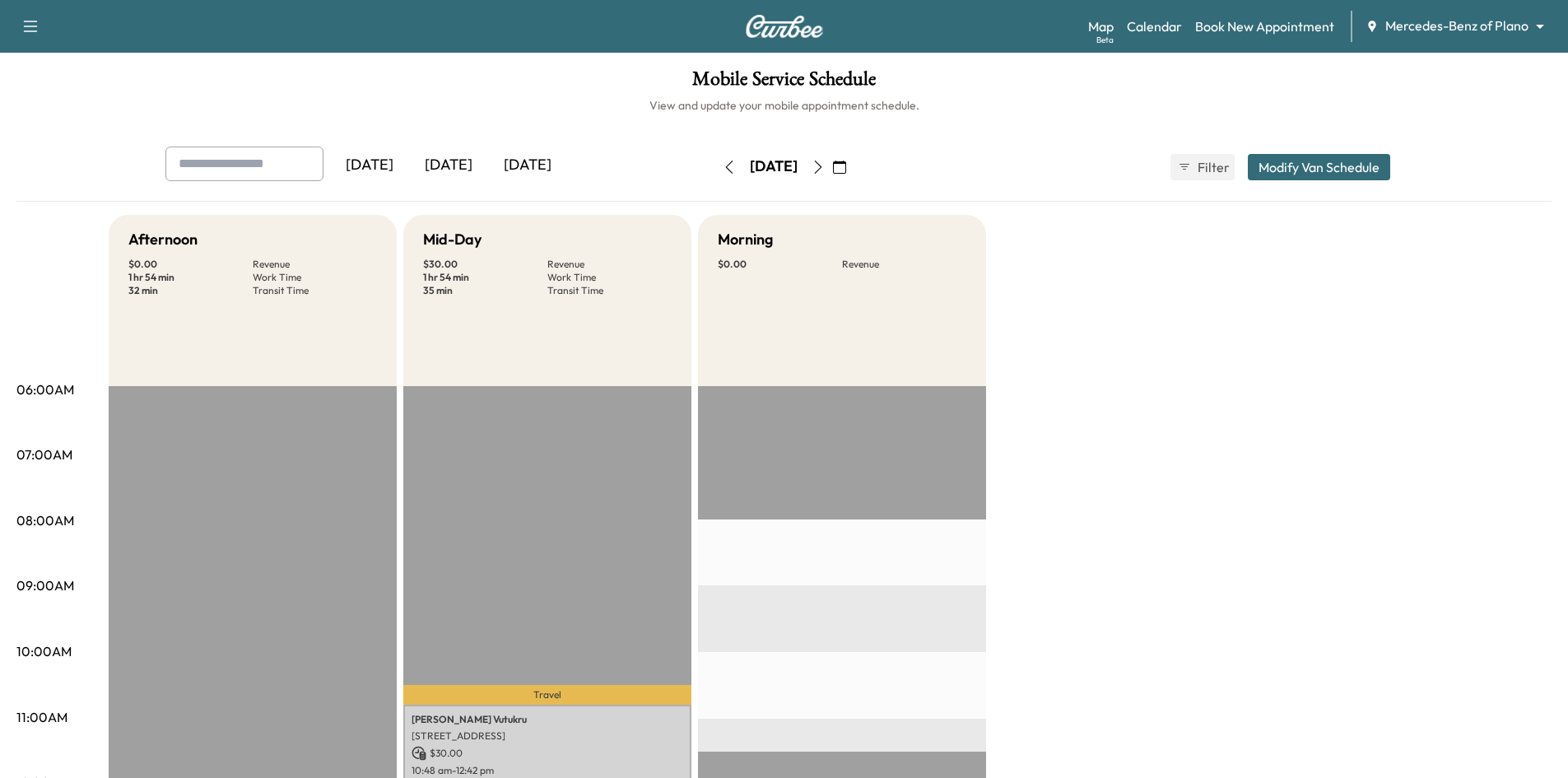
click at [454, 170] on div "[DATE]" at bounding box center [448, 165] width 79 height 38
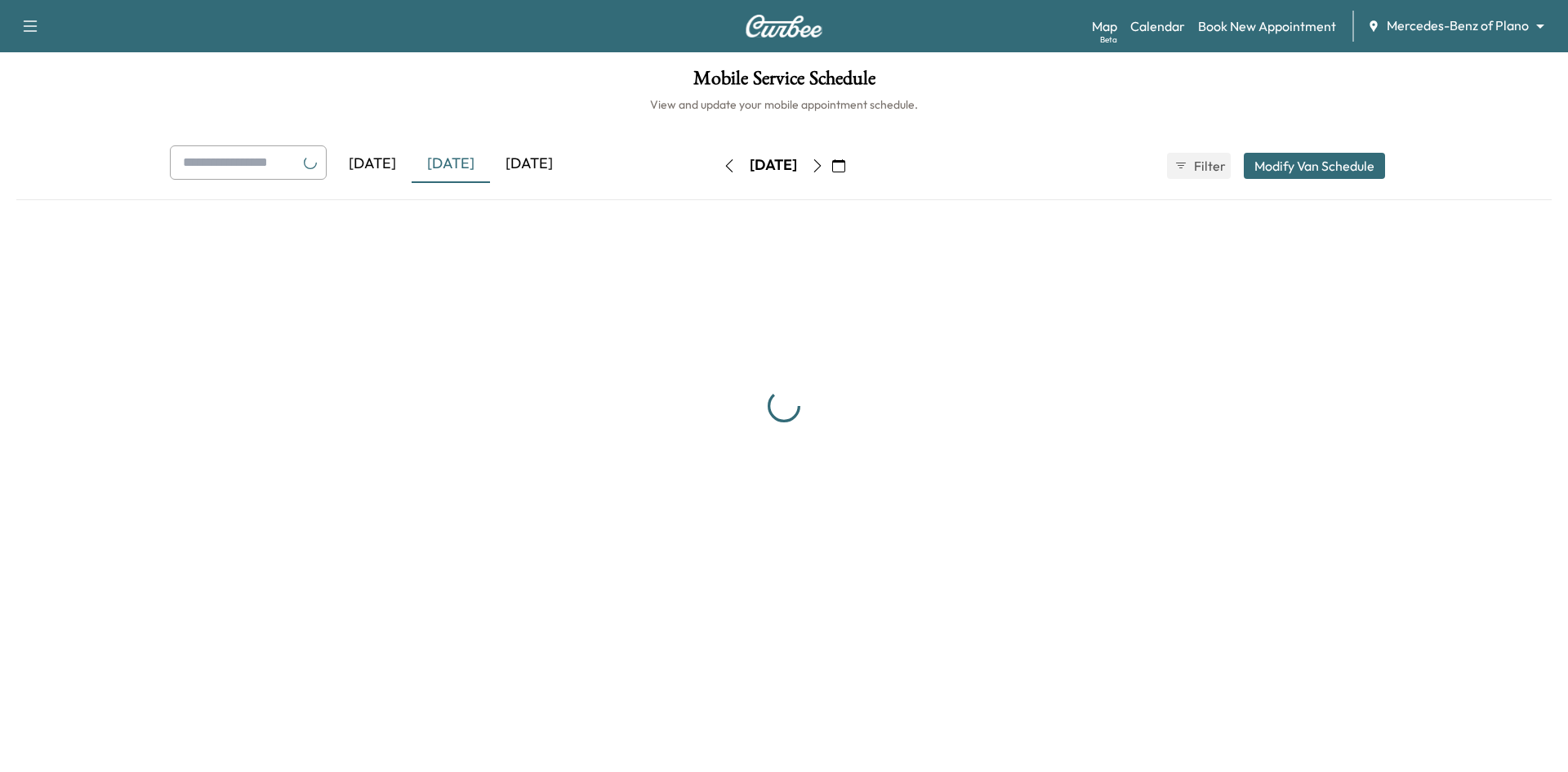
click at [536, 166] on div "[DATE]" at bounding box center [529, 164] width 78 height 37
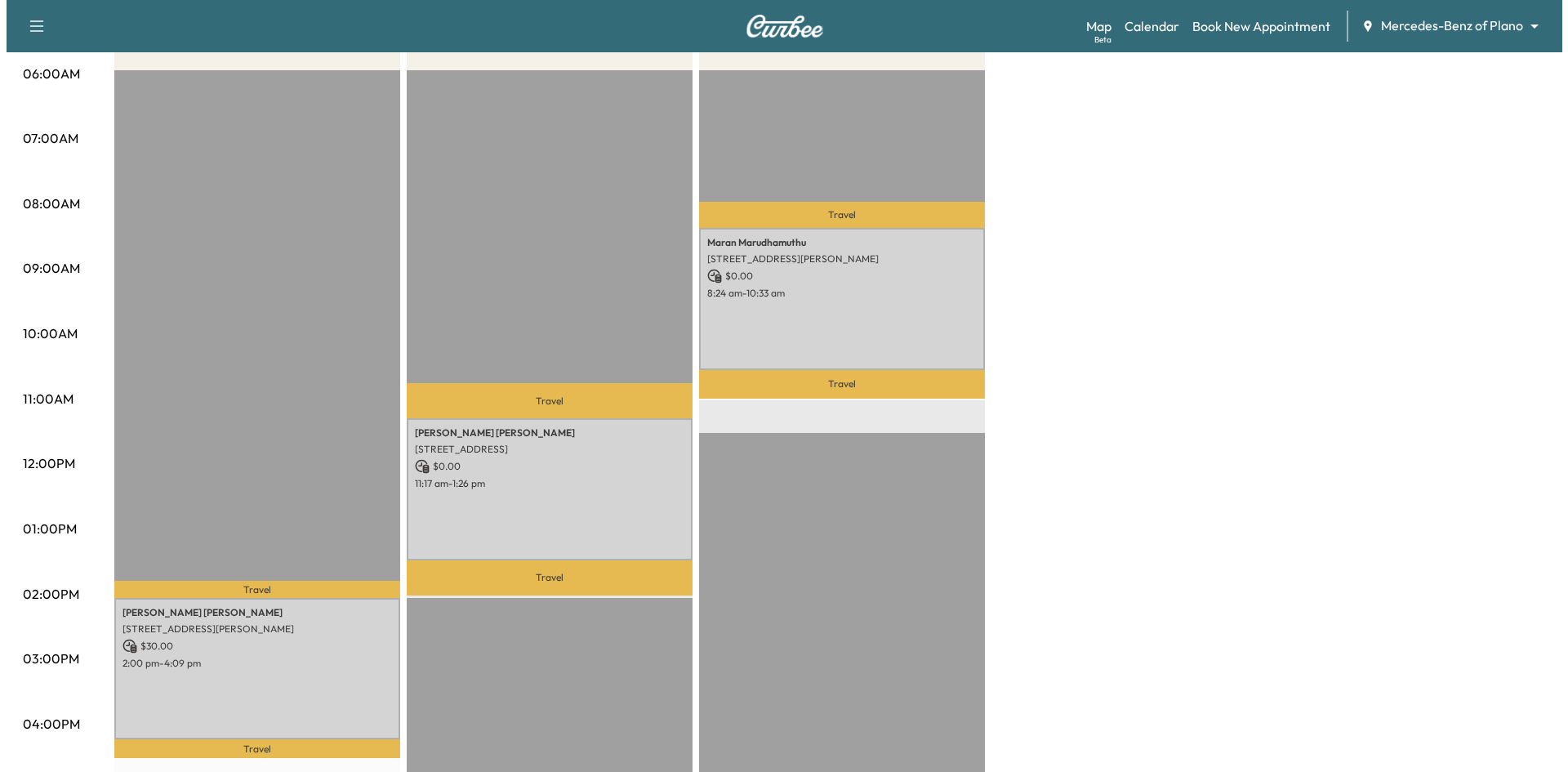
scroll to position [327, 0]
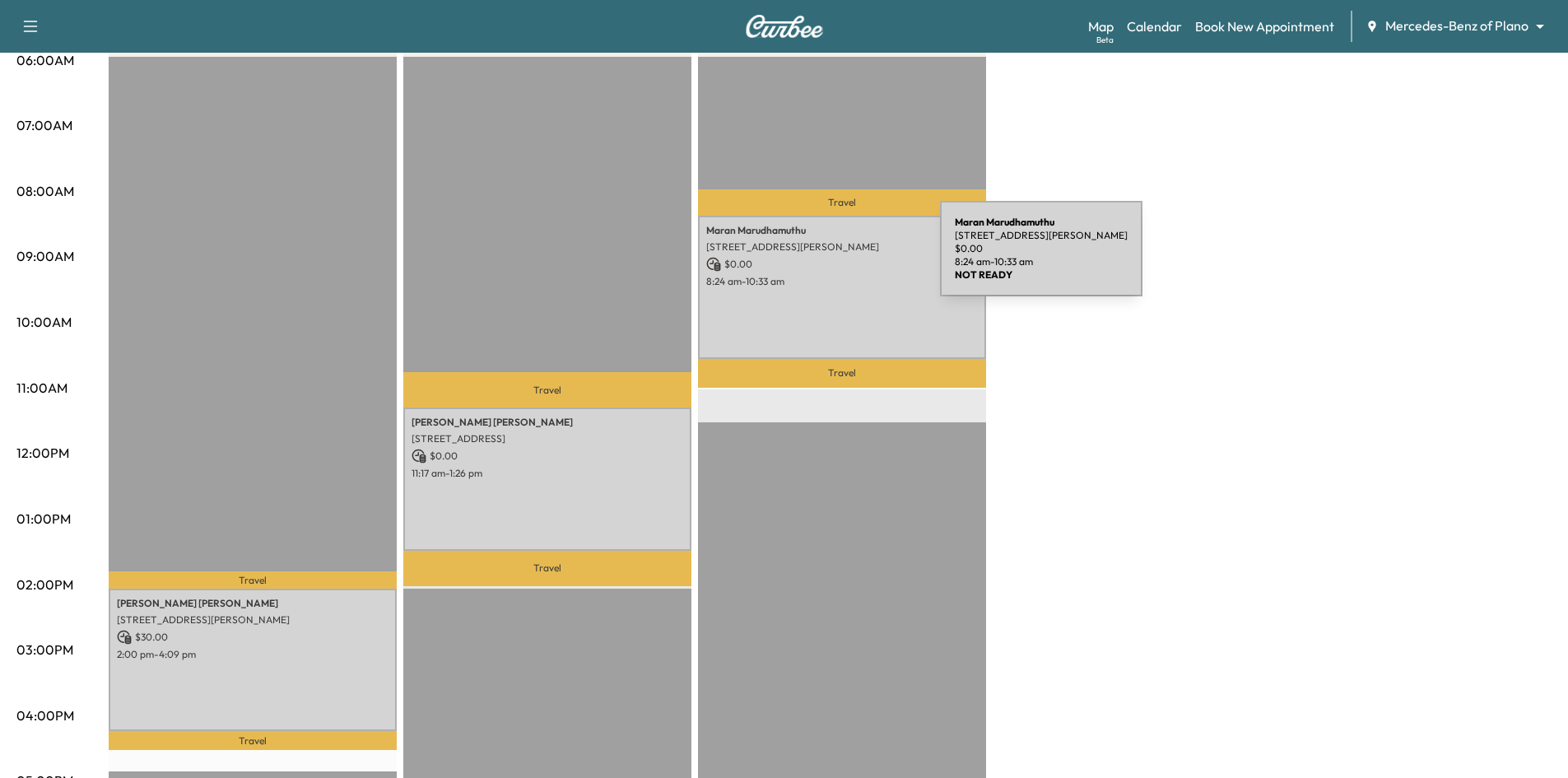
click at [816, 259] on p "$ 0.00" at bounding box center [842, 264] width 272 height 15
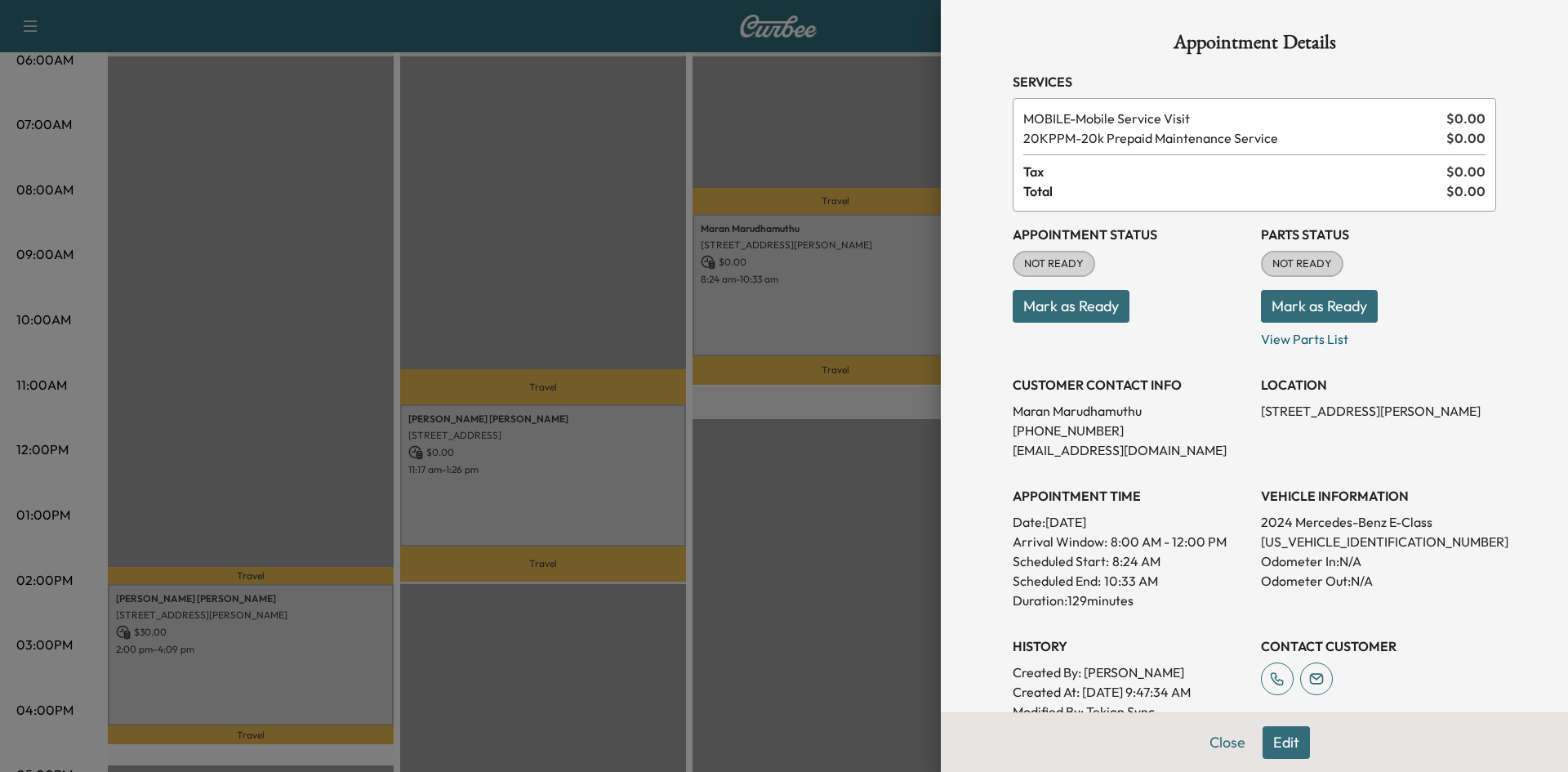
click at [613, 434] on div at bounding box center [784, 386] width 1568 height 772
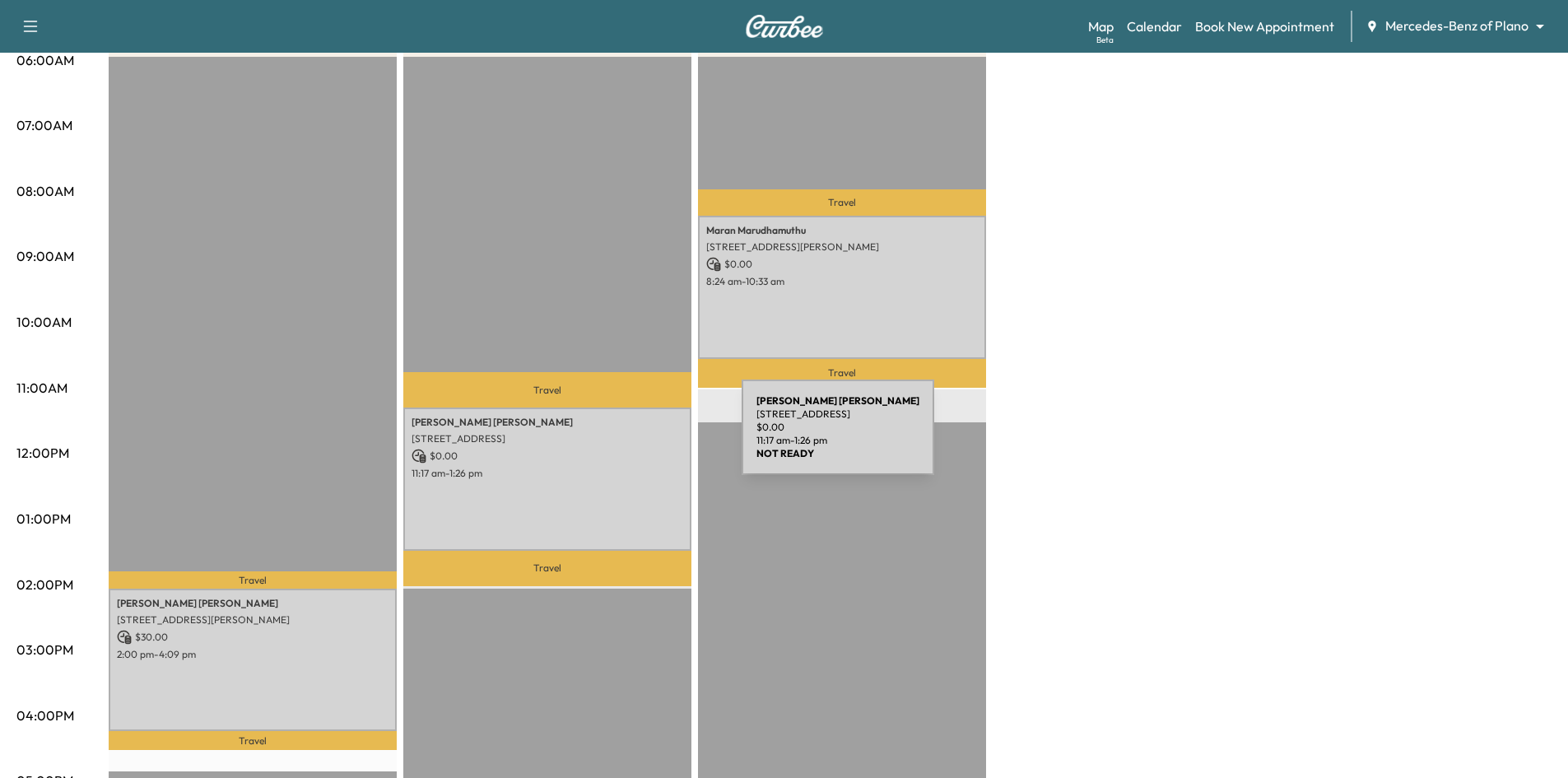
click at [618, 437] on p "208 Shadybrook Dr, Wylie, TX 75098, USA" at bounding box center [547, 438] width 272 height 13
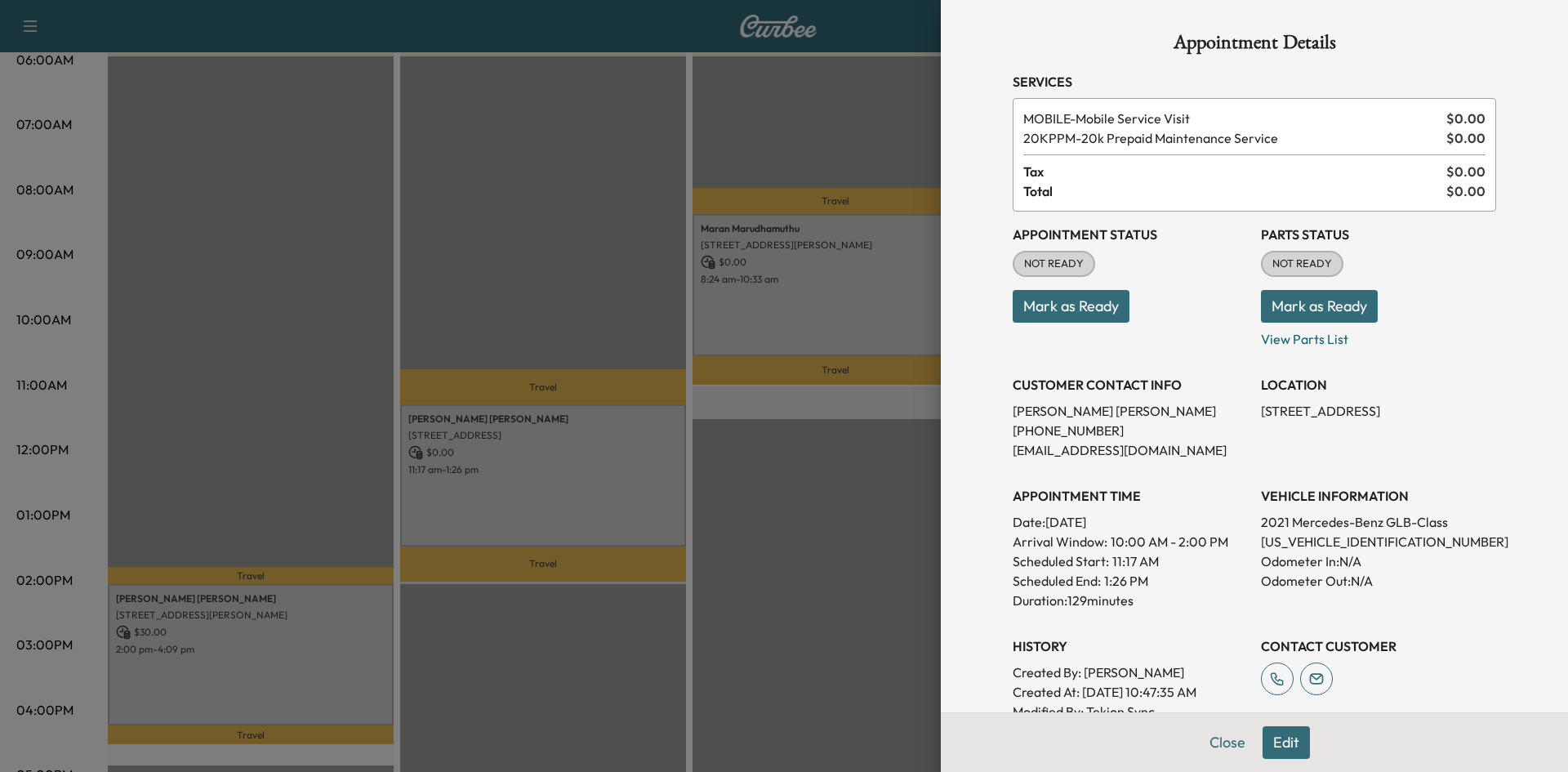
click at [231, 636] on div at bounding box center [784, 386] width 1568 height 772
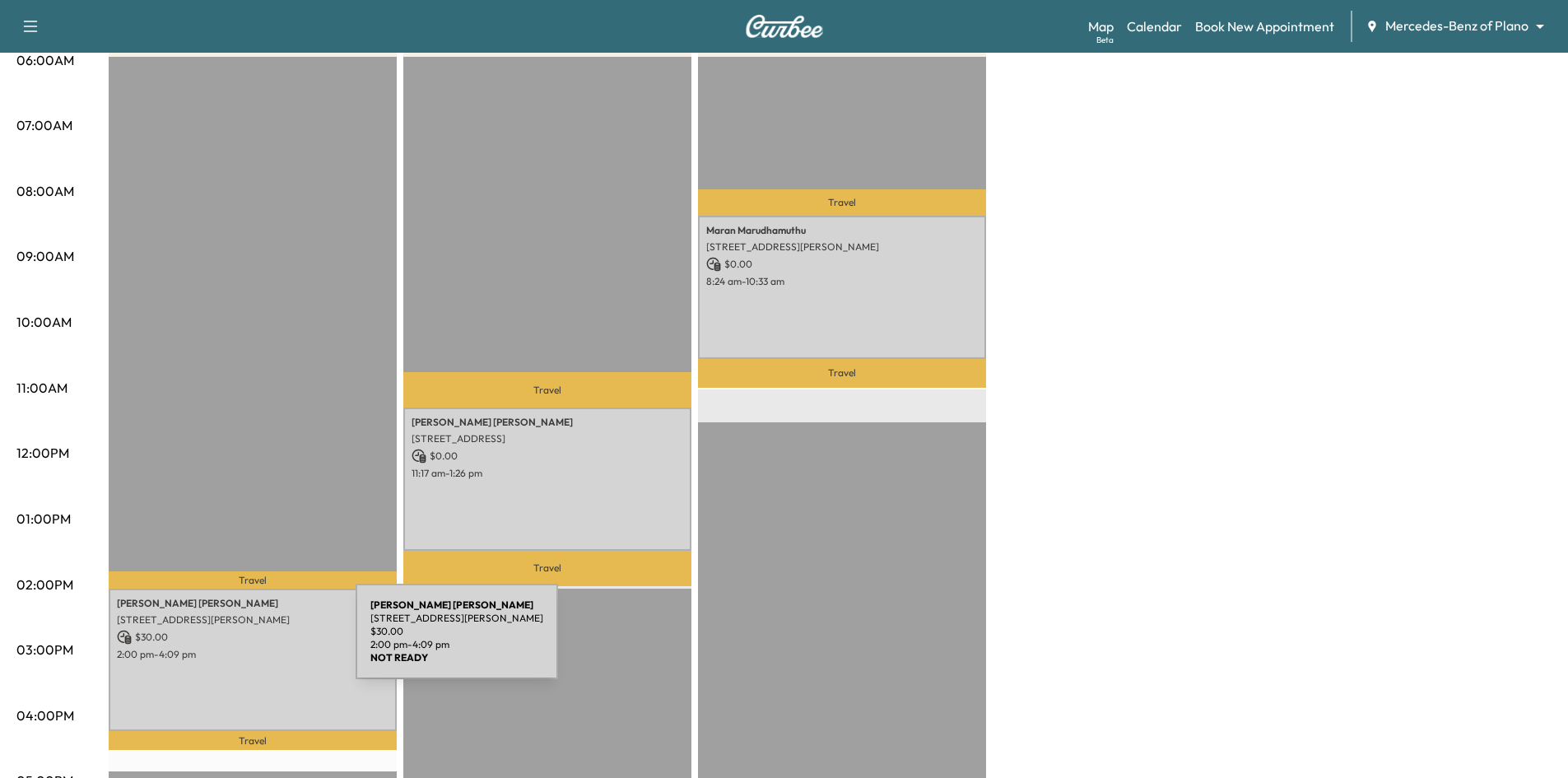
click at [232, 648] on p "2:00 pm - 4:09 pm" at bounding box center [253, 654] width 272 height 13
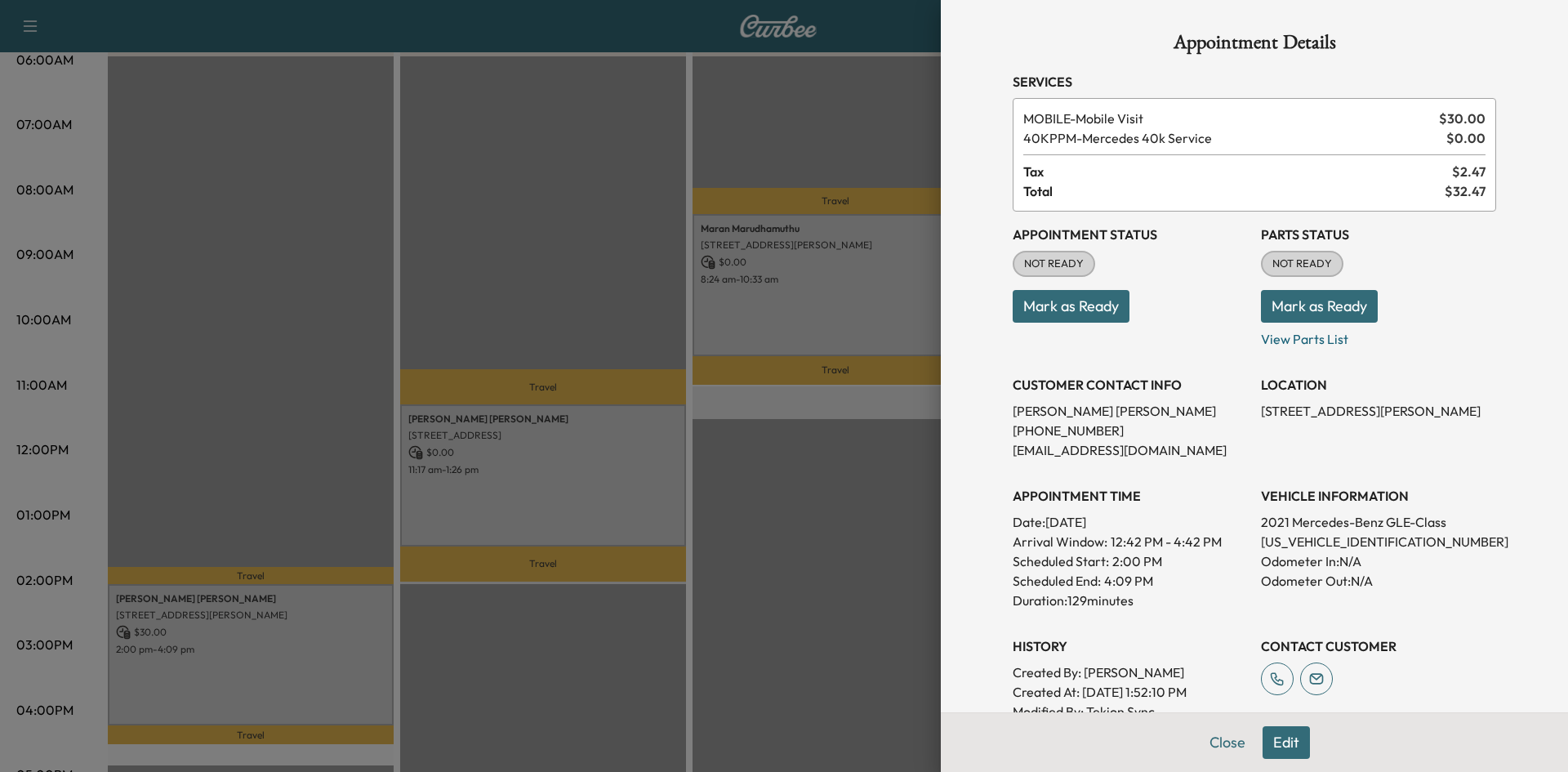
click at [314, 722] on div at bounding box center [784, 386] width 1568 height 772
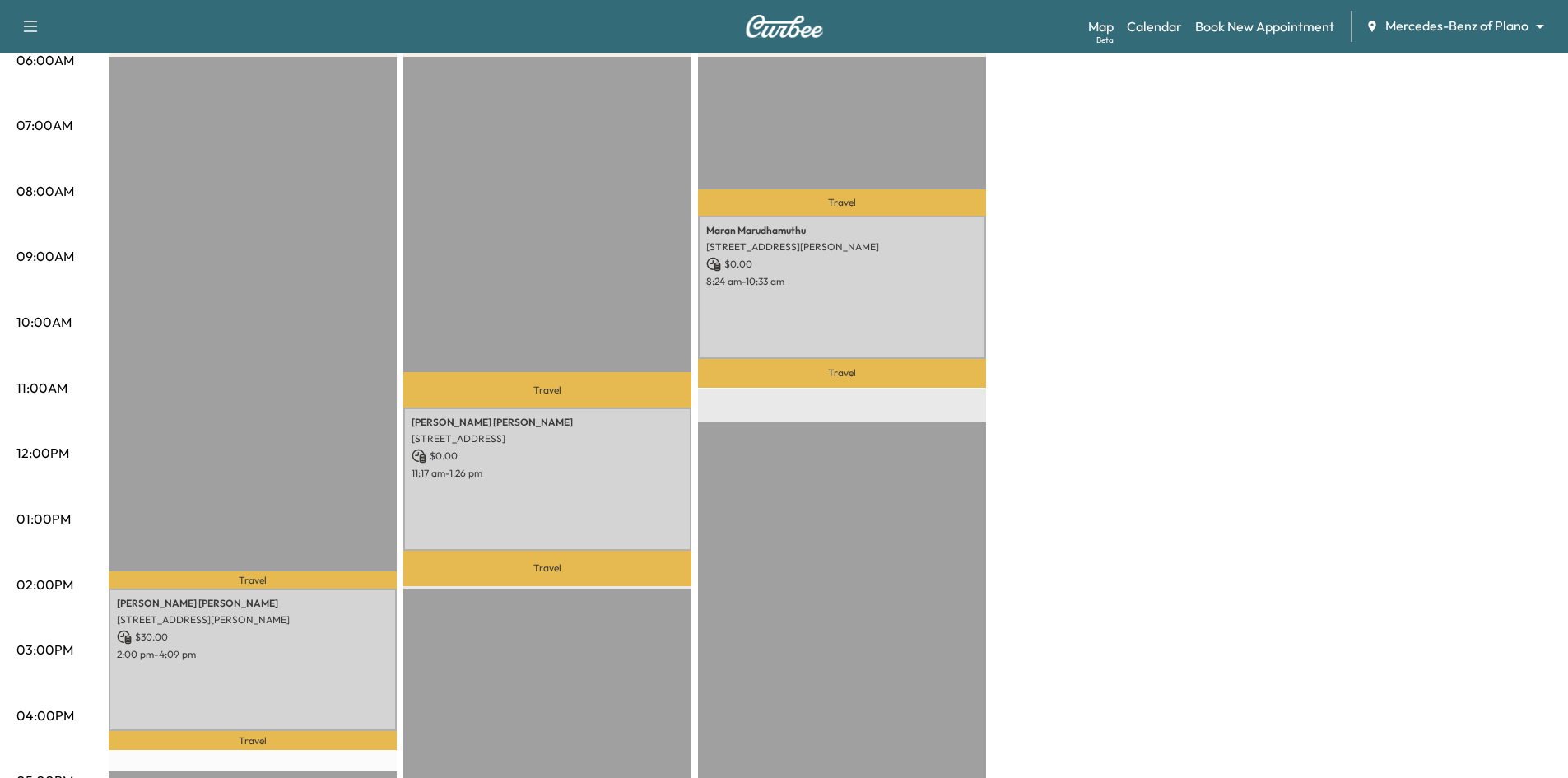
click at [316, 731] on p "Travel" at bounding box center [253, 740] width 288 height 19
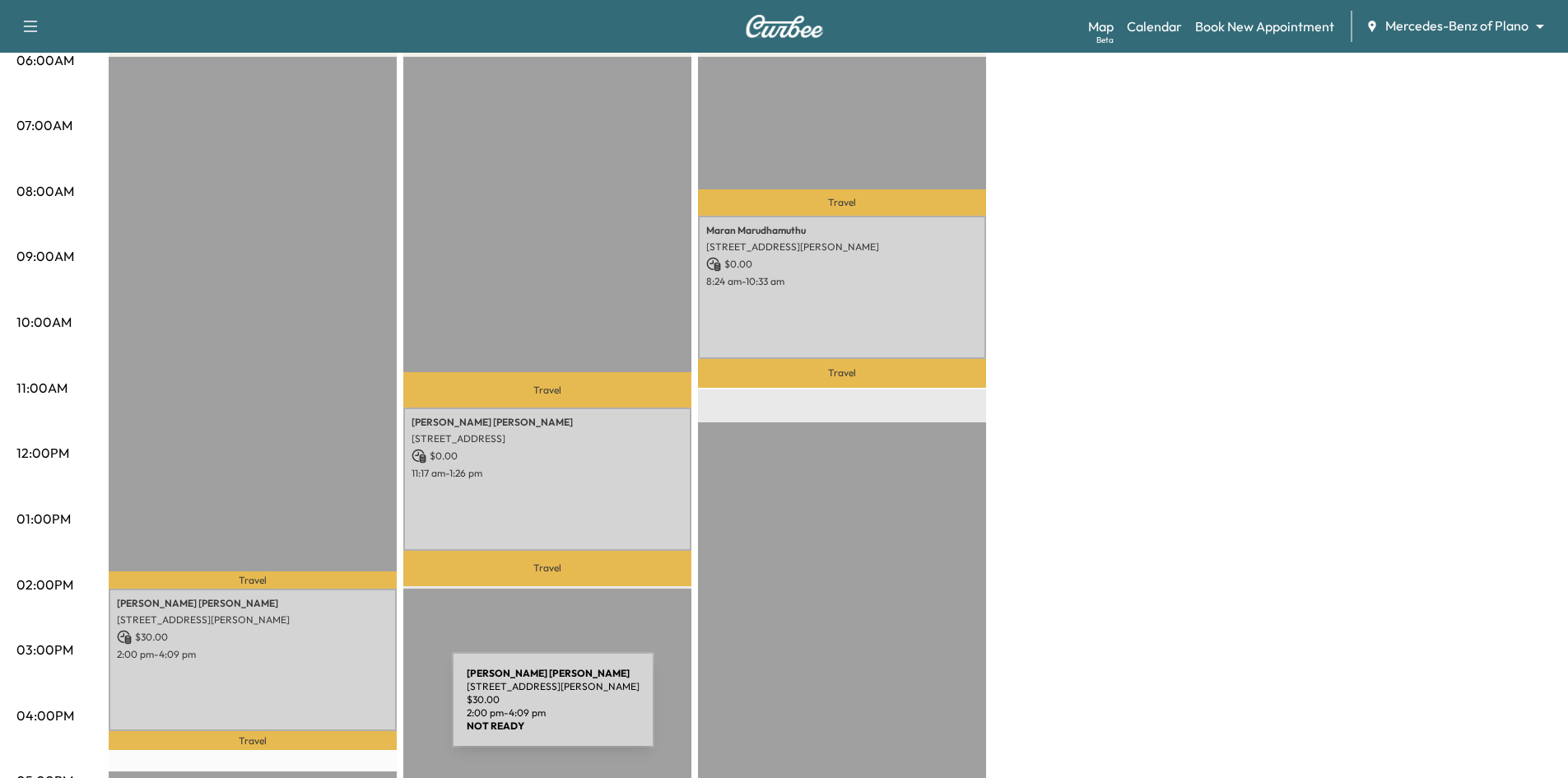
click at [329, 697] on div "Royce Nwankwo 4020 McEwen Rd, Farmers Branch, TX 75244, USA $ 30.00 2:00 pm - 4…" at bounding box center [253, 660] width 288 height 143
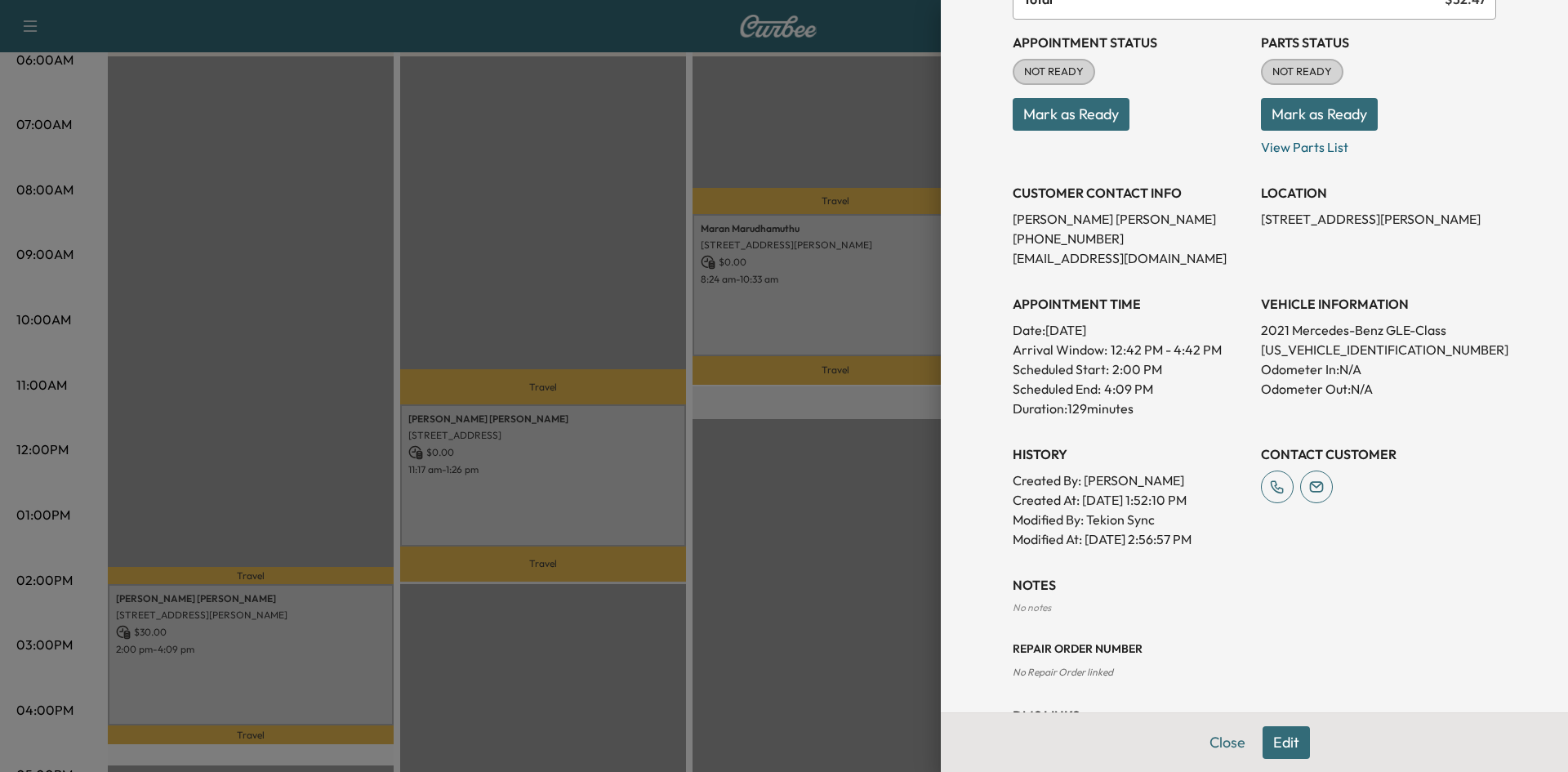
scroll to position [163, 0]
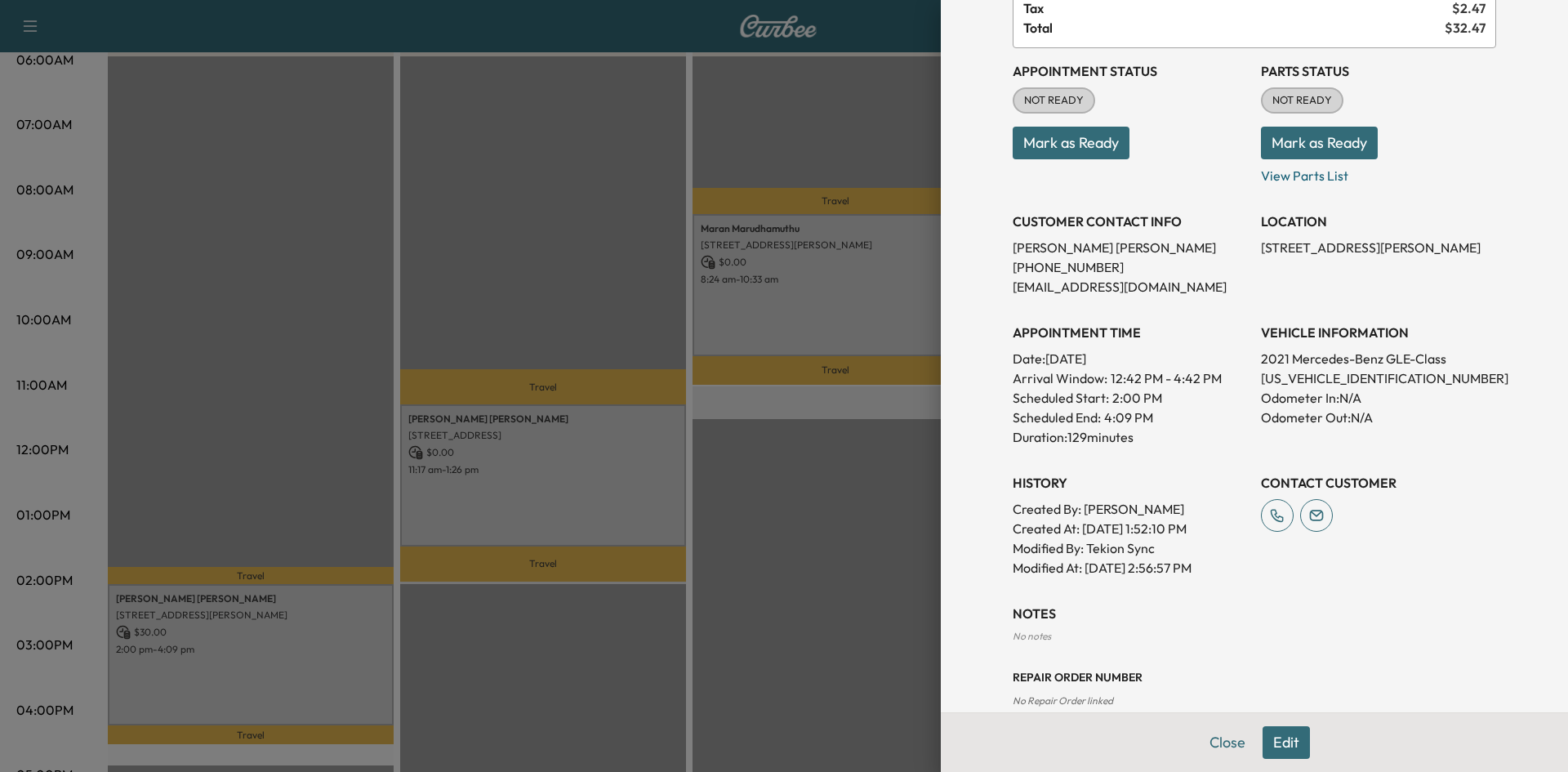
click at [356, 672] on div at bounding box center [784, 386] width 1568 height 772
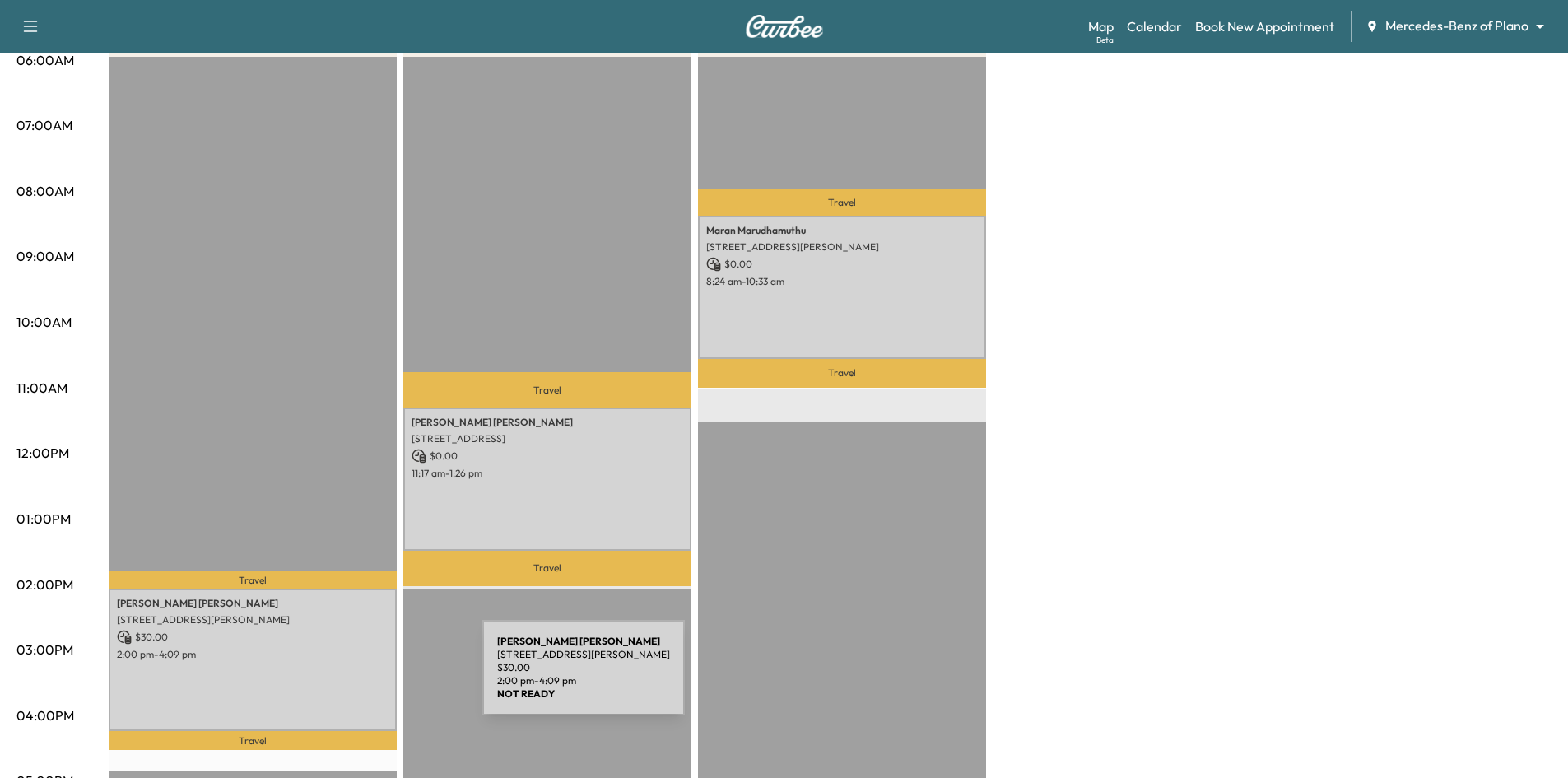
click at [359, 677] on div "Royce Nwankwo 4020 McEwen Rd, Farmers Branch, TX 75244, USA $ 30.00 2:00 pm - 4…" at bounding box center [253, 660] width 288 height 143
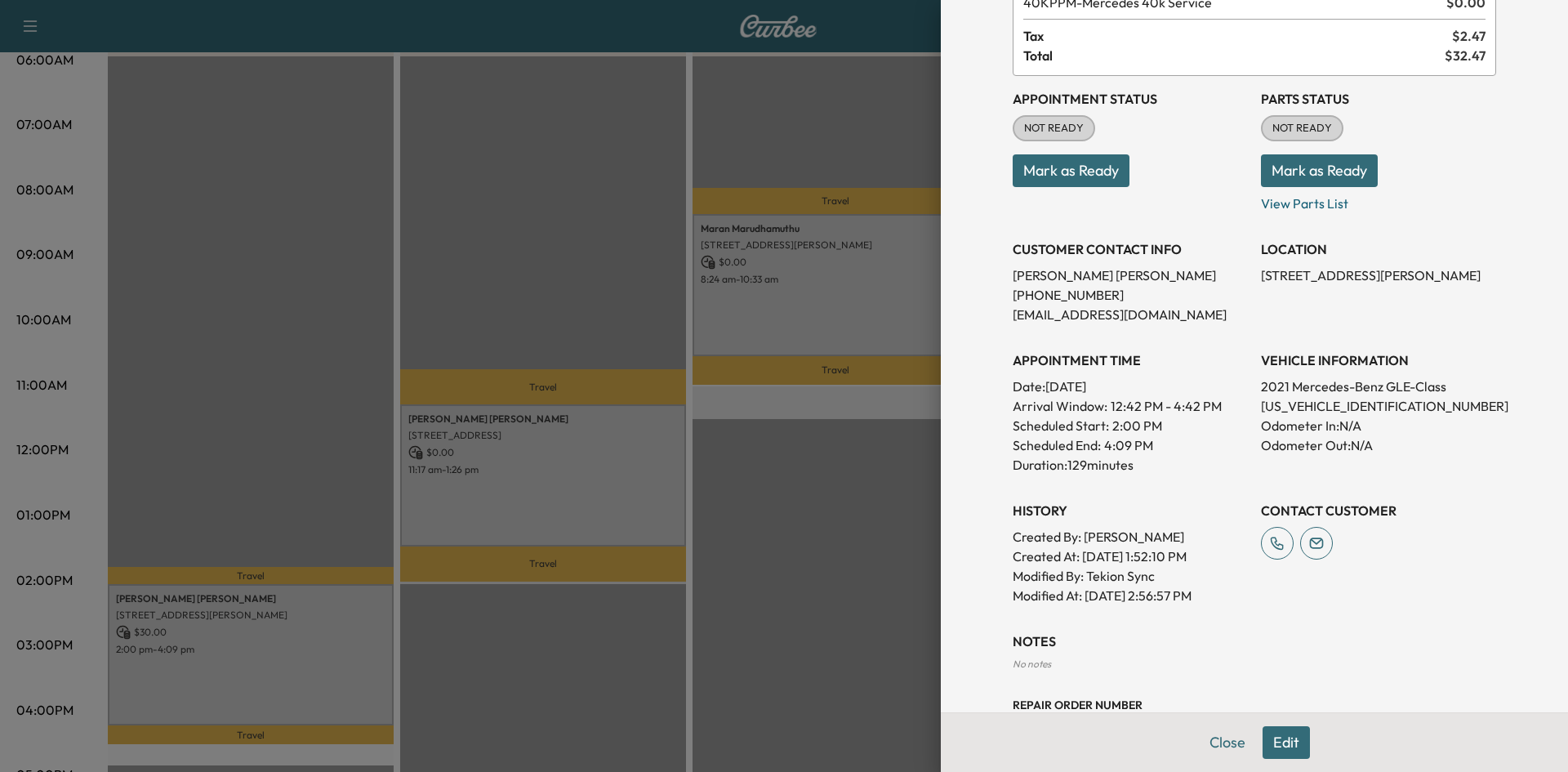
scroll to position [267, 0]
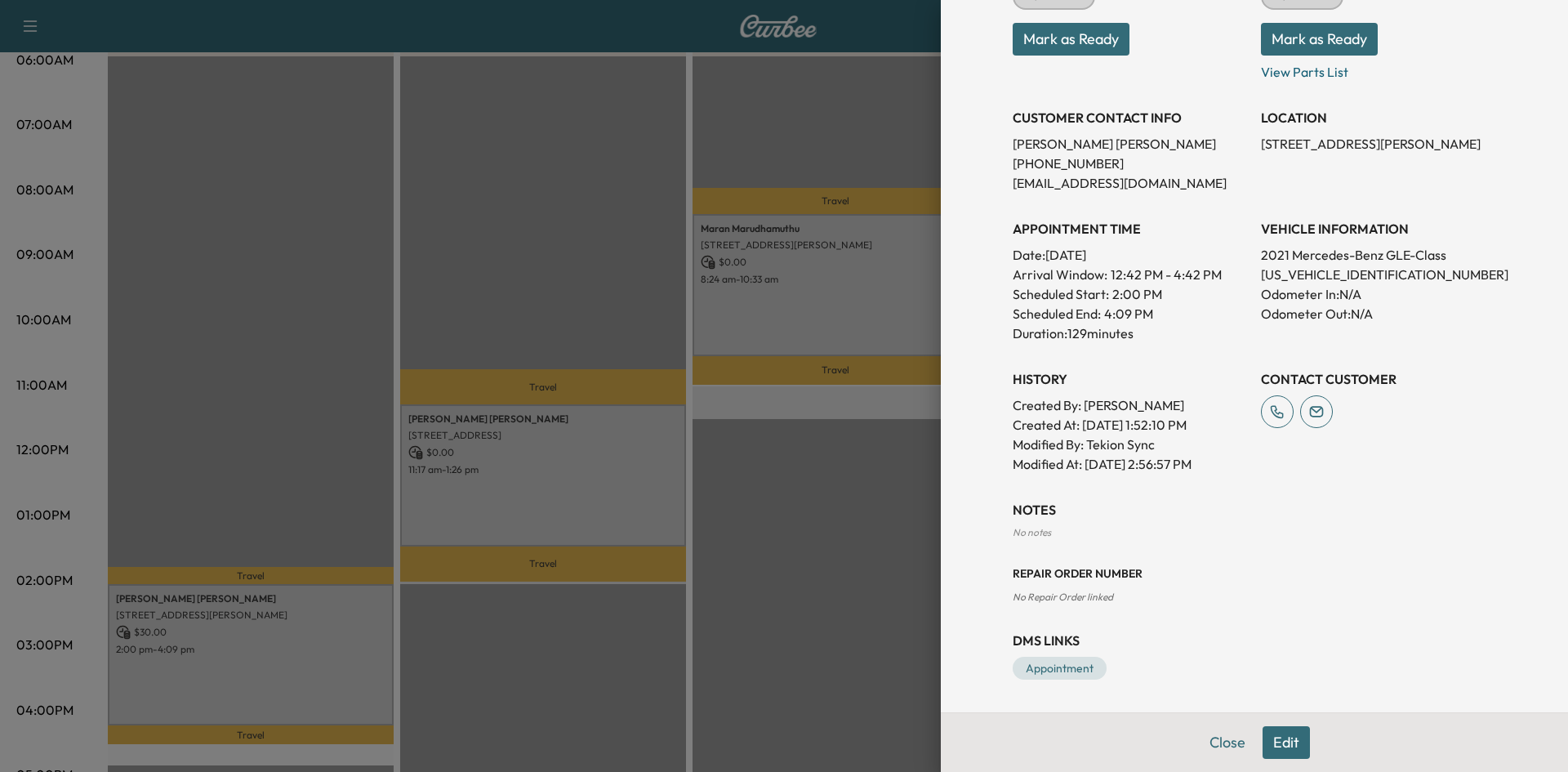
click at [1274, 745] on button "Edit" at bounding box center [1286, 743] width 48 height 33
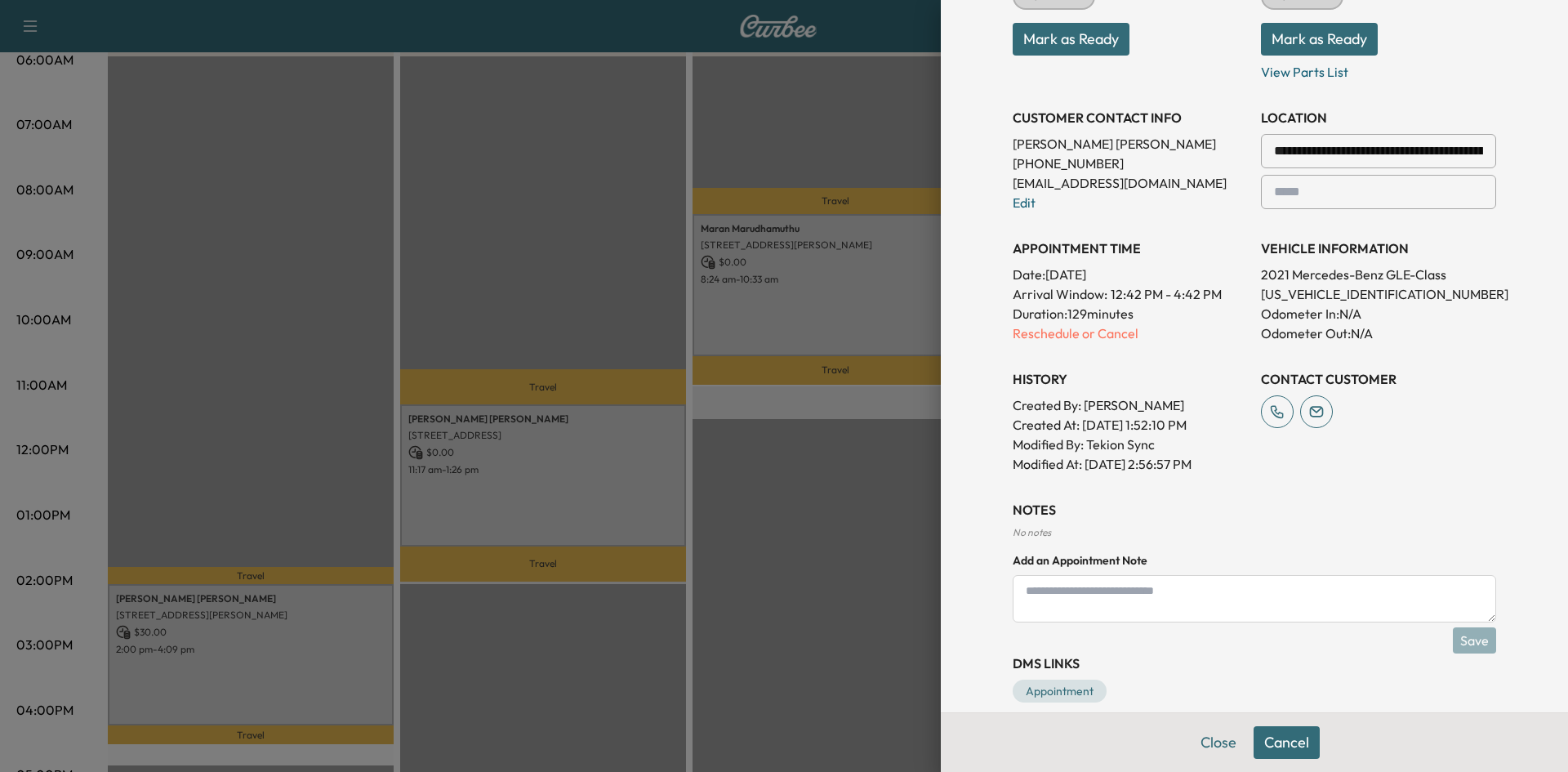
drag, startPoint x: 1163, startPoint y: 603, endPoint x: 1158, endPoint y: 610, distance: 8.6
click at [1161, 603] on textarea at bounding box center [1254, 599] width 483 height 48
type textarea "*"
type textarea "**********"
click at [1458, 644] on button "Save" at bounding box center [1474, 640] width 43 height 26
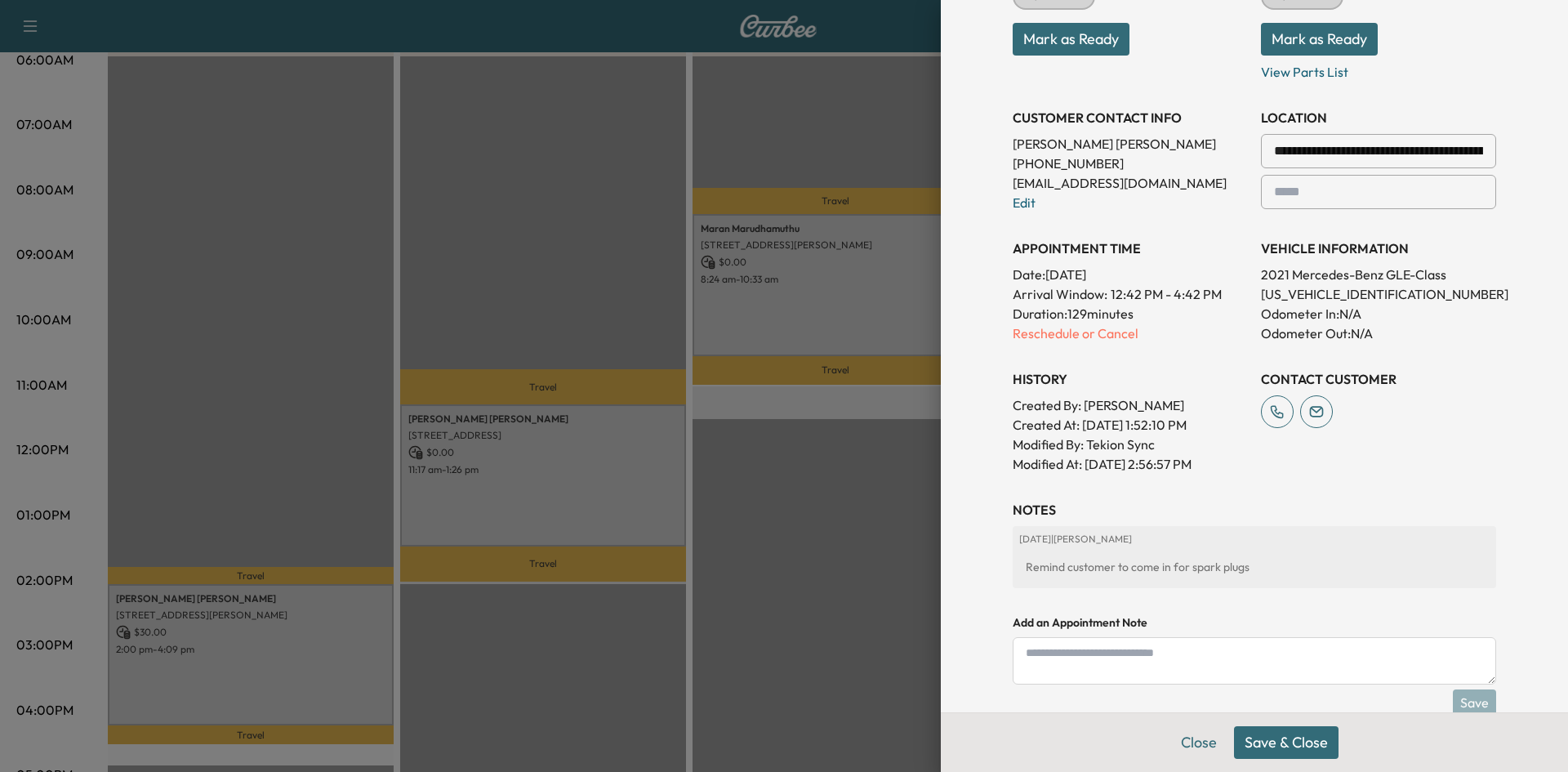
click at [1292, 743] on button "Save & Close" at bounding box center [1286, 743] width 105 height 33
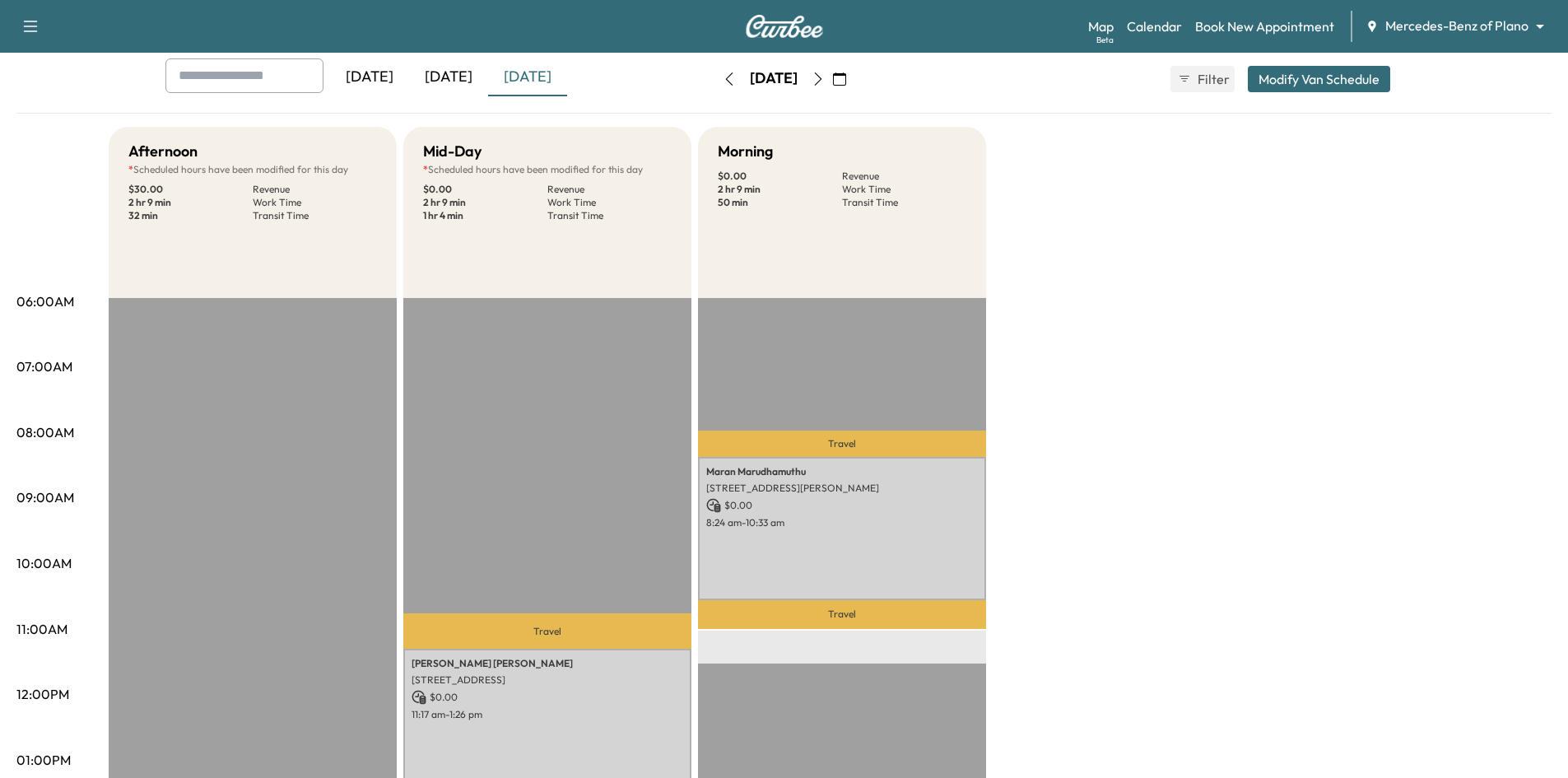
scroll to position [82, 0]
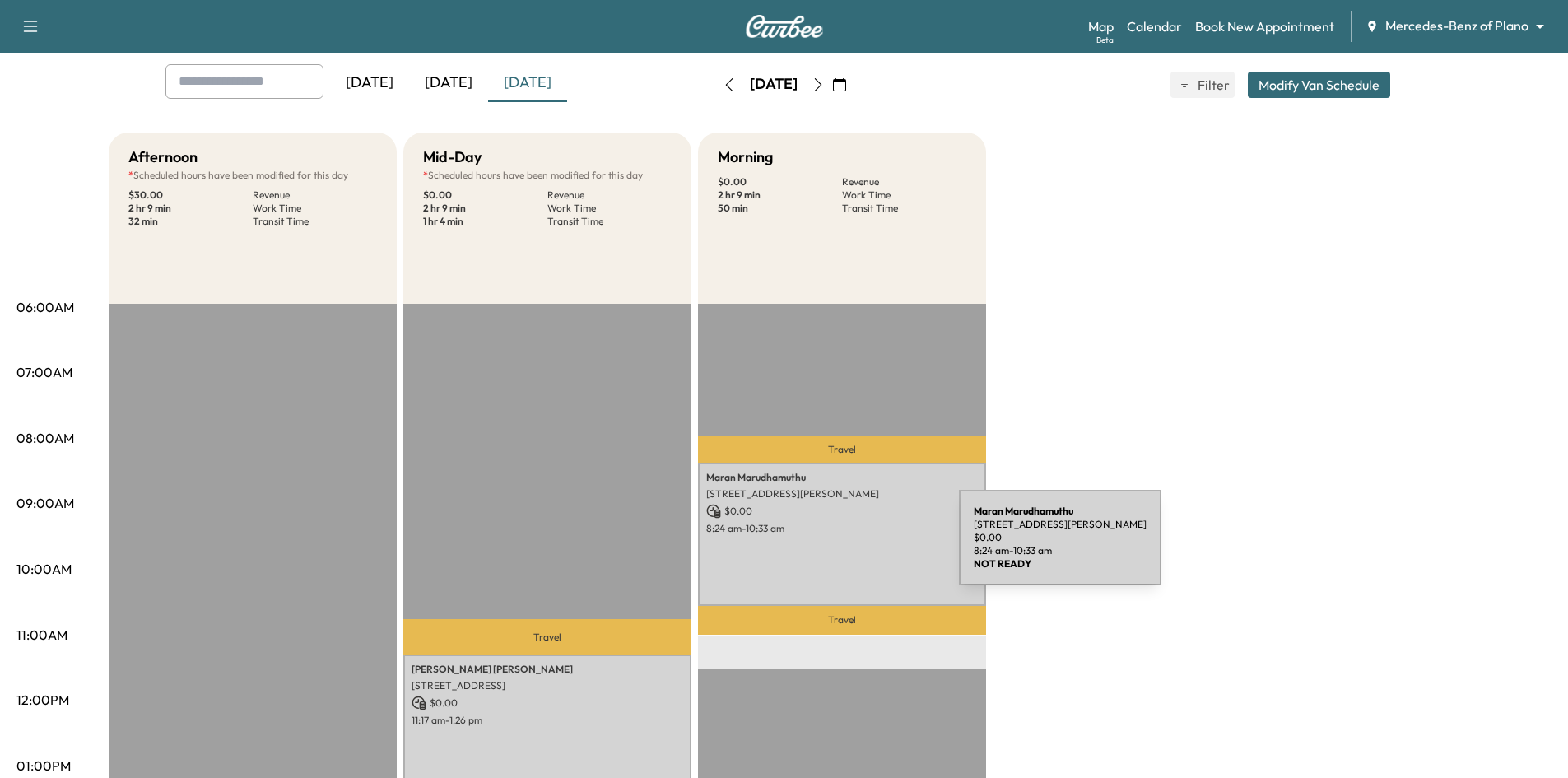
click at [836, 549] on div "Maran Marudhamuthu 4591 Guthrie St, Prosper, TX 75078, USA $ 0.00 8:24 am - 10:…" at bounding box center [842, 534] width 288 height 143
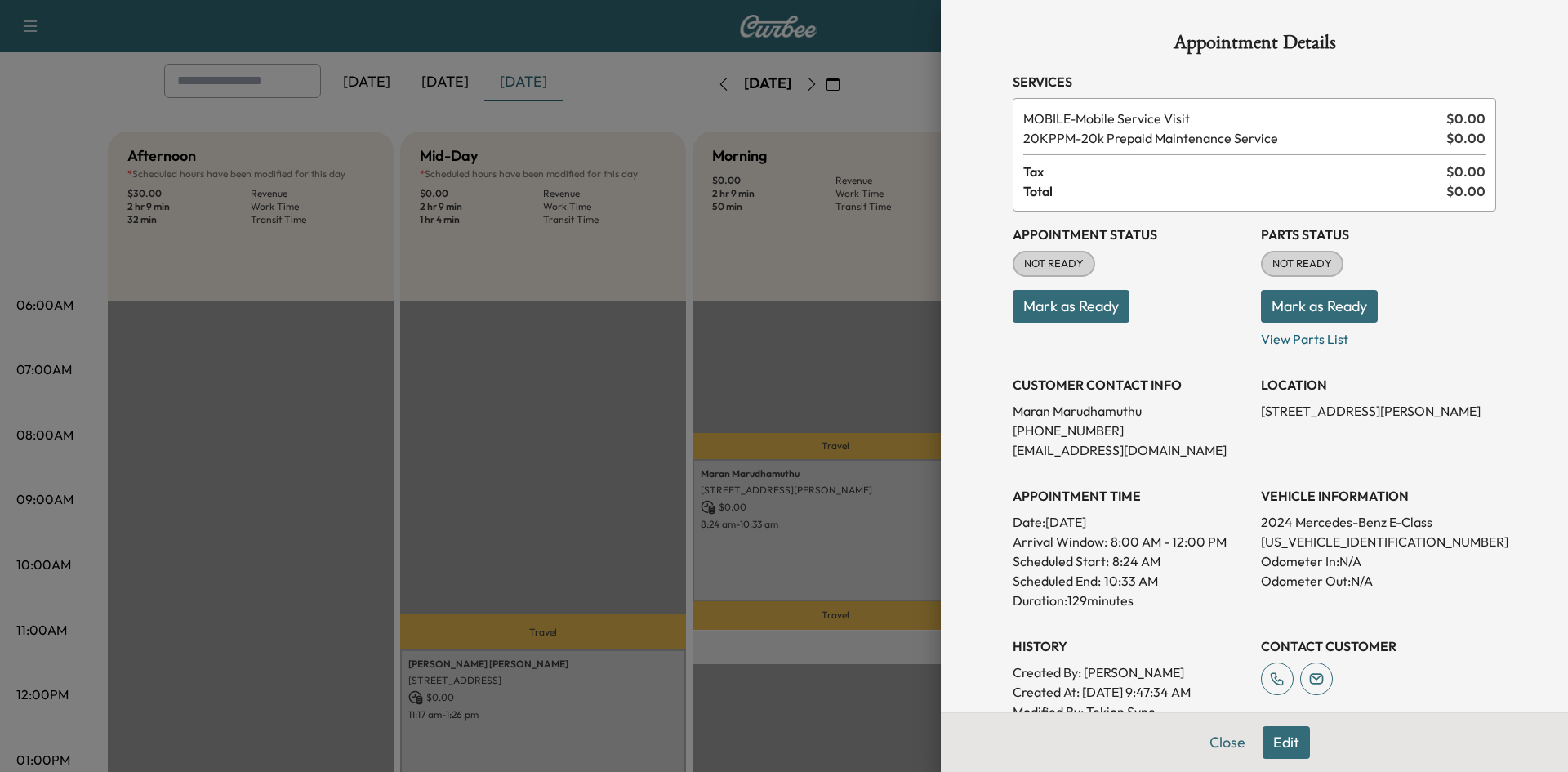
click at [1068, 314] on button "Mark as Ready" at bounding box center [1071, 306] width 117 height 33
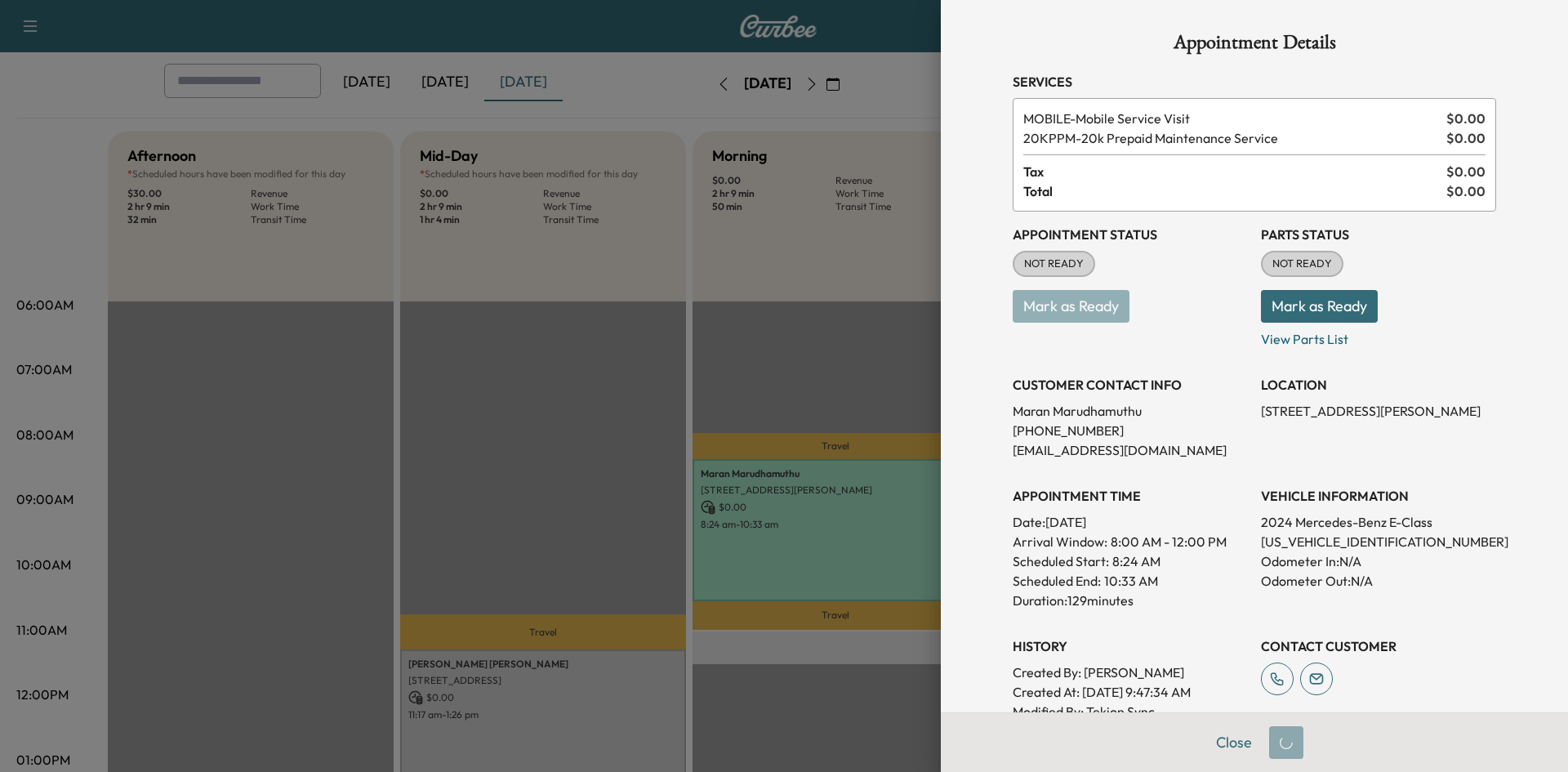
click at [617, 703] on div at bounding box center [784, 386] width 1568 height 772
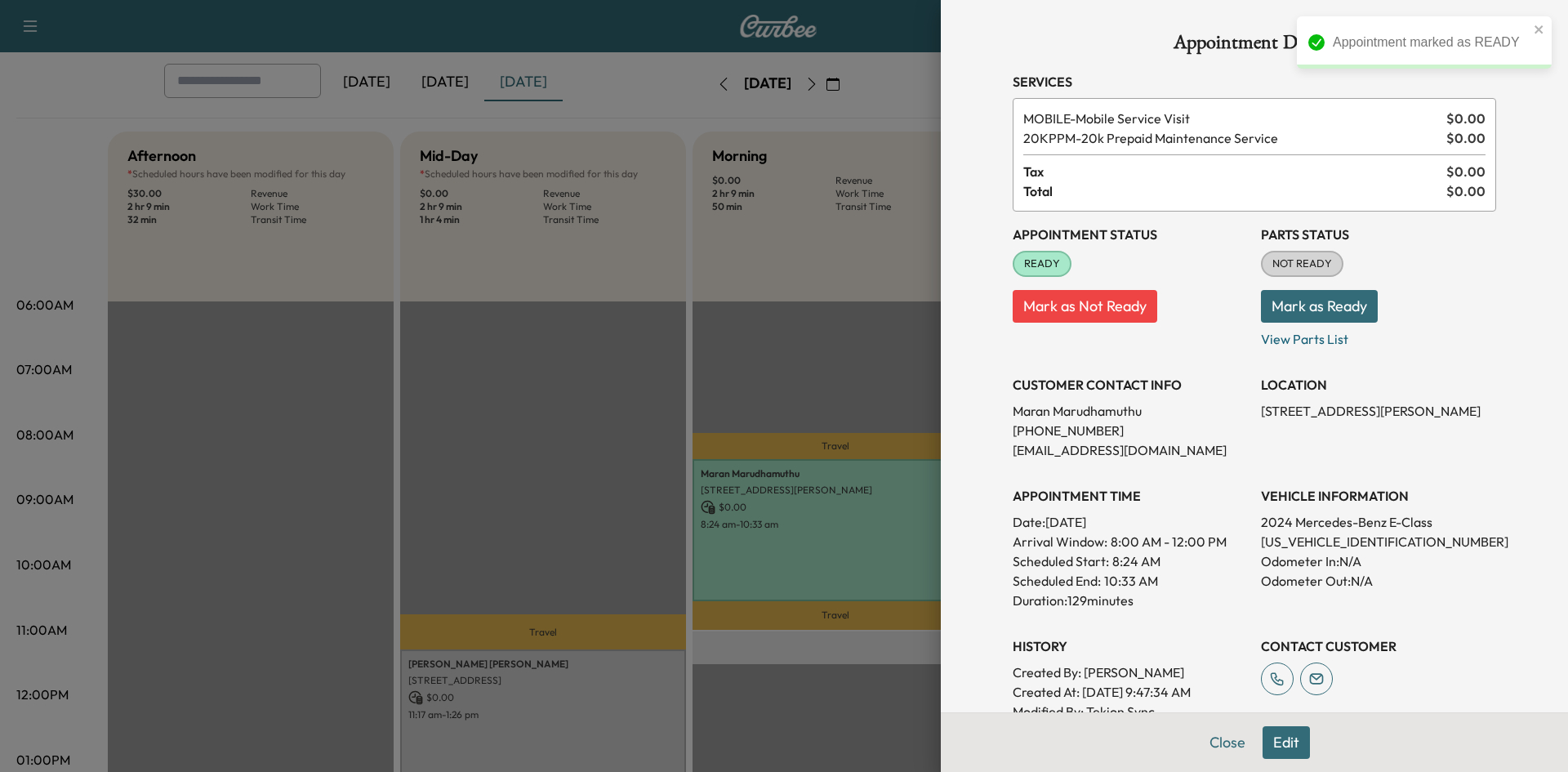
click at [619, 702] on div at bounding box center [784, 386] width 1568 height 772
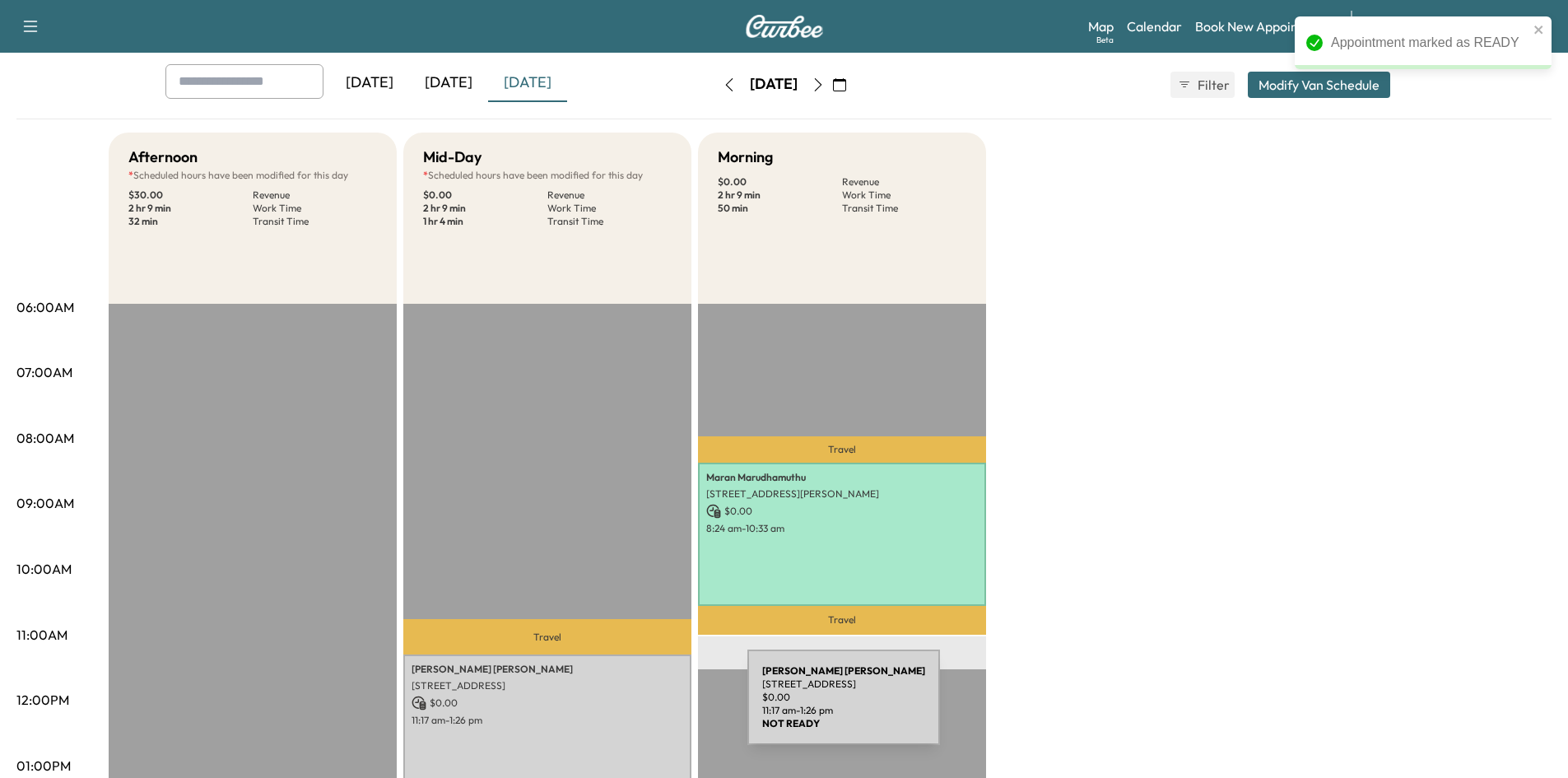
click at [626, 709] on div "cindy rabjohn 208 Shadybrook Dr, Wylie, TX 75098, USA $ 0.00 11:17 am - 1:26 pm" at bounding box center [547, 726] width 288 height 143
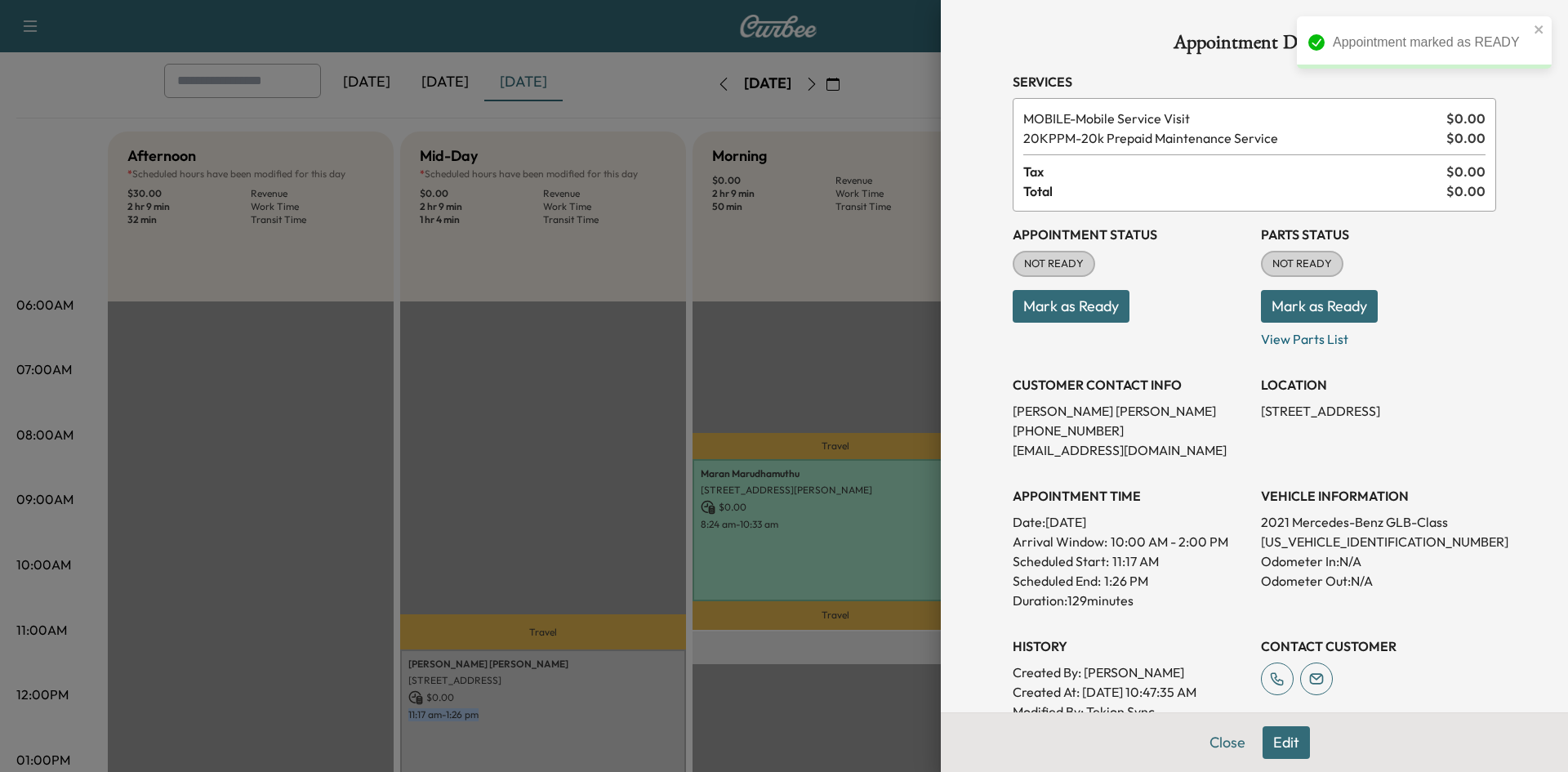
drag, startPoint x: 1099, startPoint y: 311, endPoint x: 1037, endPoint y: 314, distance: 62.1
click at [1097, 311] on button "Mark as Ready" at bounding box center [1071, 306] width 117 height 33
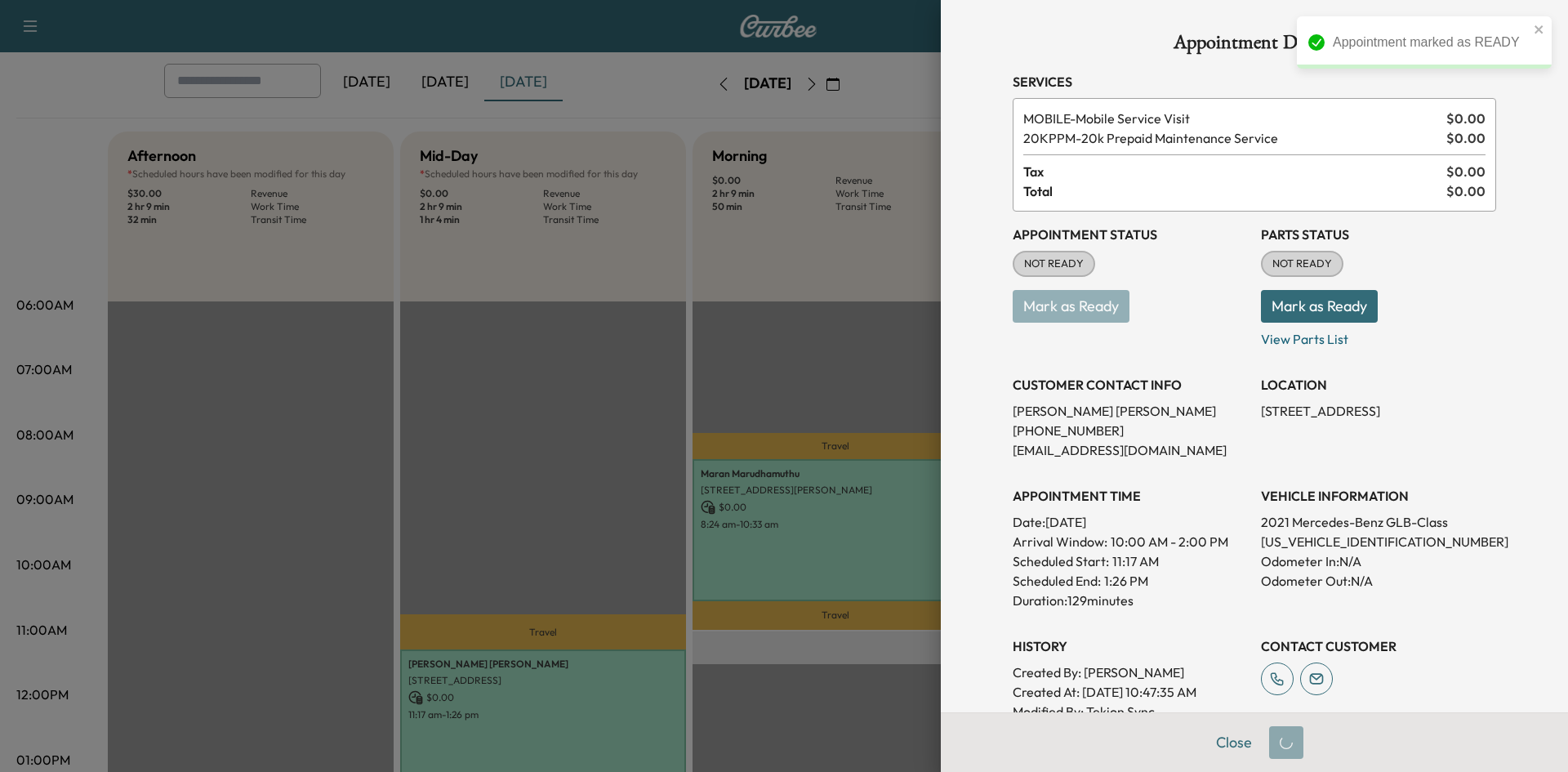
click at [428, 499] on div at bounding box center [784, 386] width 1568 height 772
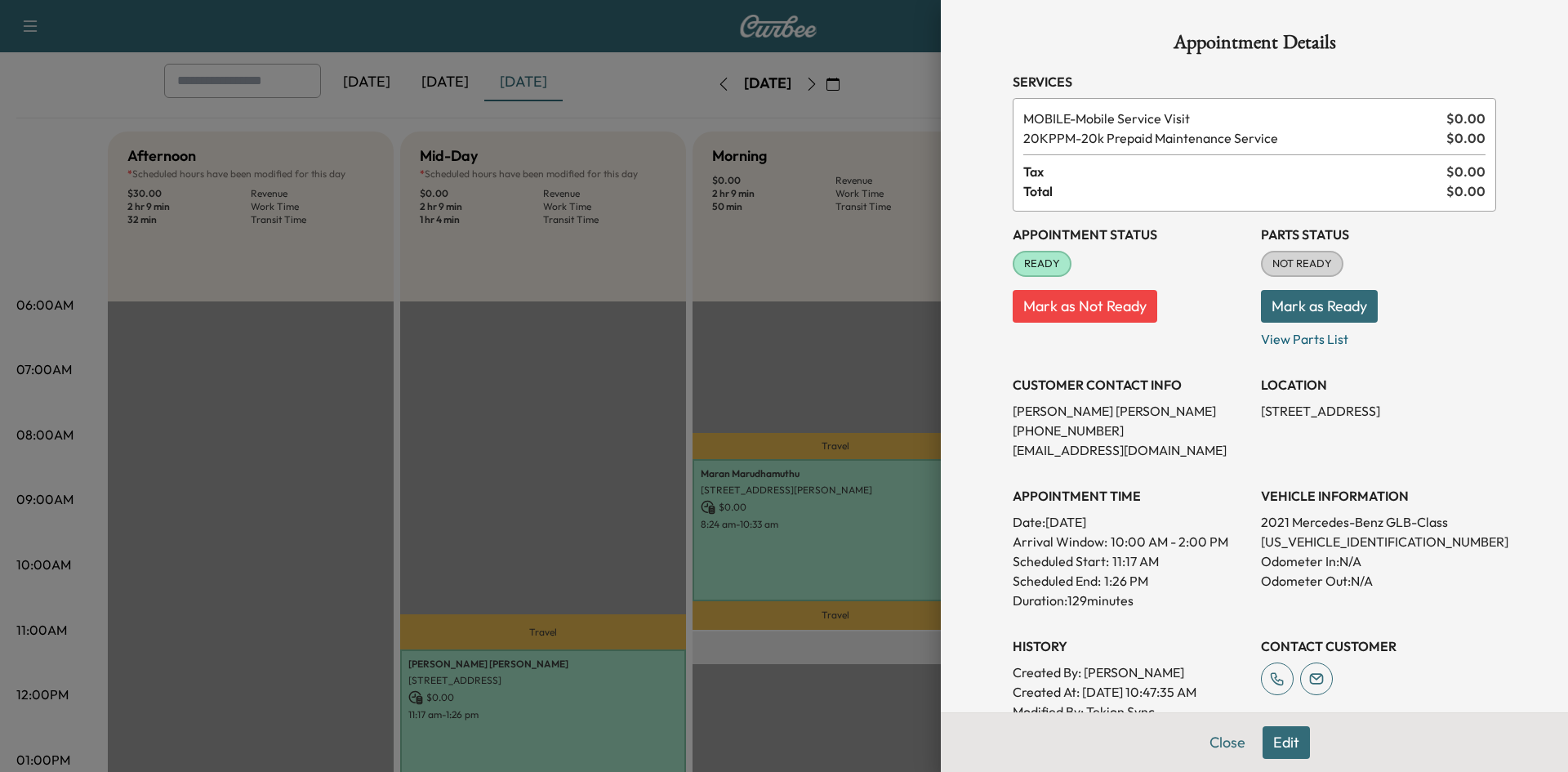
click at [401, 483] on div at bounding box center [784, 386] width 1568 height 772
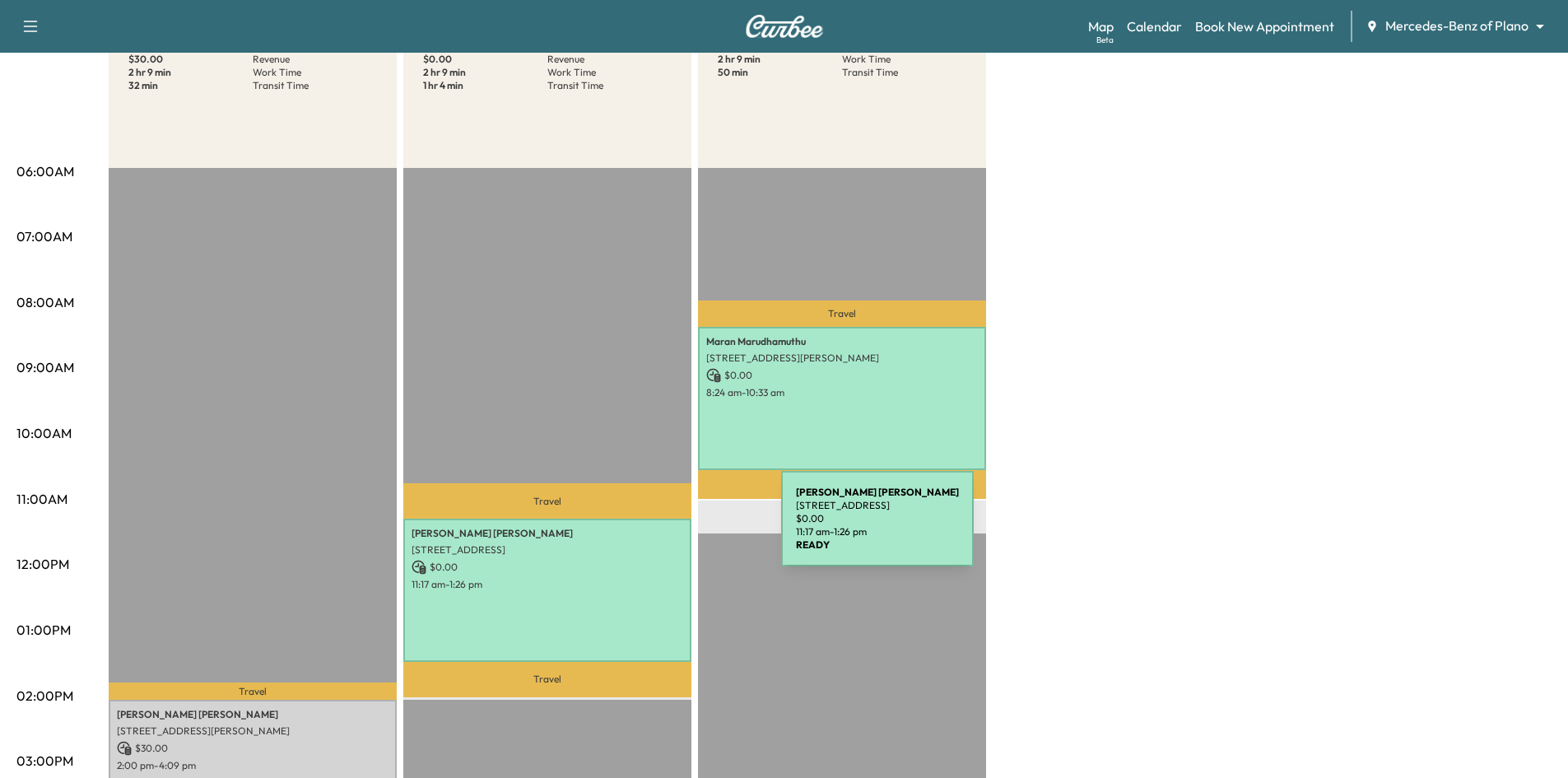
scroll to position [412, 0]
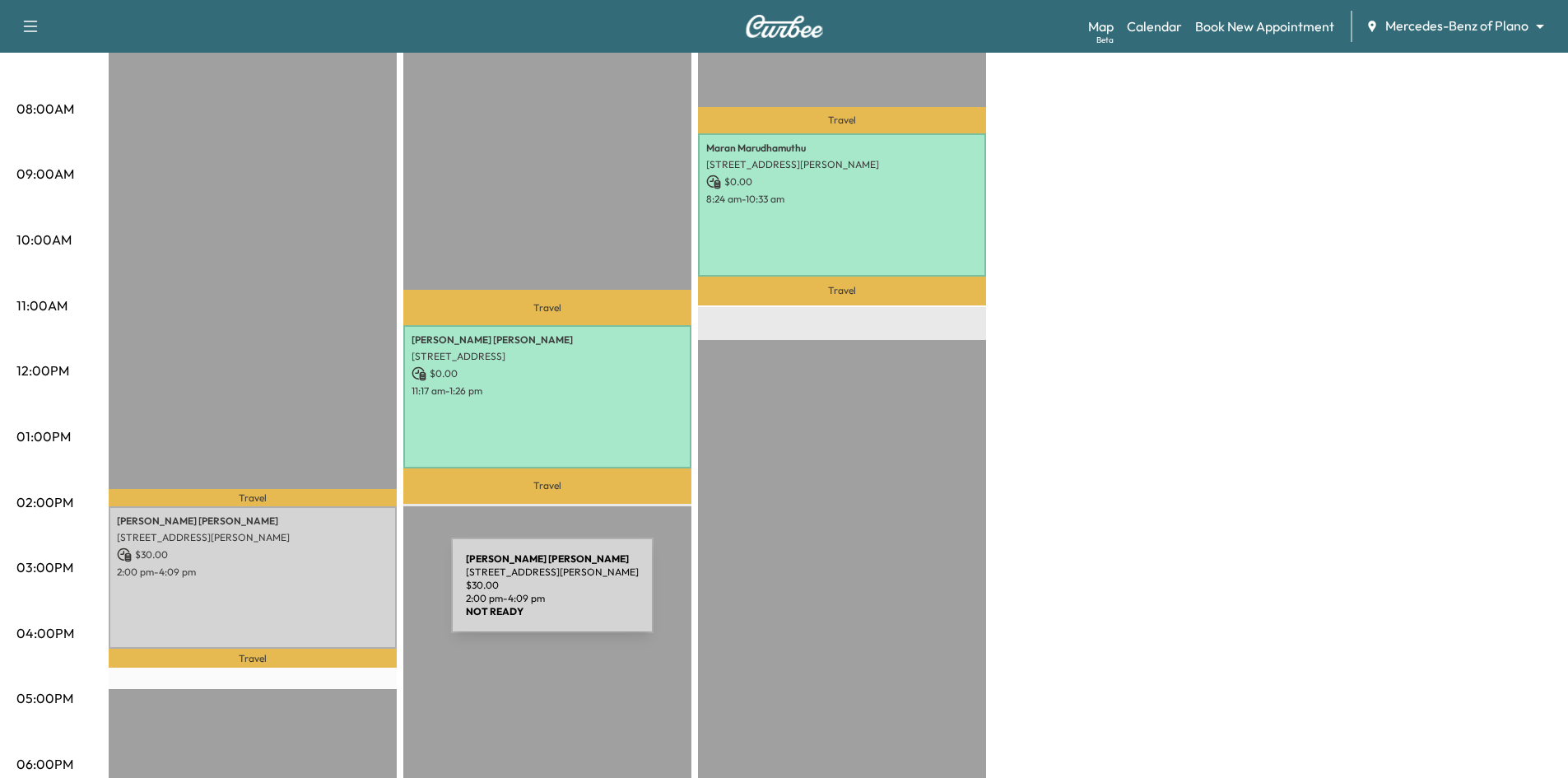
click at [330, 595] on div "Royce Nwankwo 4020 McEwen Rd, Farmers Branch, TX 75244, USA $ 30.00 2:00 pm - 4…" at bounding box center [253, 578] width 288 height 143
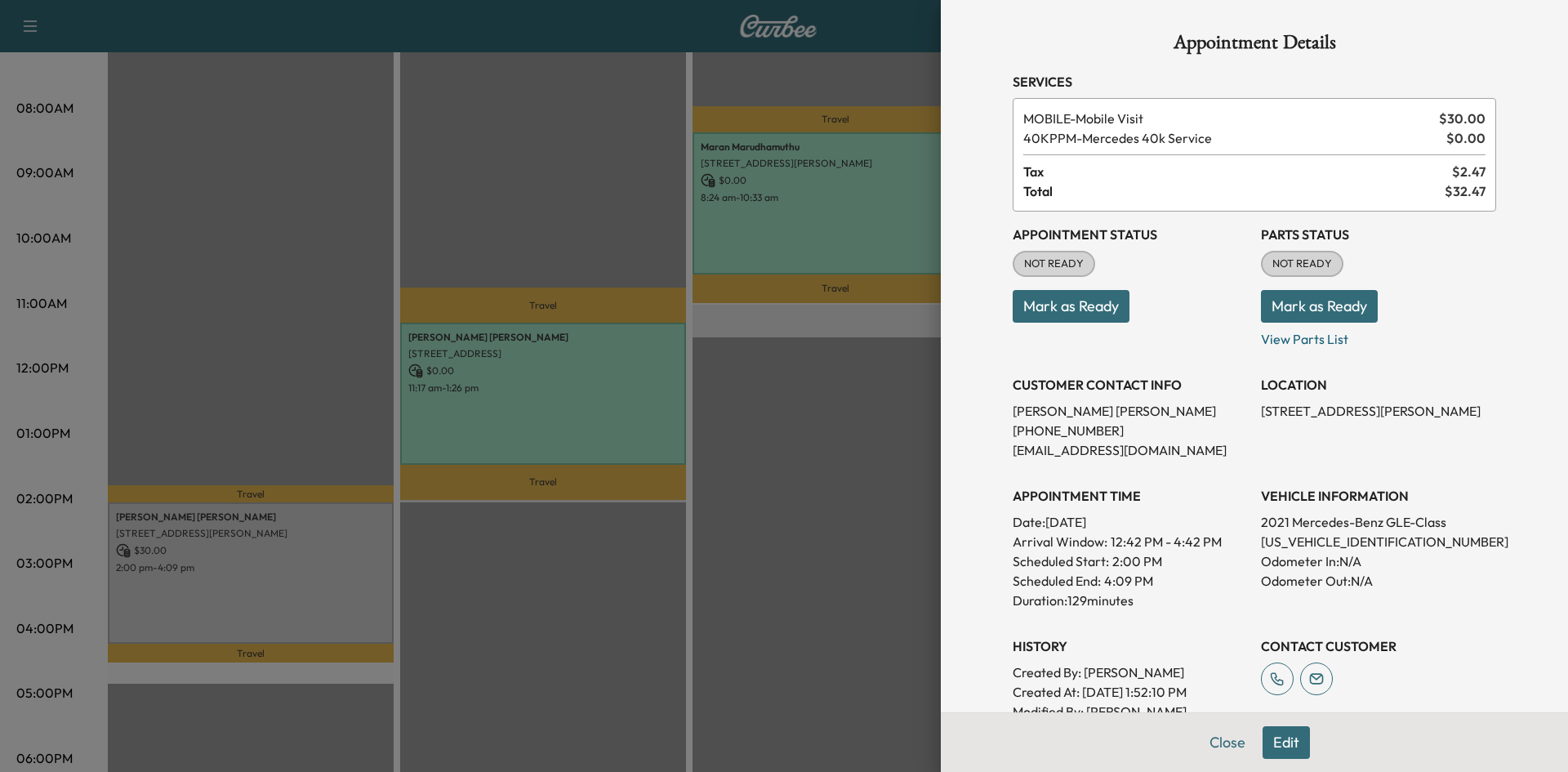
click at [1075, 304] on button "Mark as Ready" at bounding box center [1071, 306] width 117 height 33
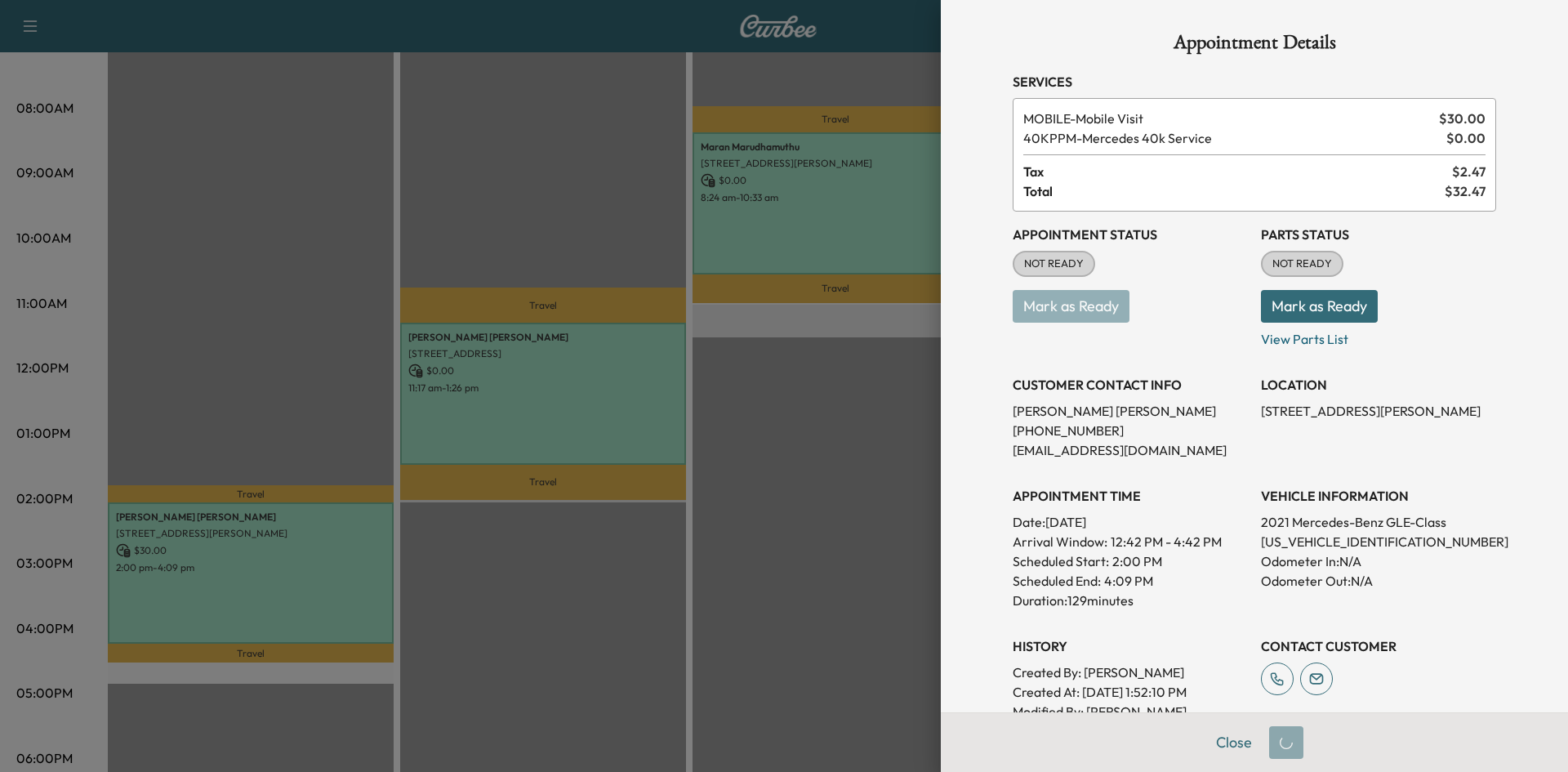
click at [866, 439] on div at bounding box center [784, 386] width 1568 height 772
click at [841, 461] on div at bounding box center [784, 386] width 1568 height 772
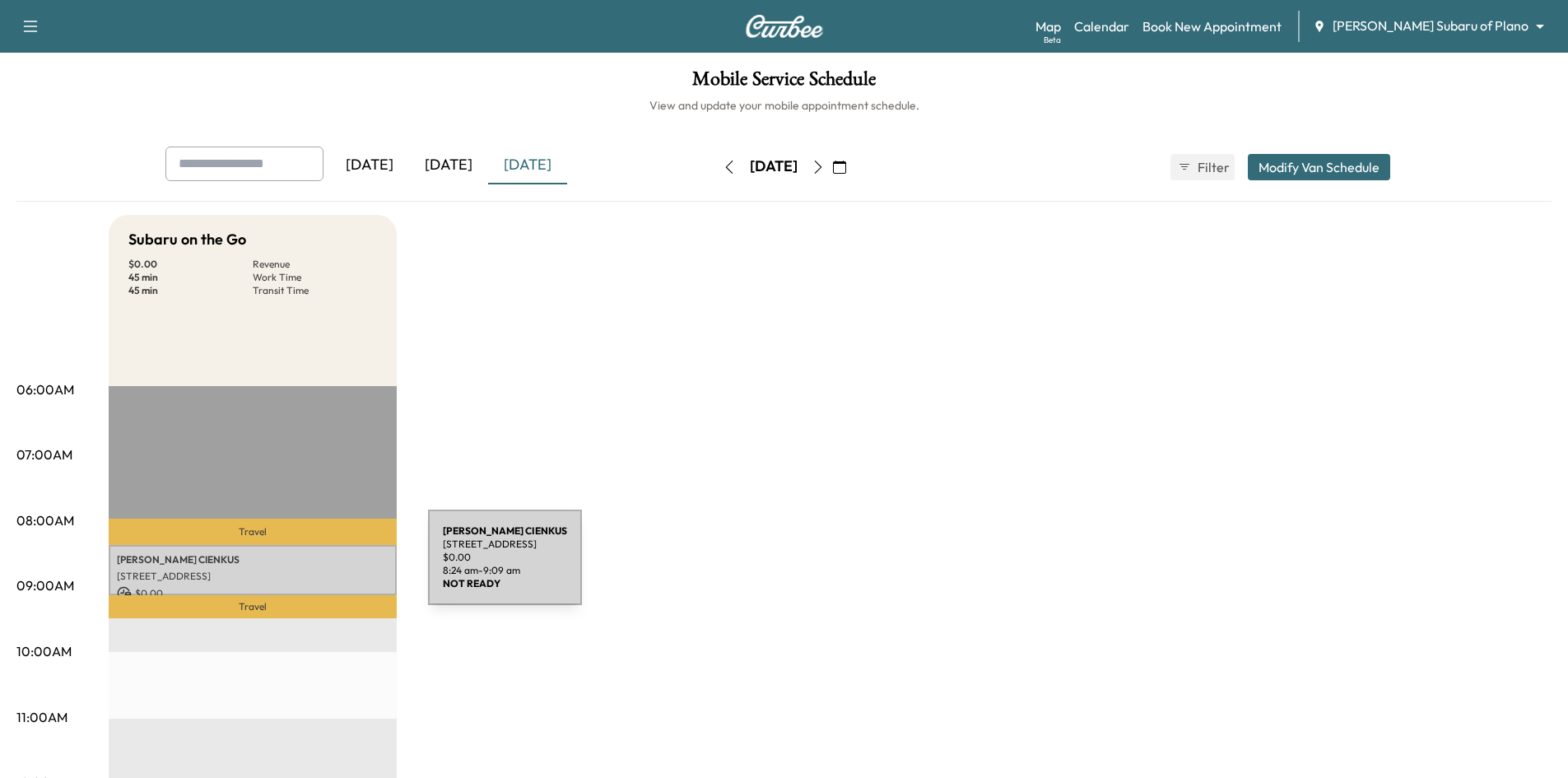
click at [304, 567] on div "[PERSON_NAME] [STREET_ADDRESS] $ 0.00 8:24 am - 9:09 am" at bounding box center [253, 569] width 288 height 50
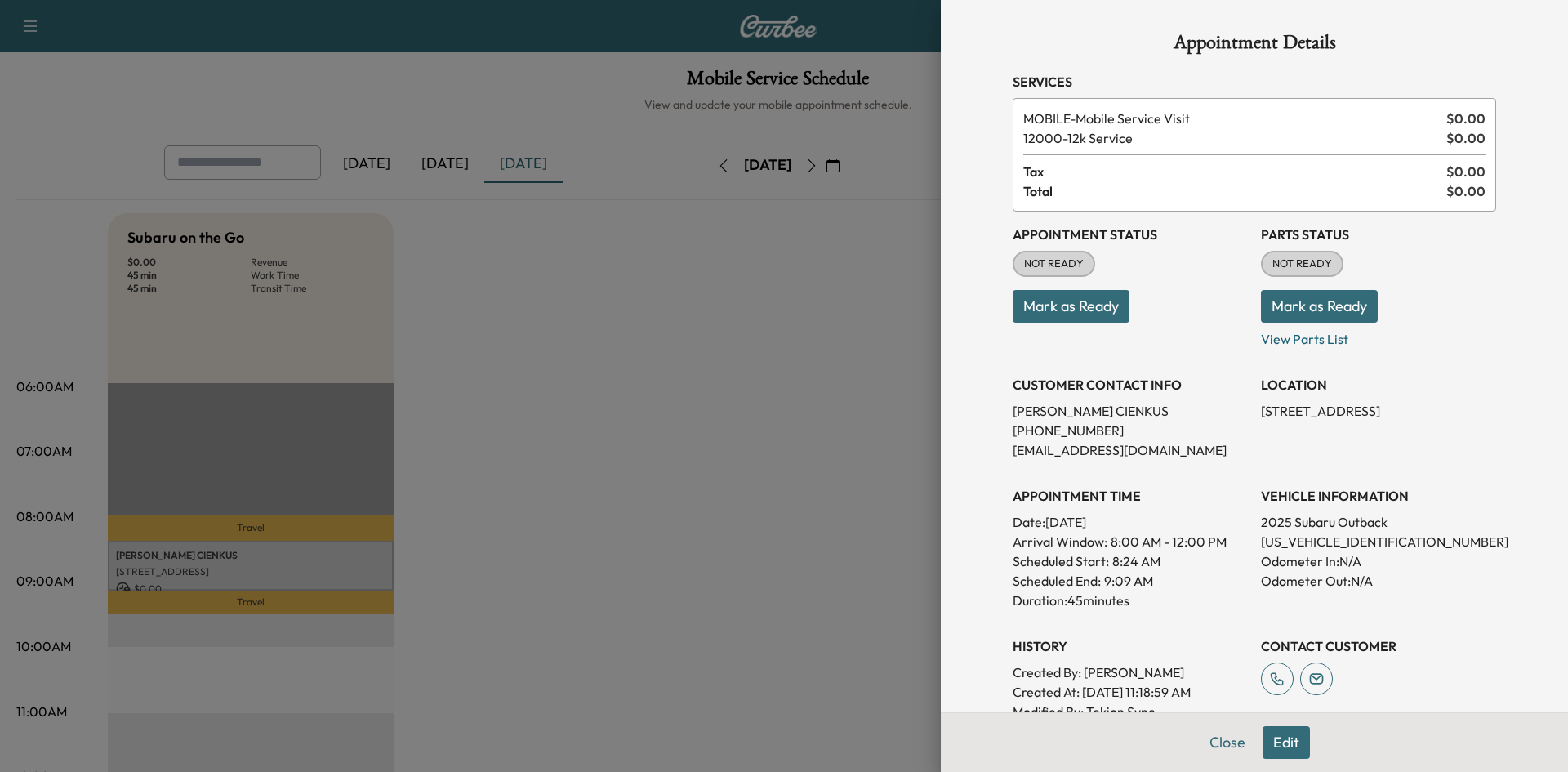
click at [1099, 311] on button "Mark as Ready" at bounding box center [1071, 306] width 117 height 33
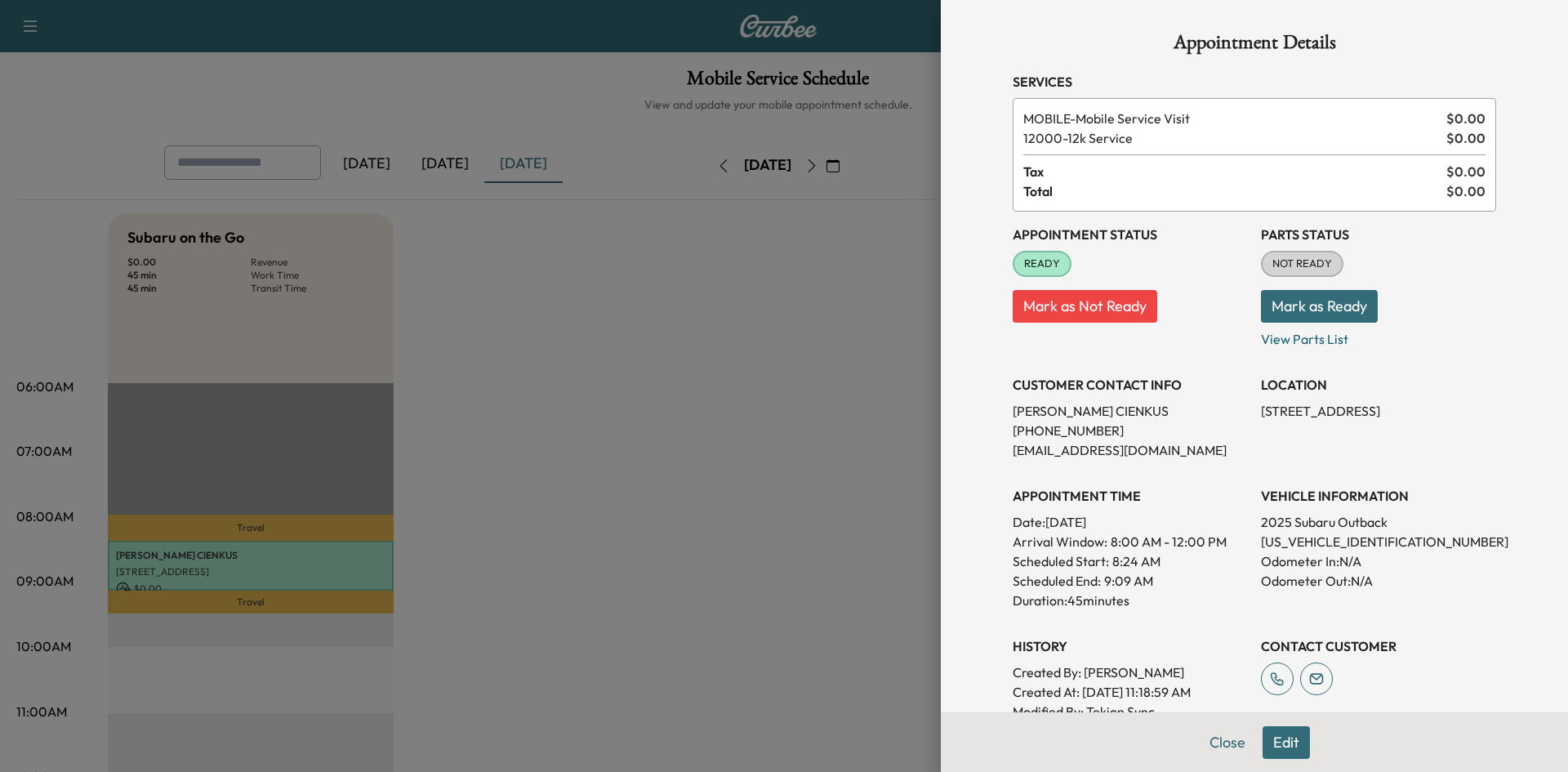
click at [591, 310] on div at bounding box center [784, 386] width 1568 height 772
